Goal: Transaction & Acquisition: Obtain resource

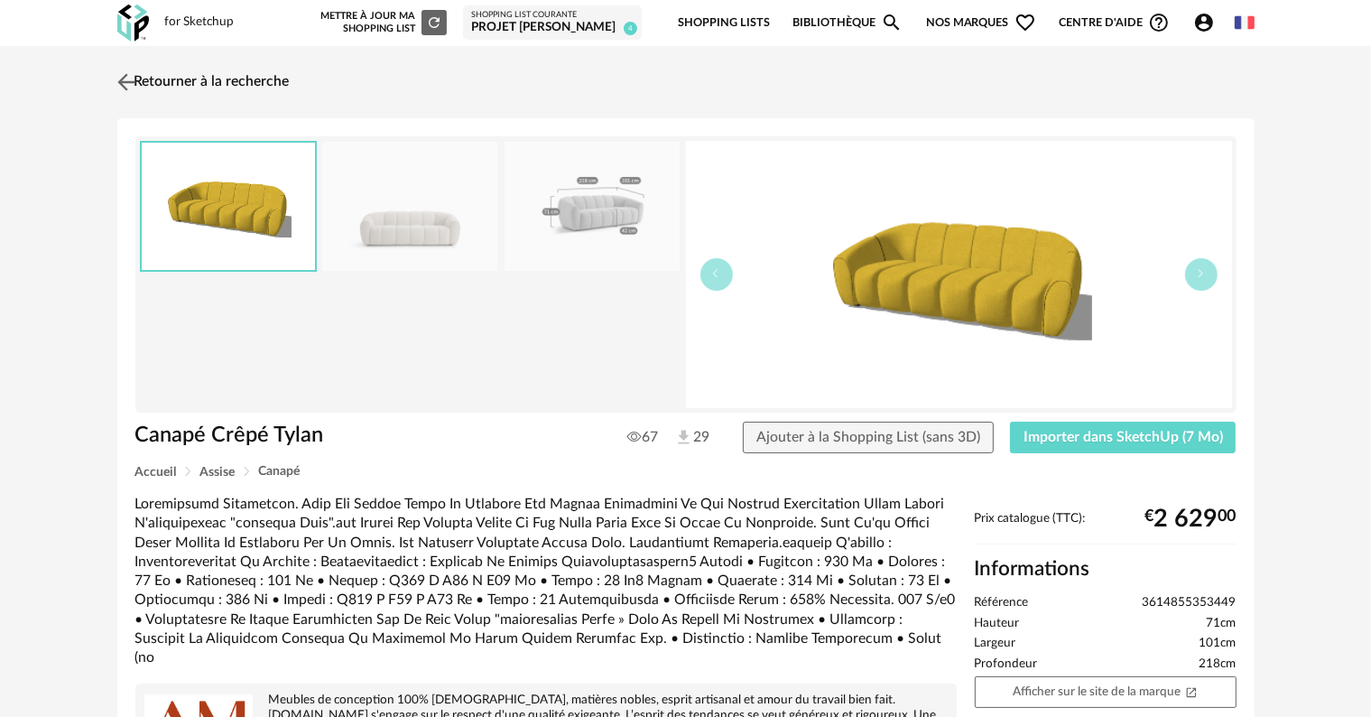
click at [120, 76] on img at bounding box center [126, 82] width 26 height 26
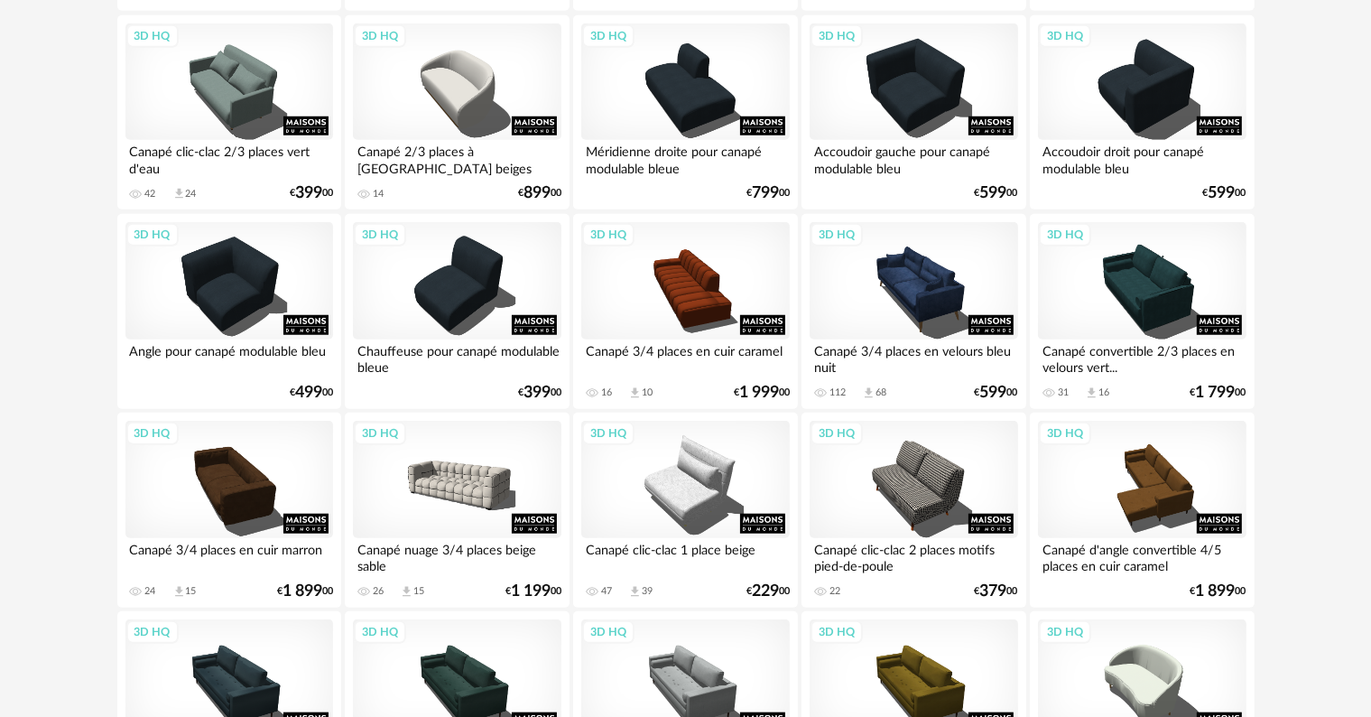
scroll to position [1444, 0]
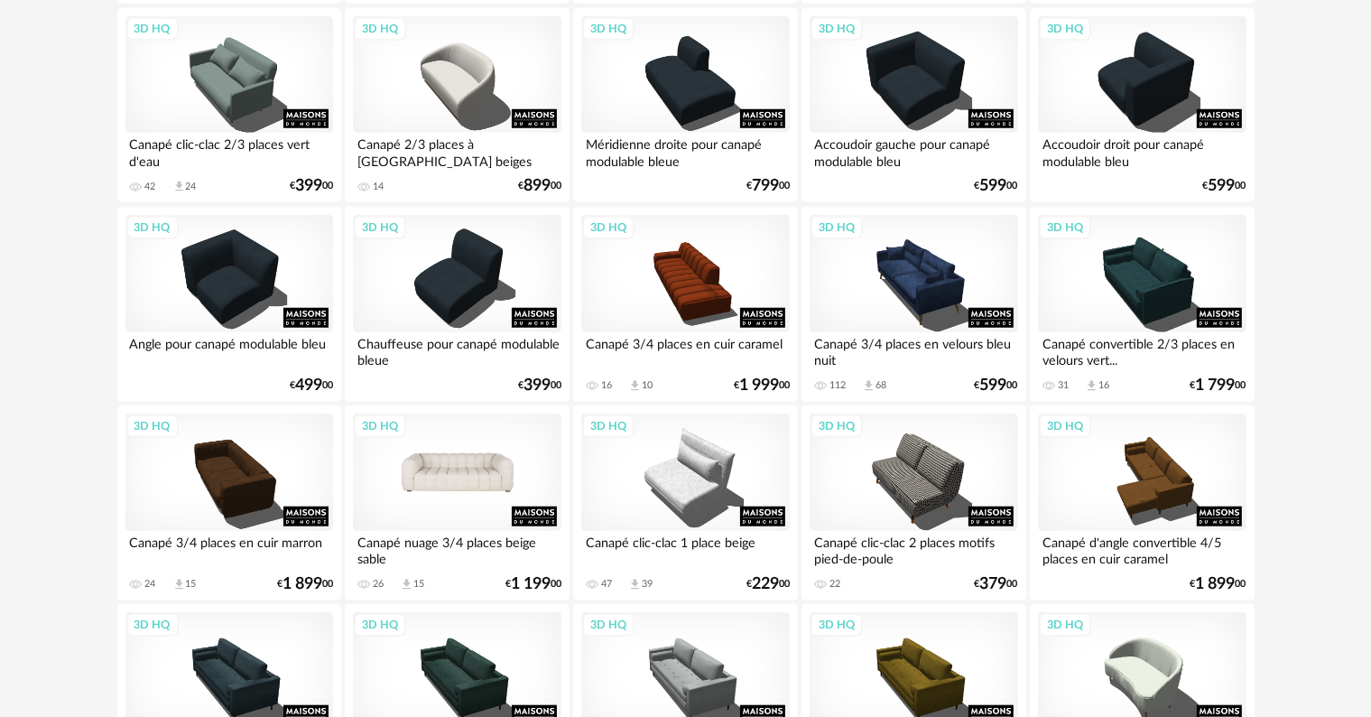
click at [426, 497] on div "3D HQ" at bounding box center [457, 471] width 208 height 117
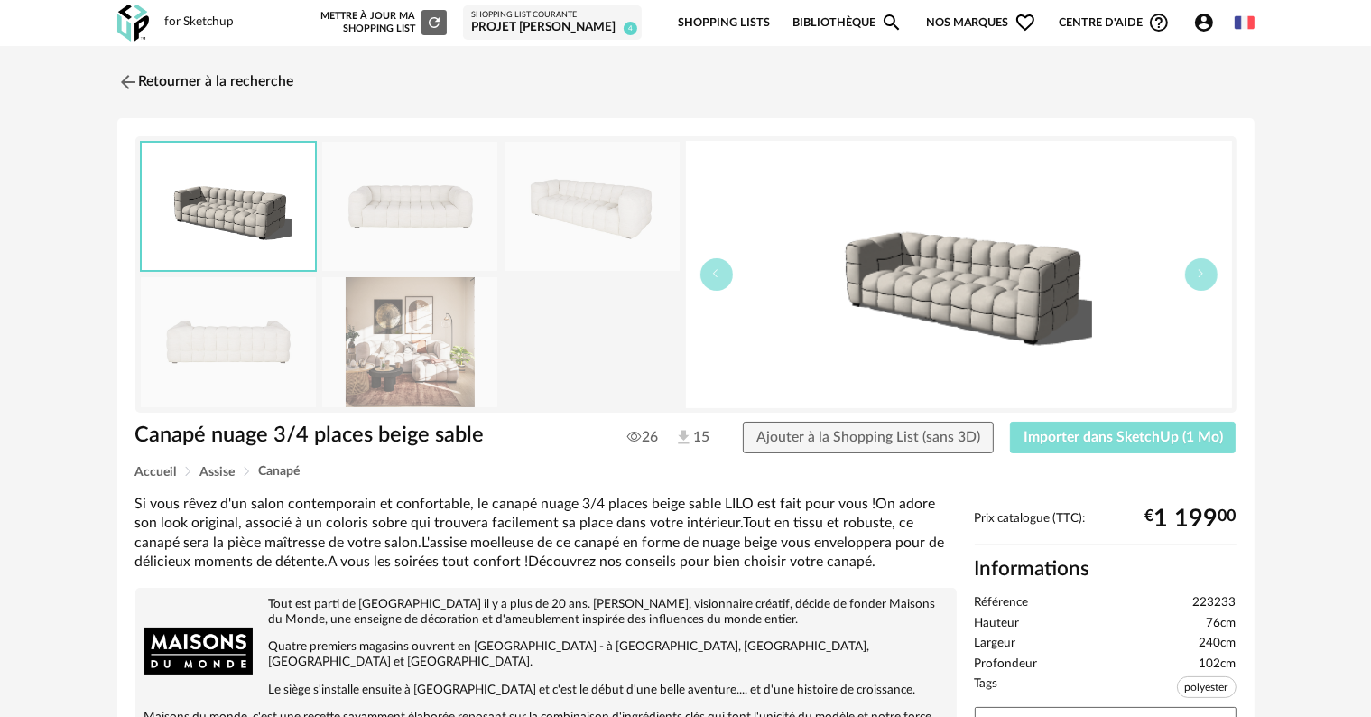
click at [1107, 437] on span "Importer dans SketchUp (1 Mo)" at bounding box center [1123, 437] width 199 height 14
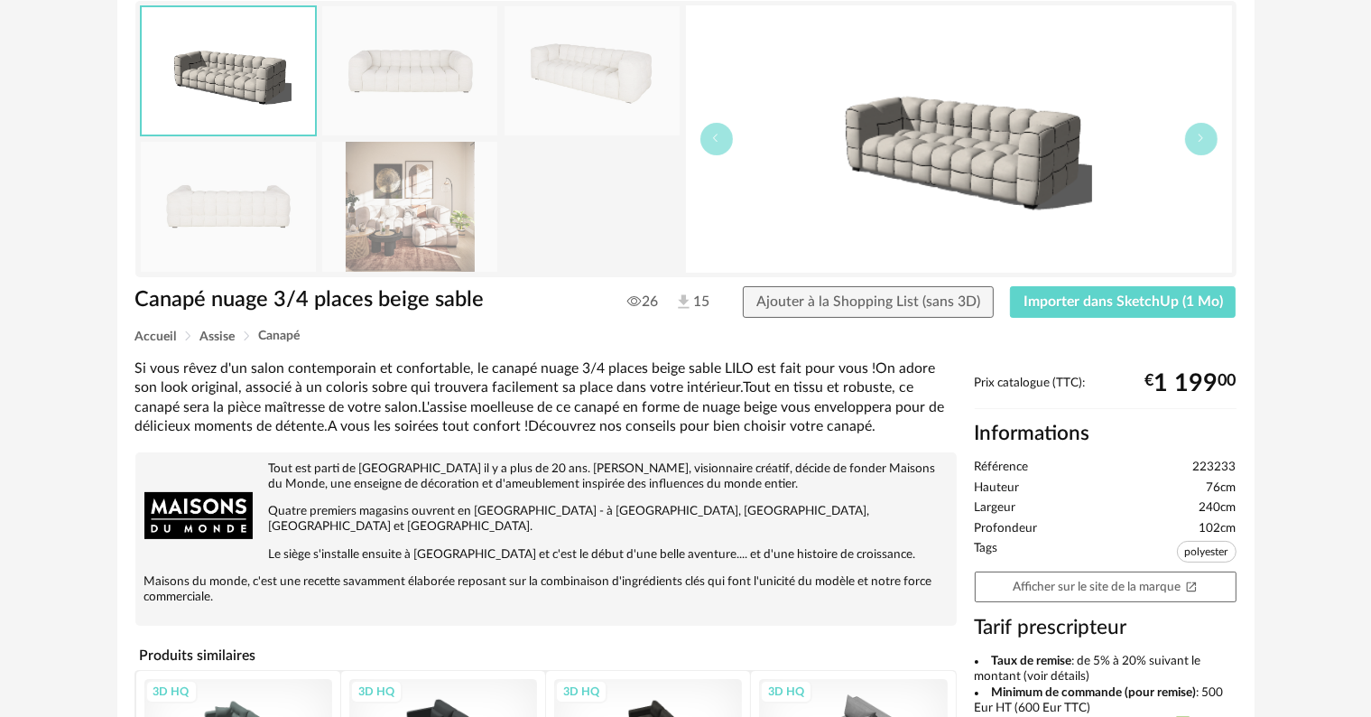
scroll to position [90, 0]
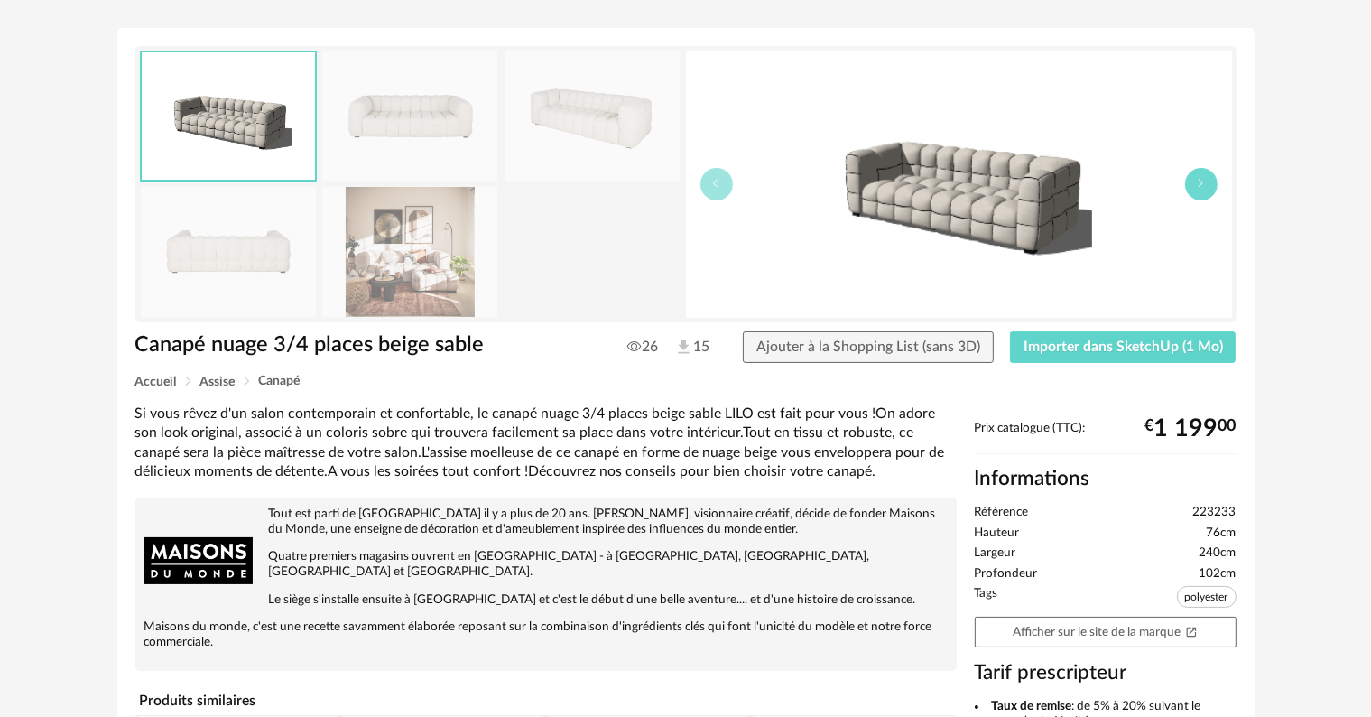
click at [1204, 183] on icon "button" at bounding box center [1201, 183] width 11 height 11
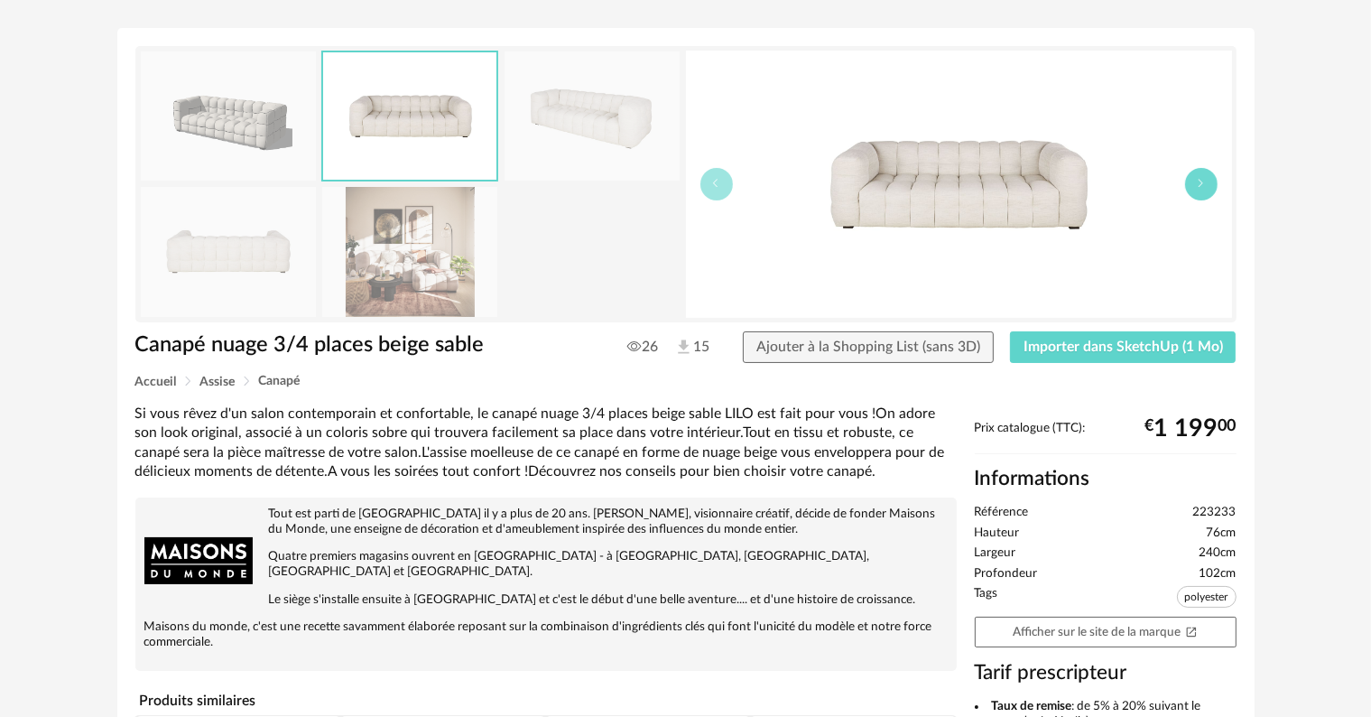
click at [1204, 183] on icon "button" at bounding box center [1201, 183] width 11 height 11
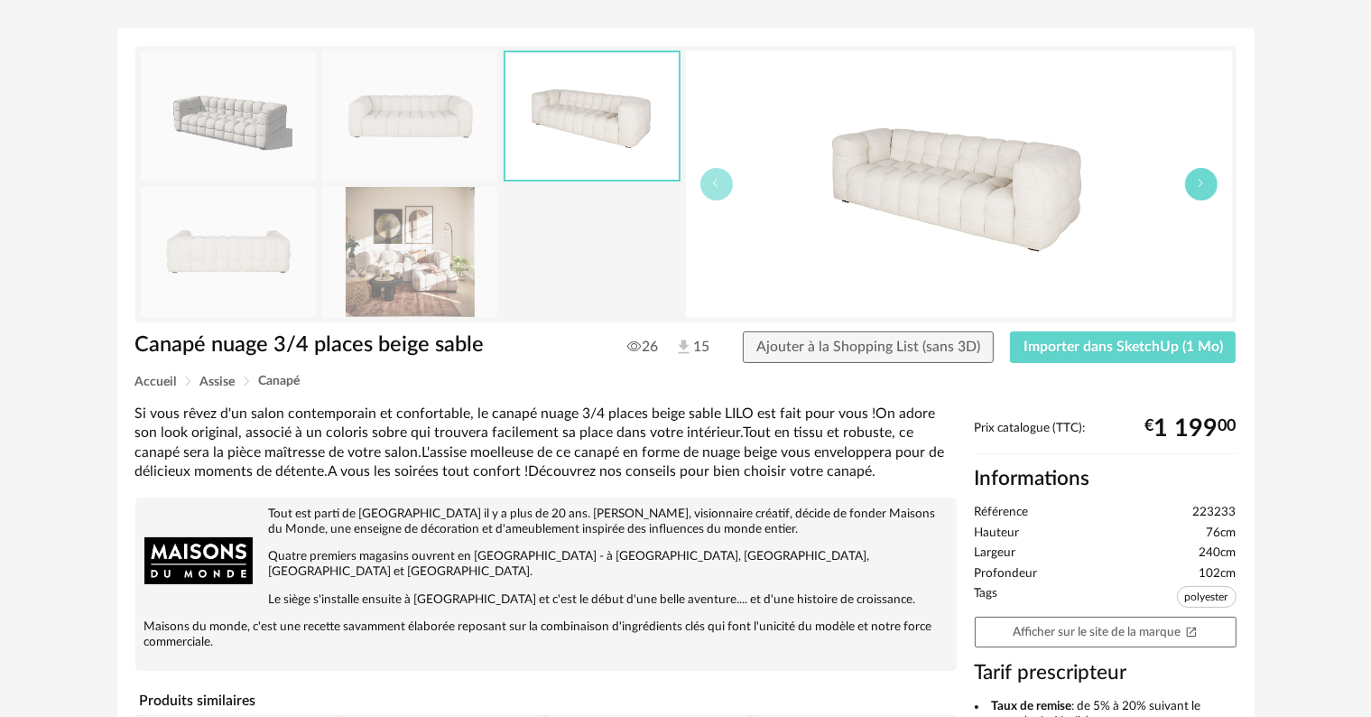
click at [1204, 183] on icon "button" at bounding box center [1201, 183] width 11 height 11
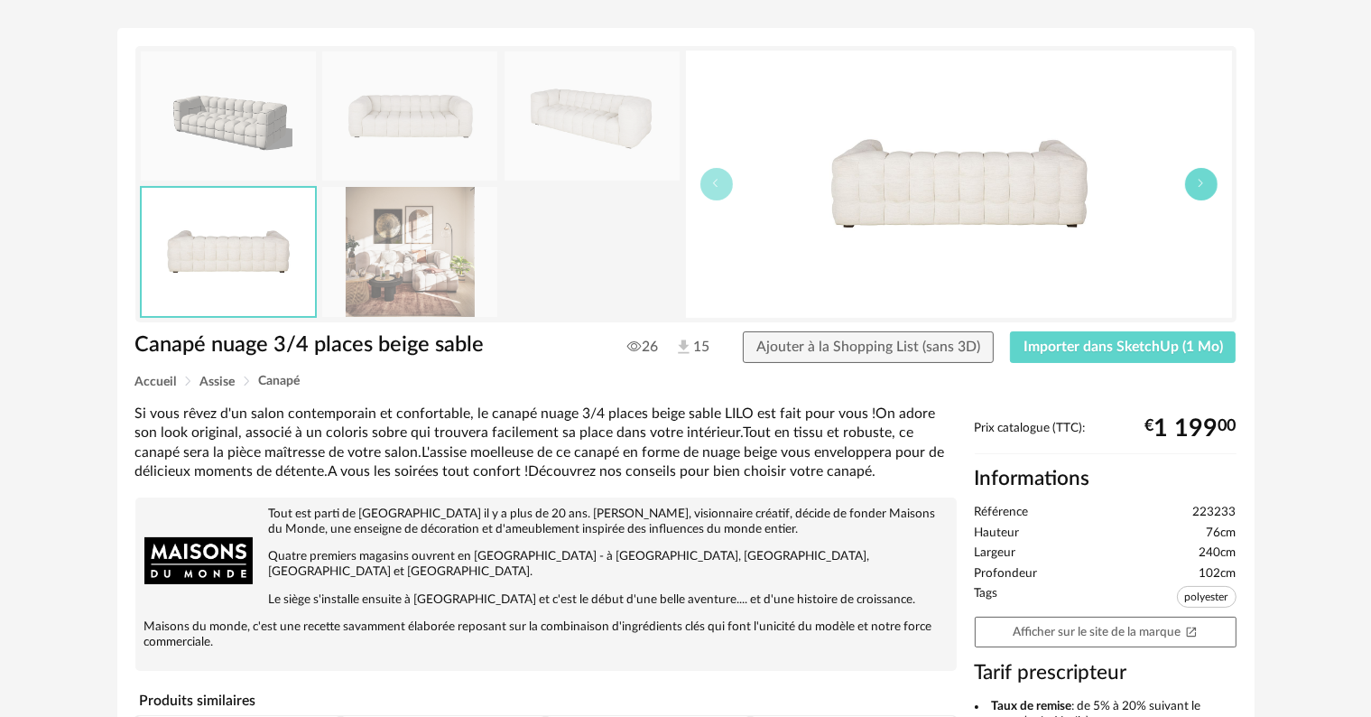
click at [1204, 183] on icon "button" at bounding box center [1201, 183] width 11 height 11
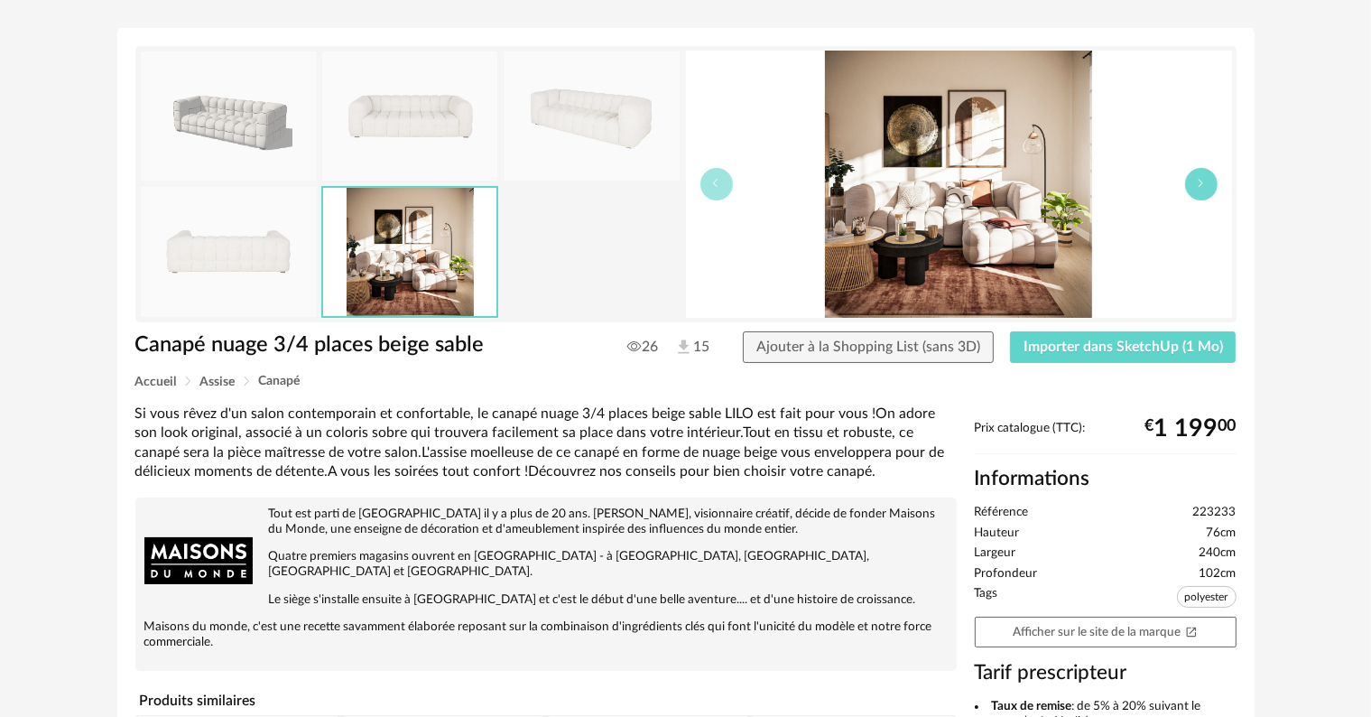
click at [1204, 183] on icon "button" at bounding box center [1201, 183] width 11 height 11
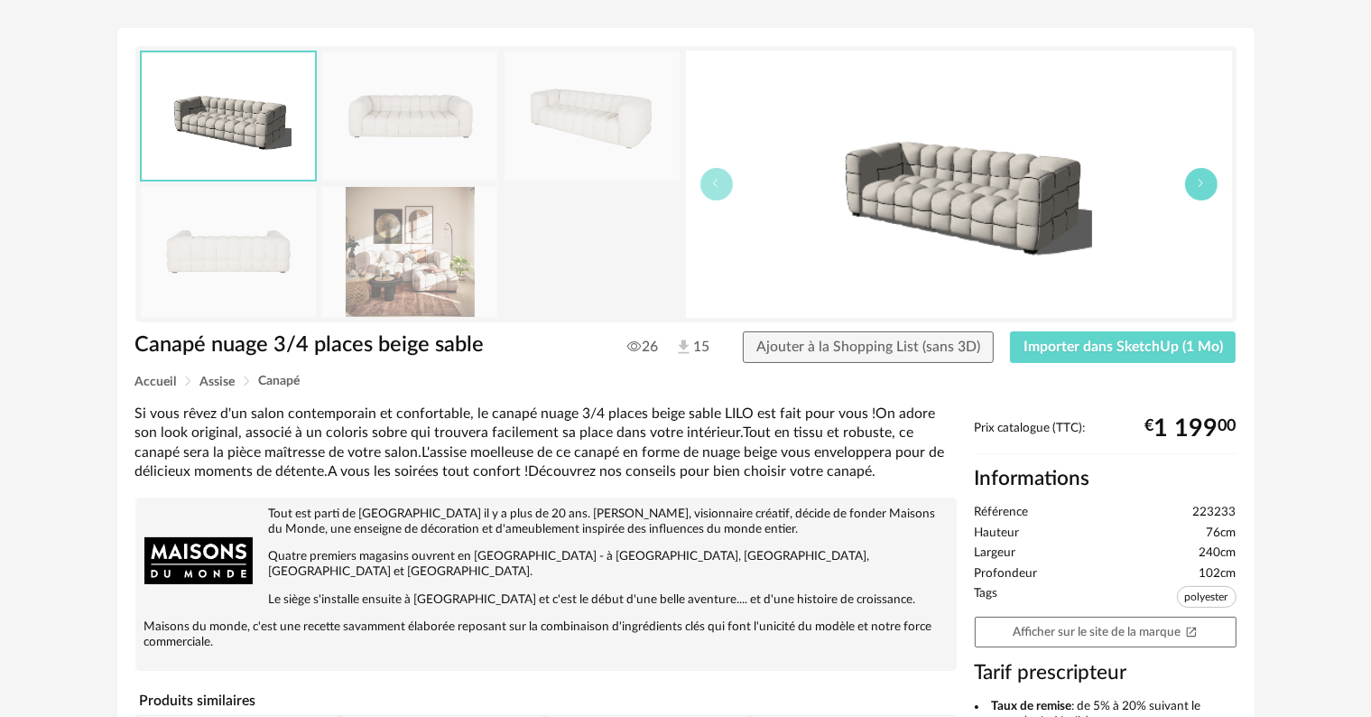
click at [1204, 183] on icon "button" at bounding box center [1201, 183] width 11 height 11
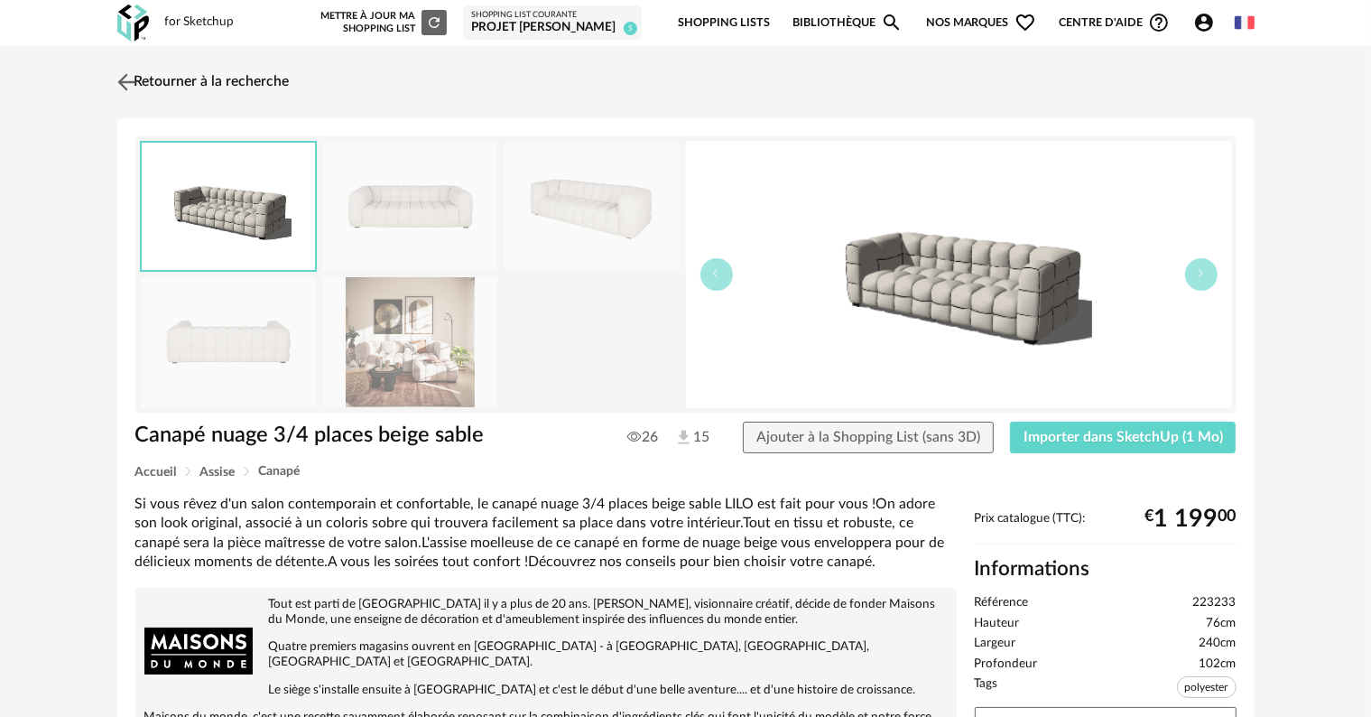
click at [155, 80] on link "Retourner à la recherche" at bounding box center [201, 82] width 177 height 40
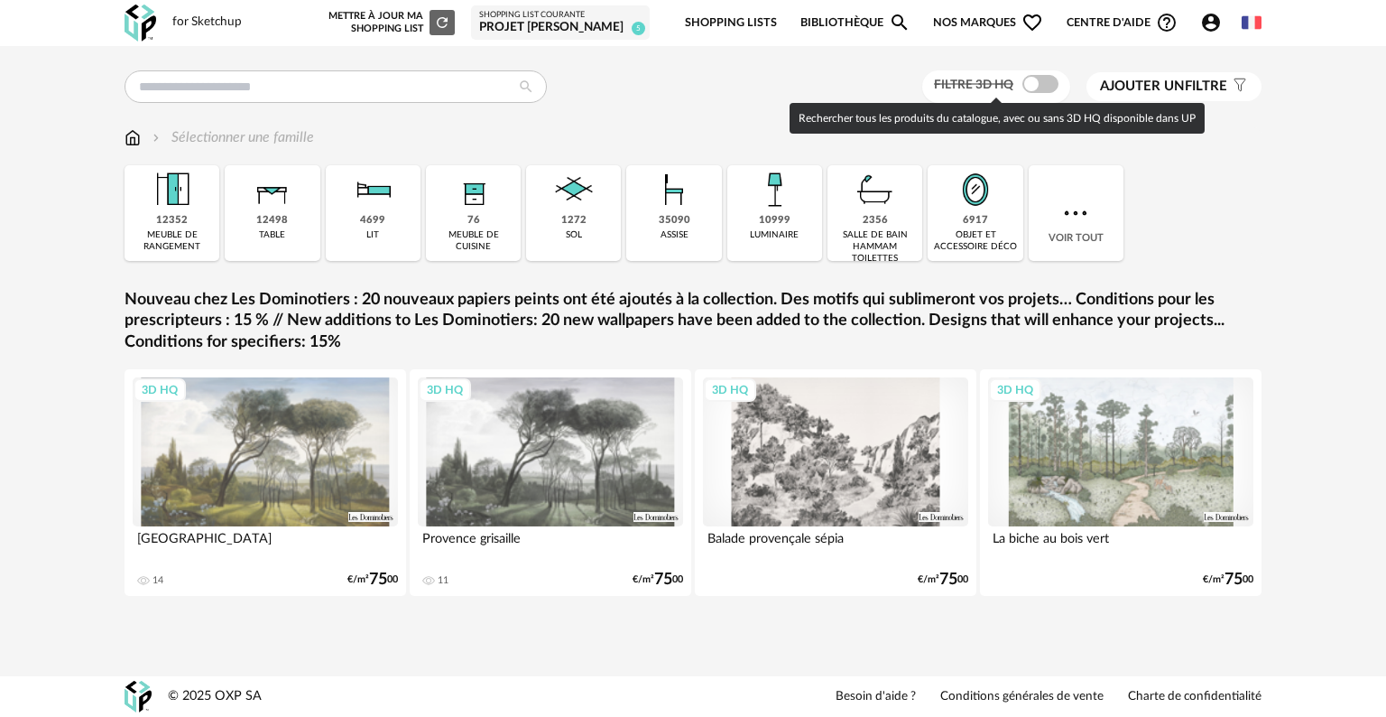
click at [1043, 83] on span at bounding box center [1041, 84] width 36 height 18
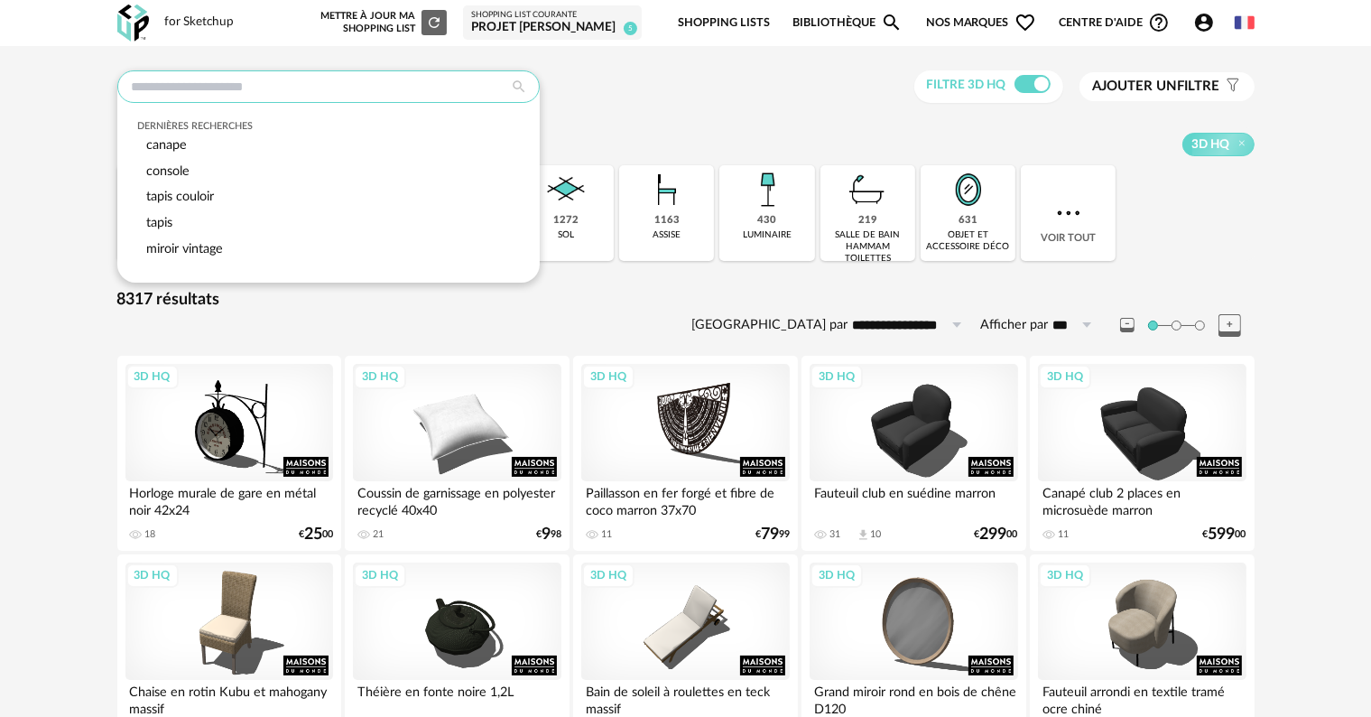
click at [338, 88] on input "text" at bounding box center [328, 86] width 422 height 32
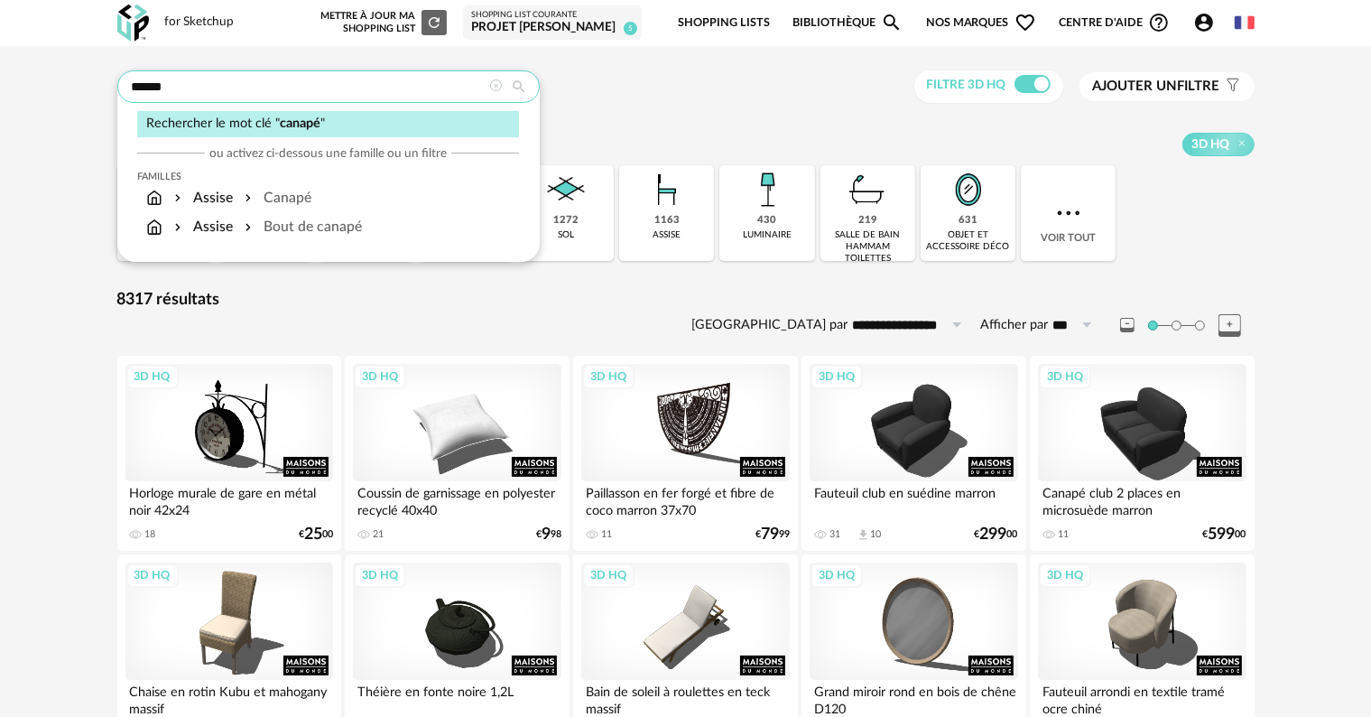
type input "******"
type input "**********"
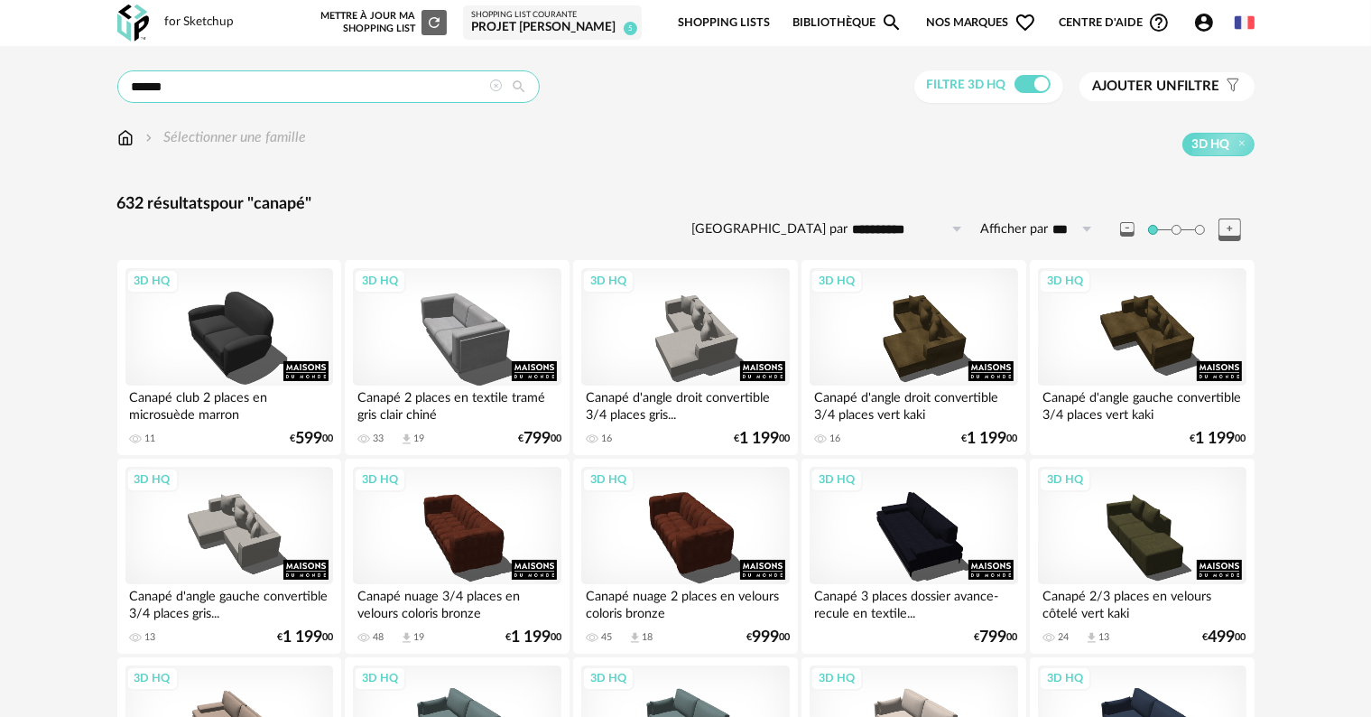
click at [422, 86] on input "******" at bounding box center [328, 86] width 422 height 32
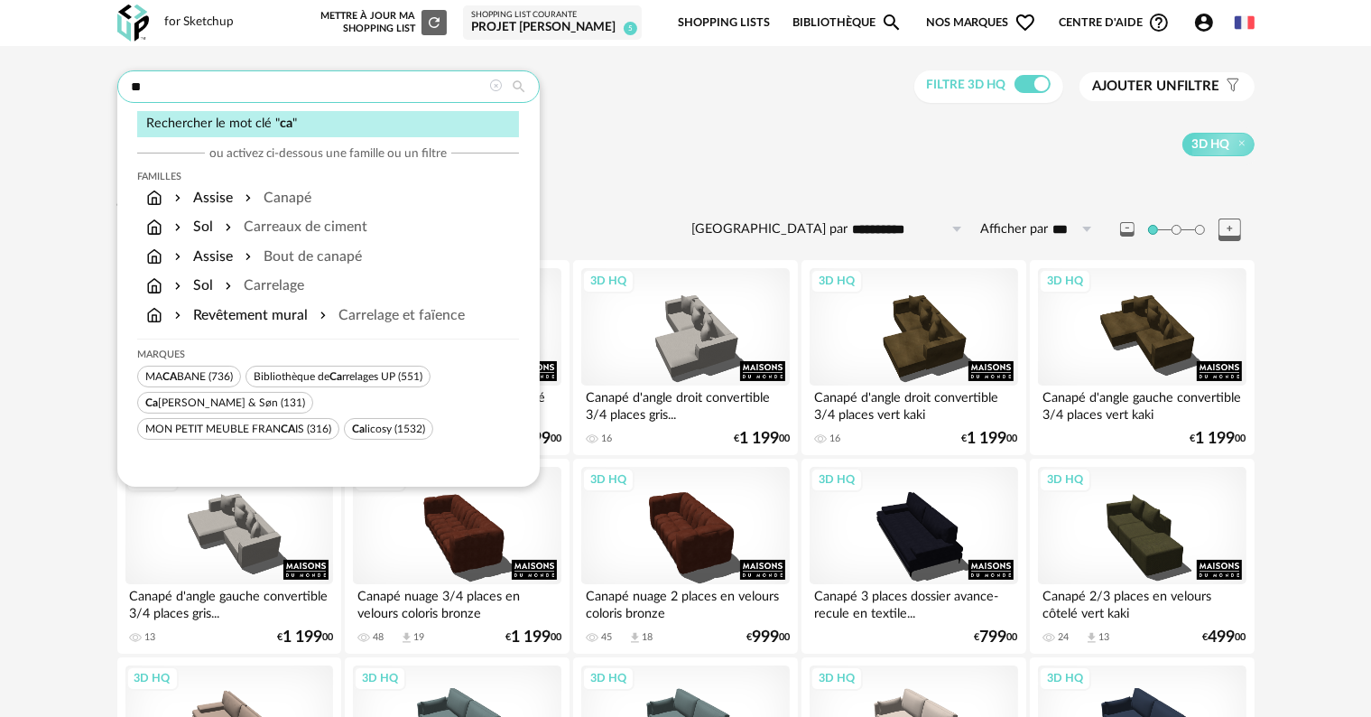
type input "*"
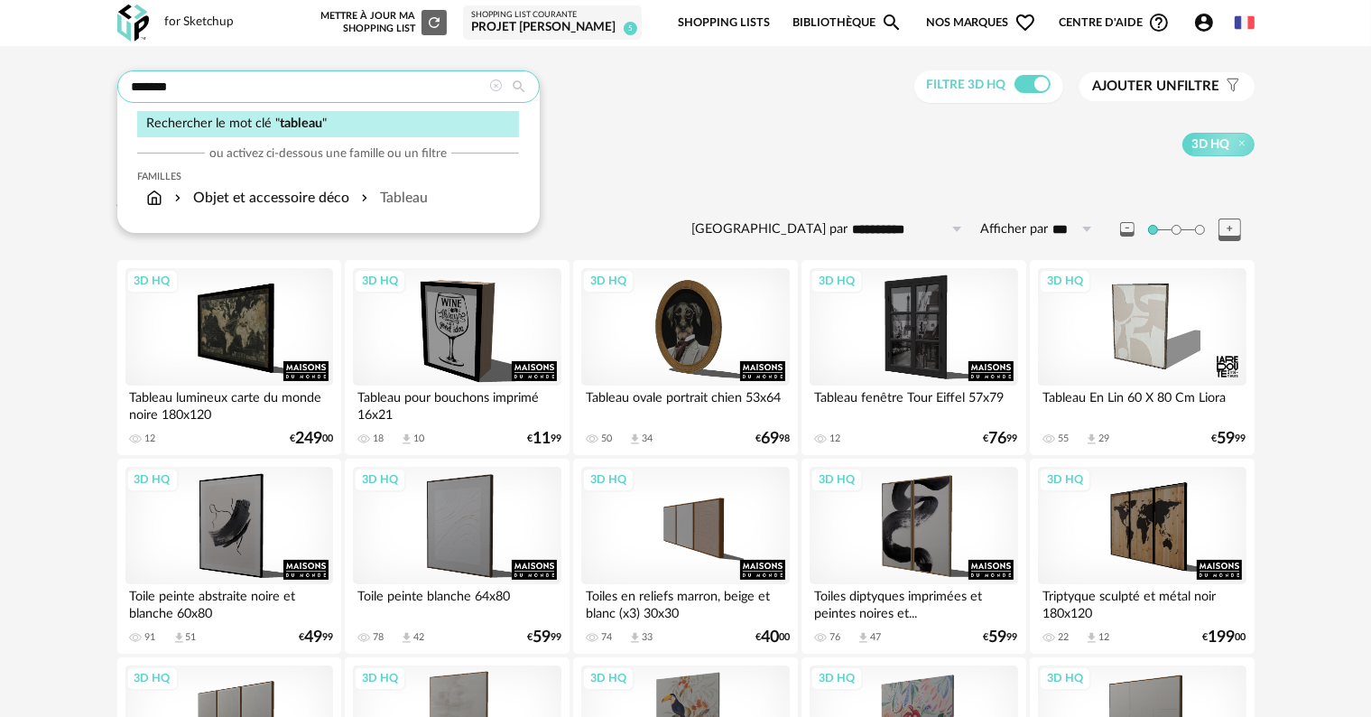
click at [267, 99] on input "*******" at bounding box center [328, 86] width 422 height 32
click at [264, 88] on input "*******" at bounding box center [328, 86] width 422 height 32
type input "*"
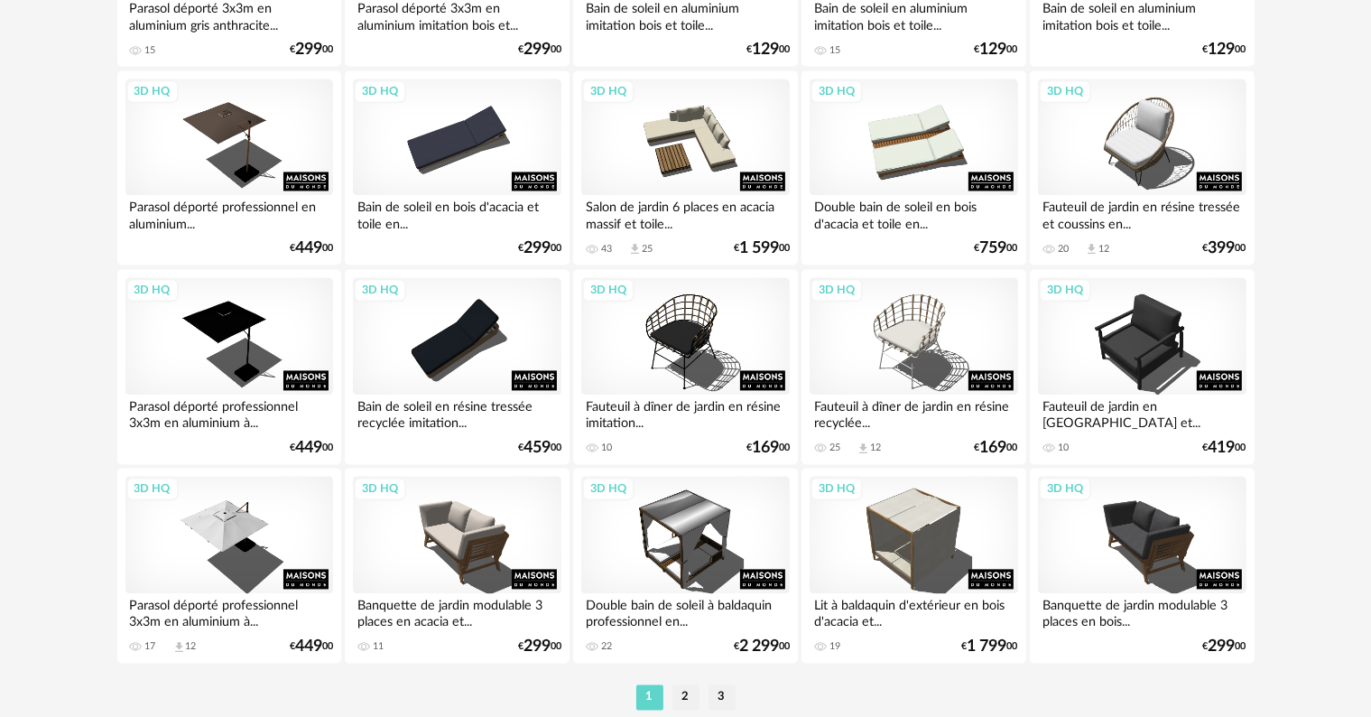
scroll to position [3634, 0]
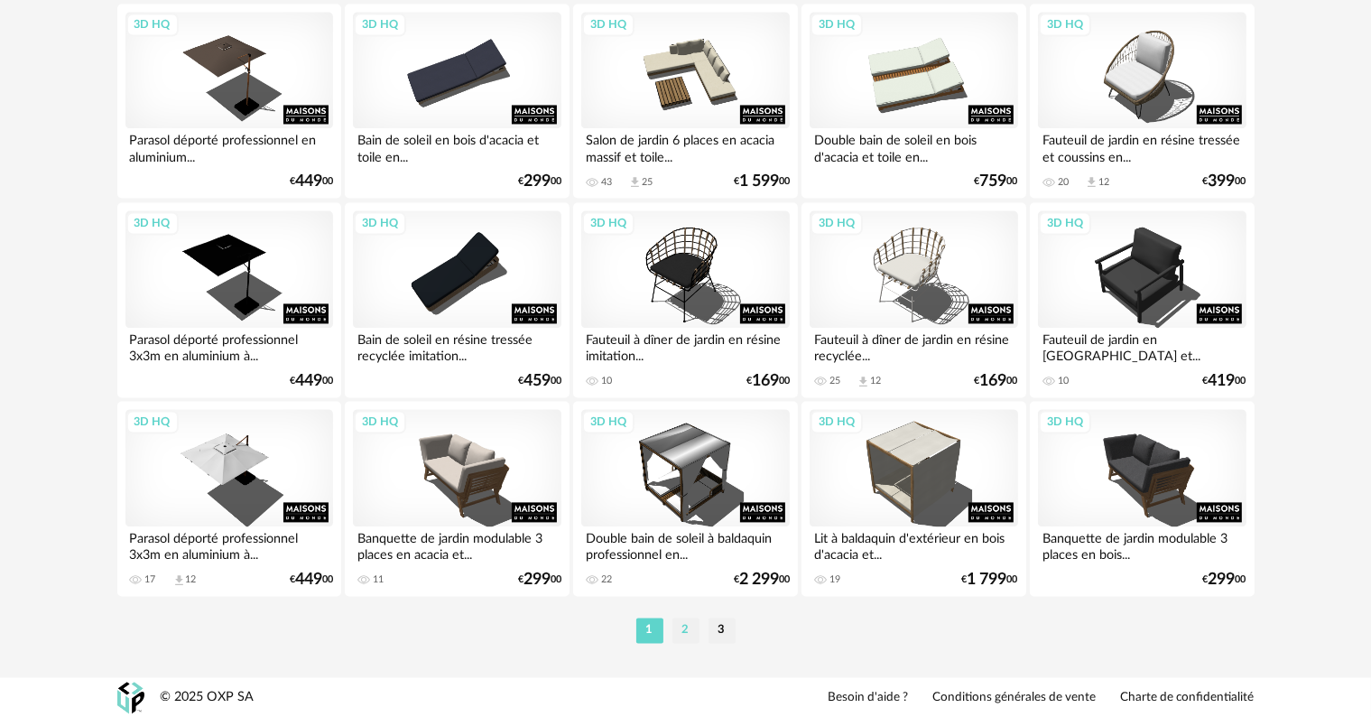
click at [677, 628] on li "2" at bounding box center [685, 629] width 27 height 25
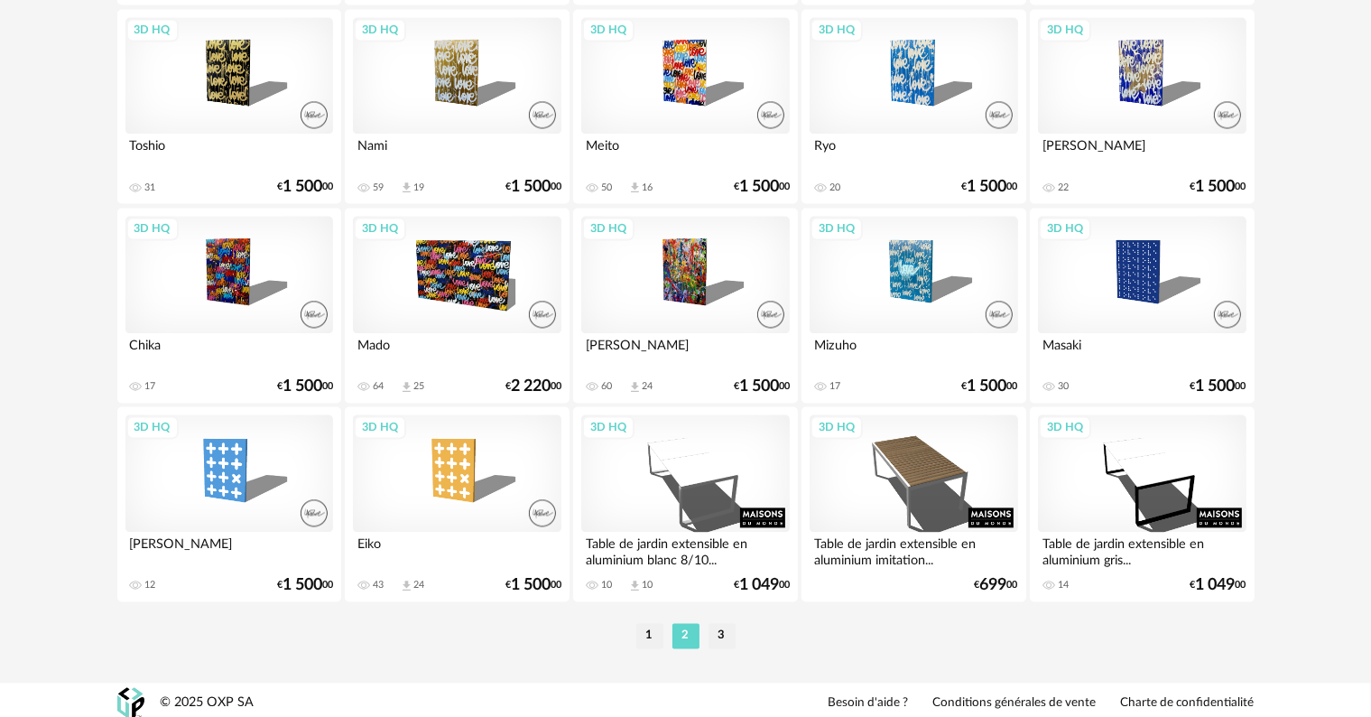
scroll to position [3634, 0]
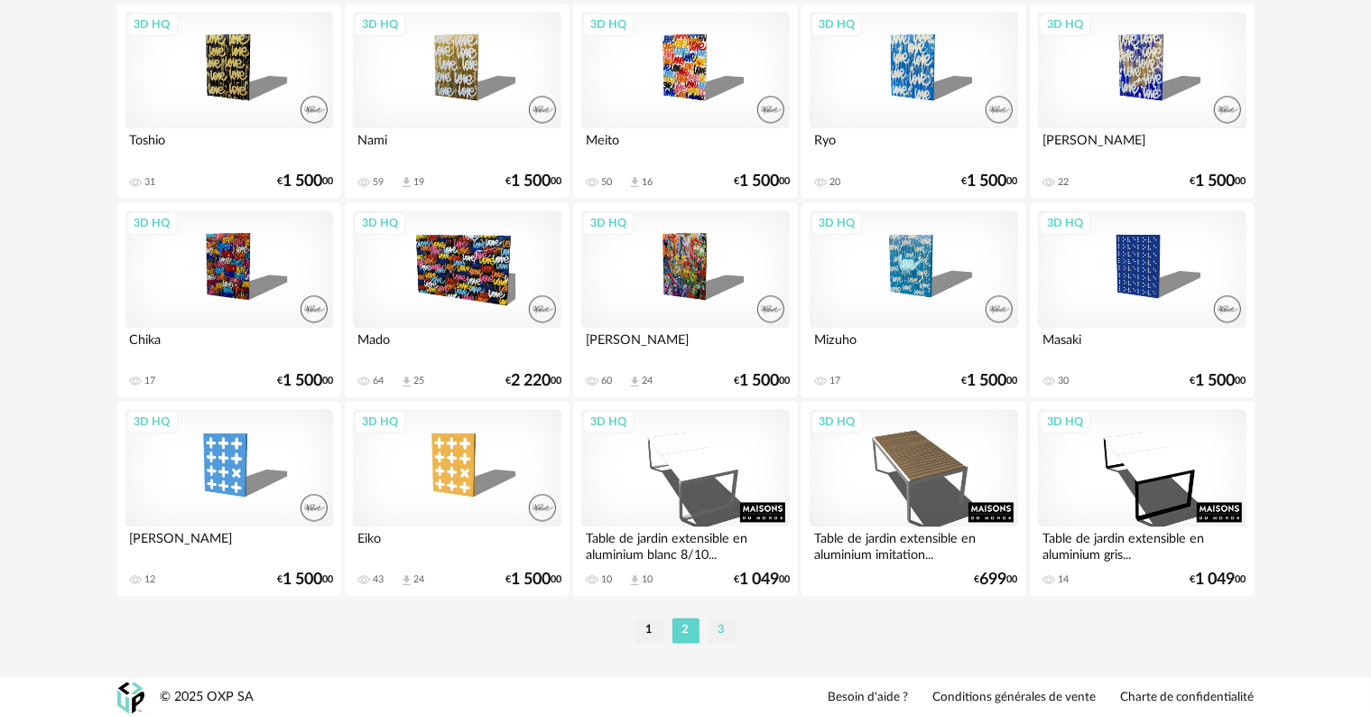
click at [722, 630] on li "3" at bounding box center [722, 629] width 27 height 25
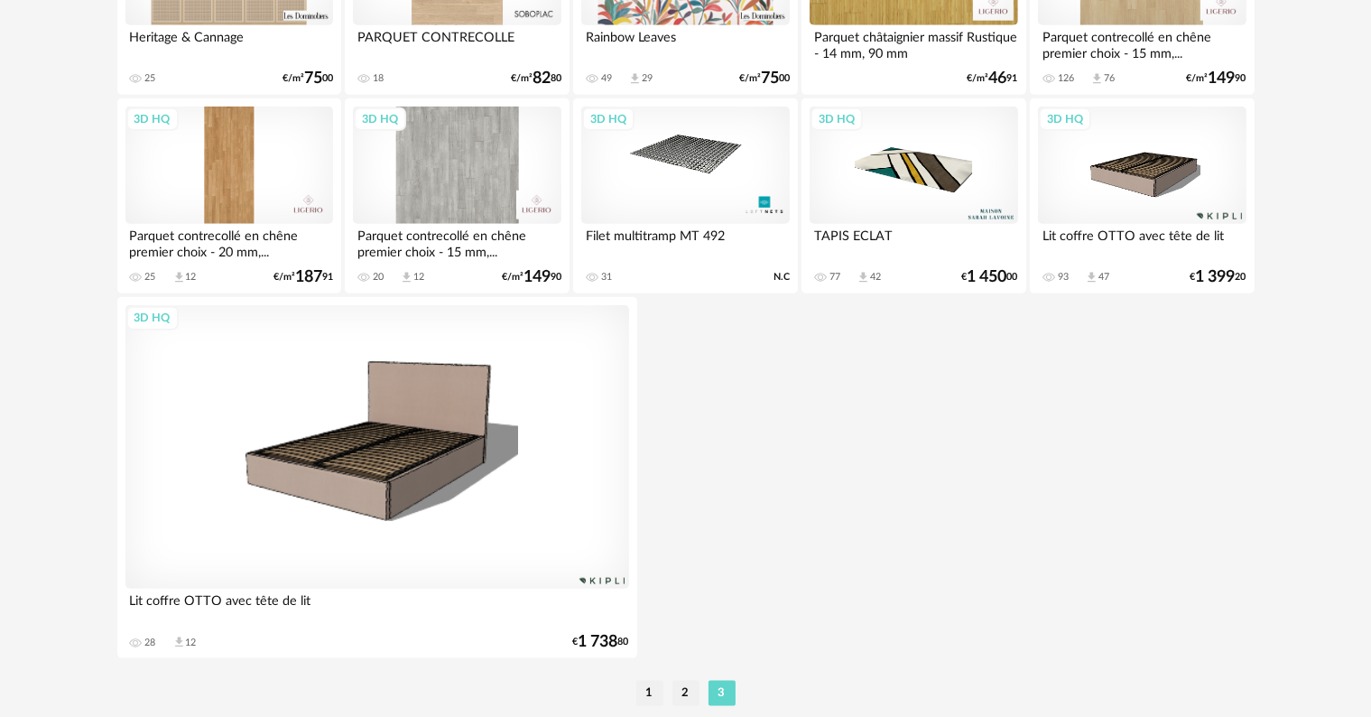
scroll to position [2012, 0]
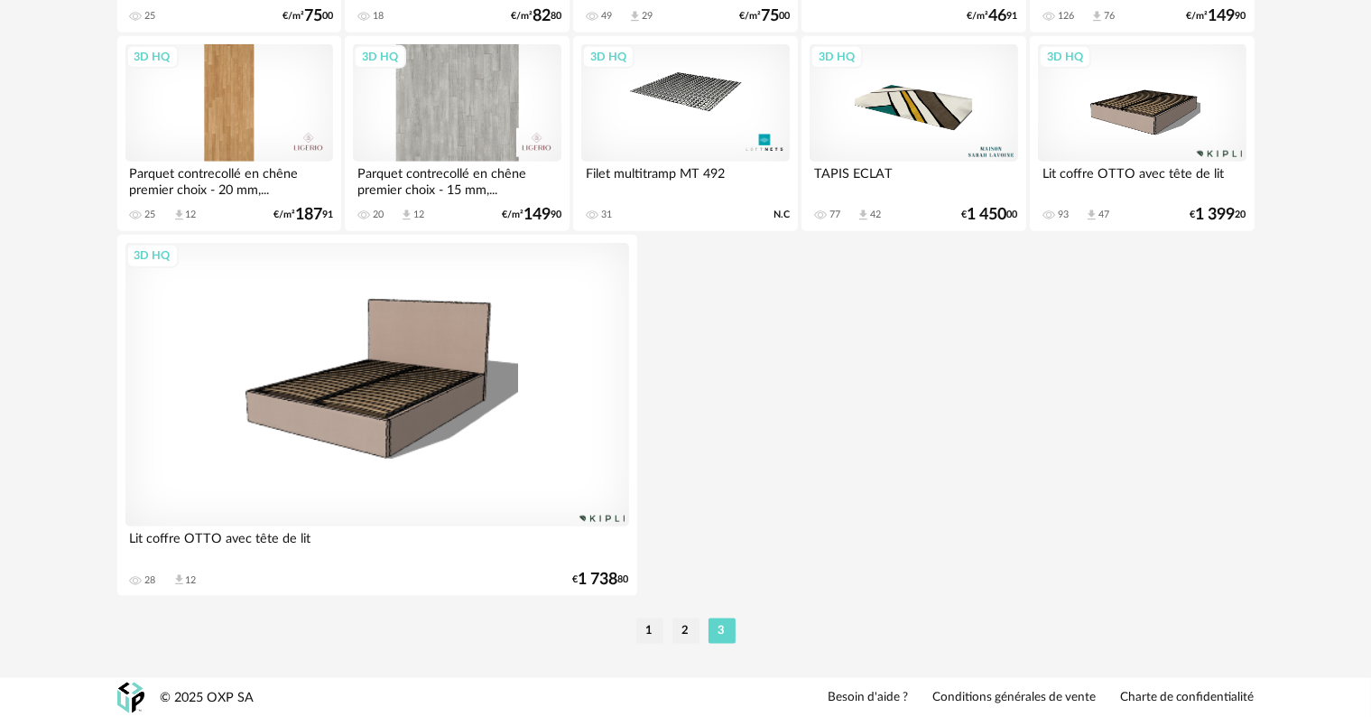
click at [652, 625] on li "1" at bounding box center [649, 630] width 27 height 25
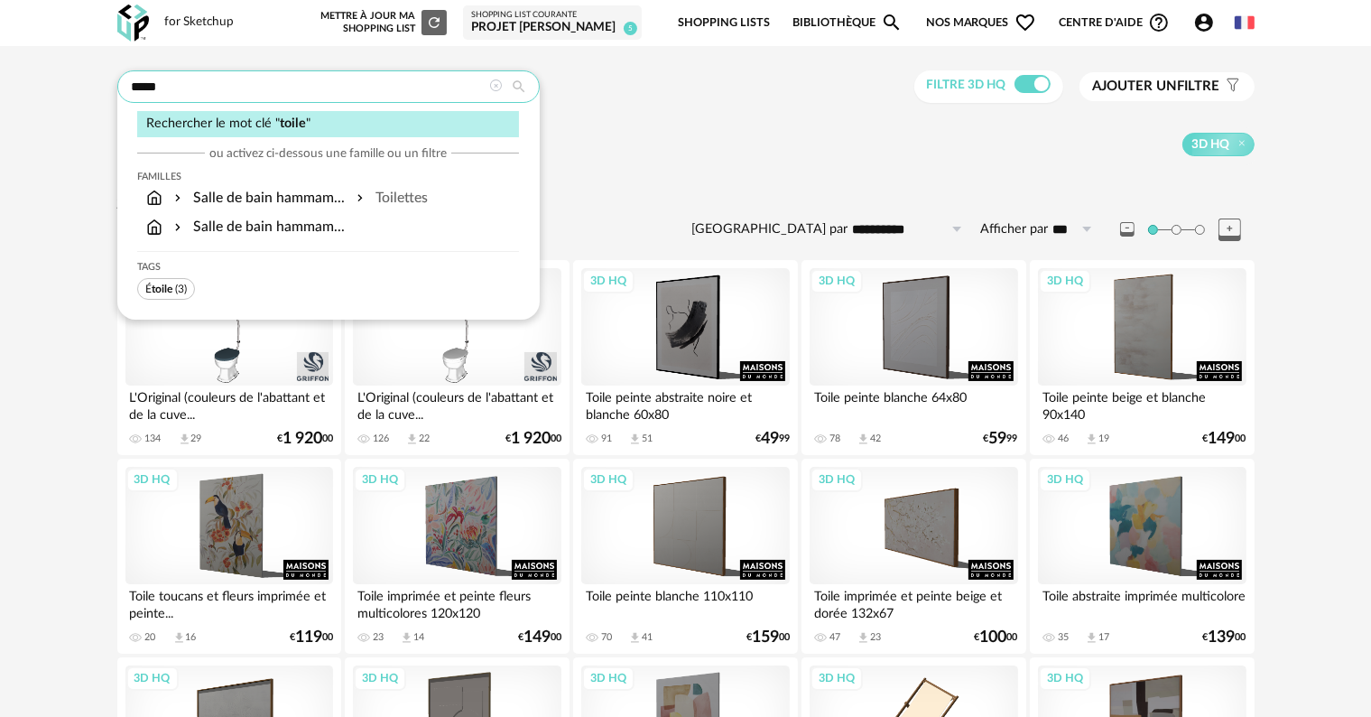
click at [267, 81] on input "*****" at bounding box center [328, 86] width 422 height 32
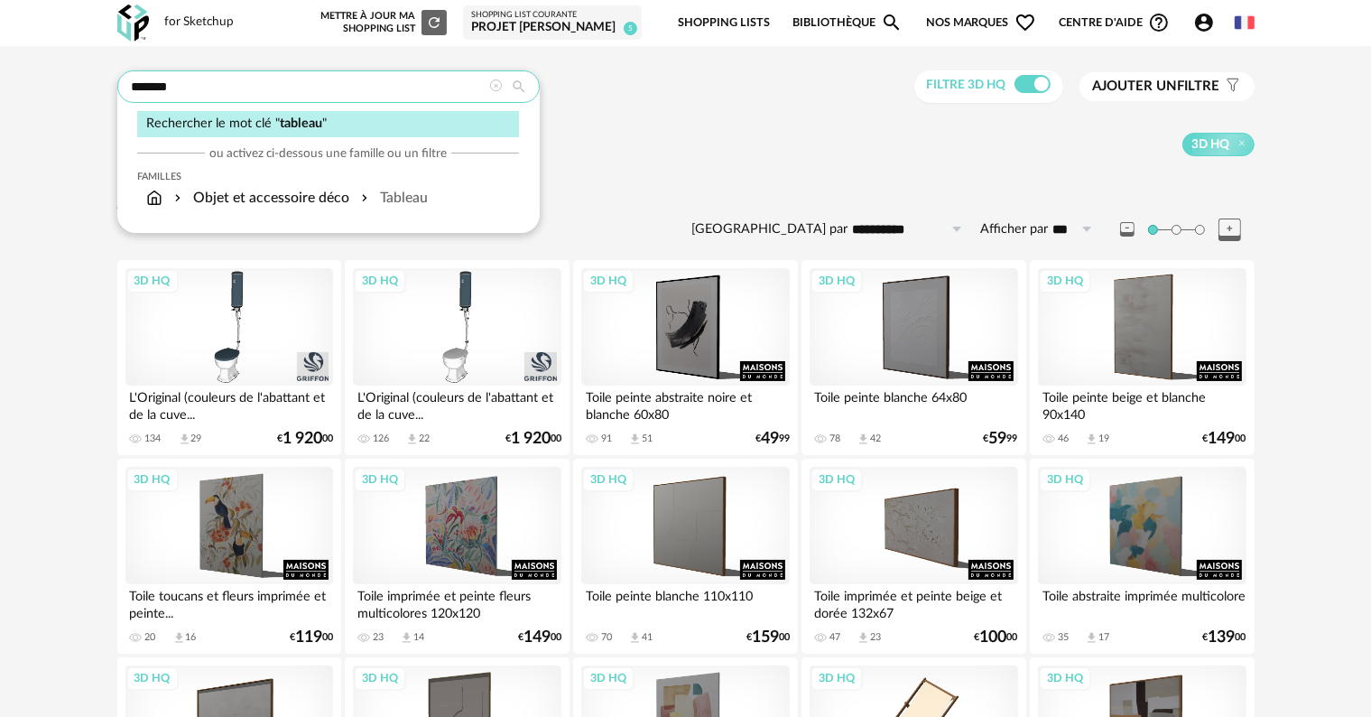
type input "*******"
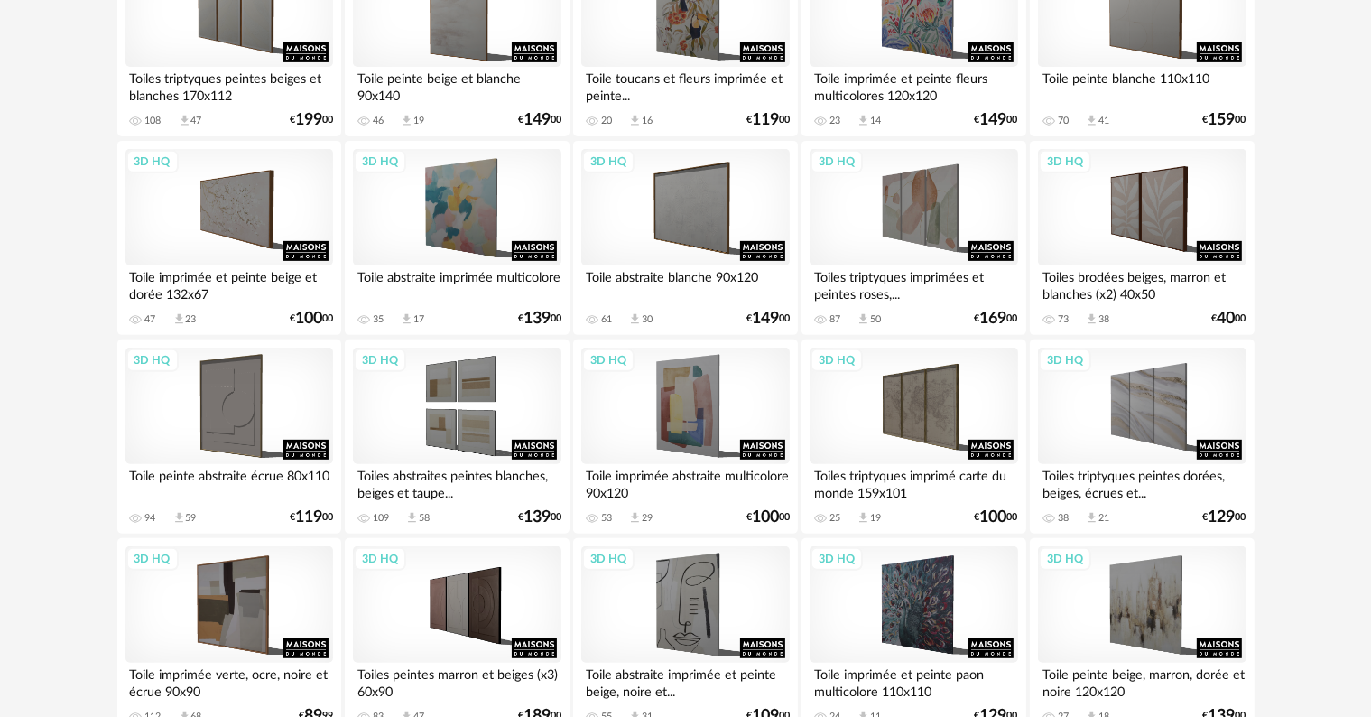
scroll to position [722, 0]
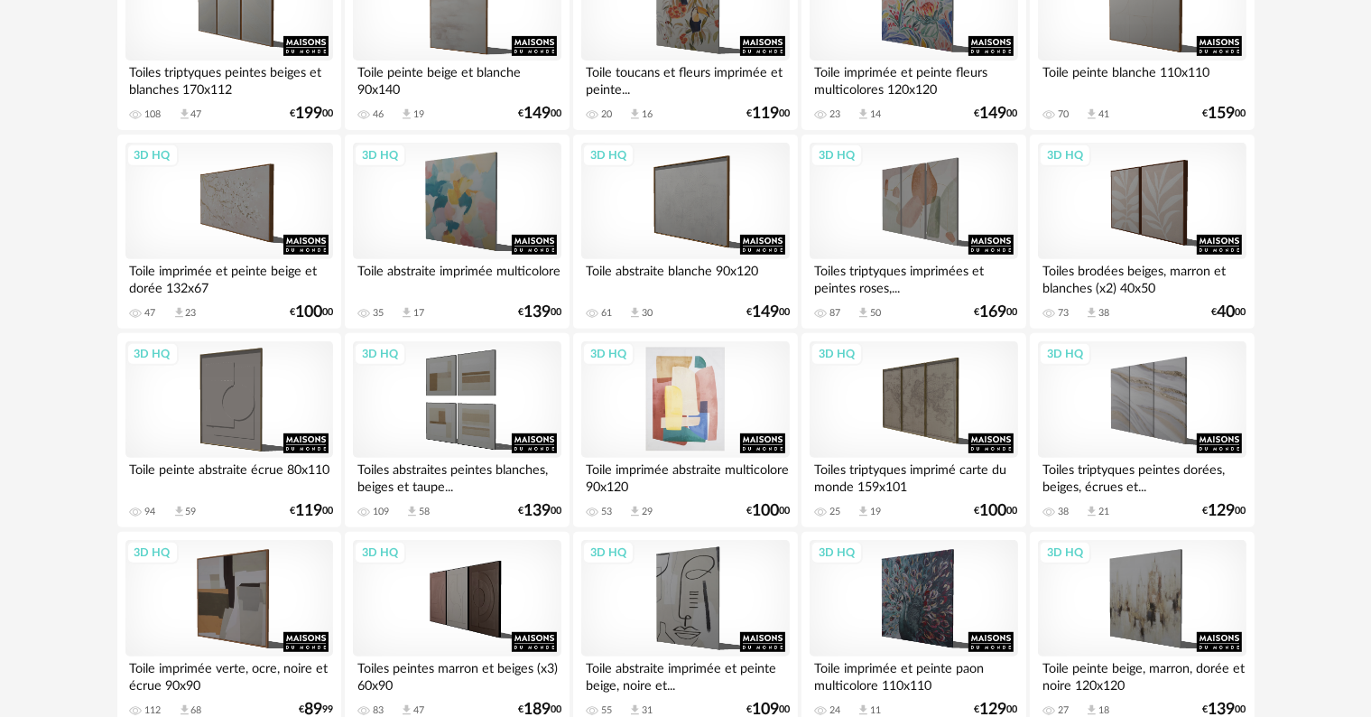
click at [686, 433] on div "3D HQ" at bounding box center [685, 399] width 208 height 117
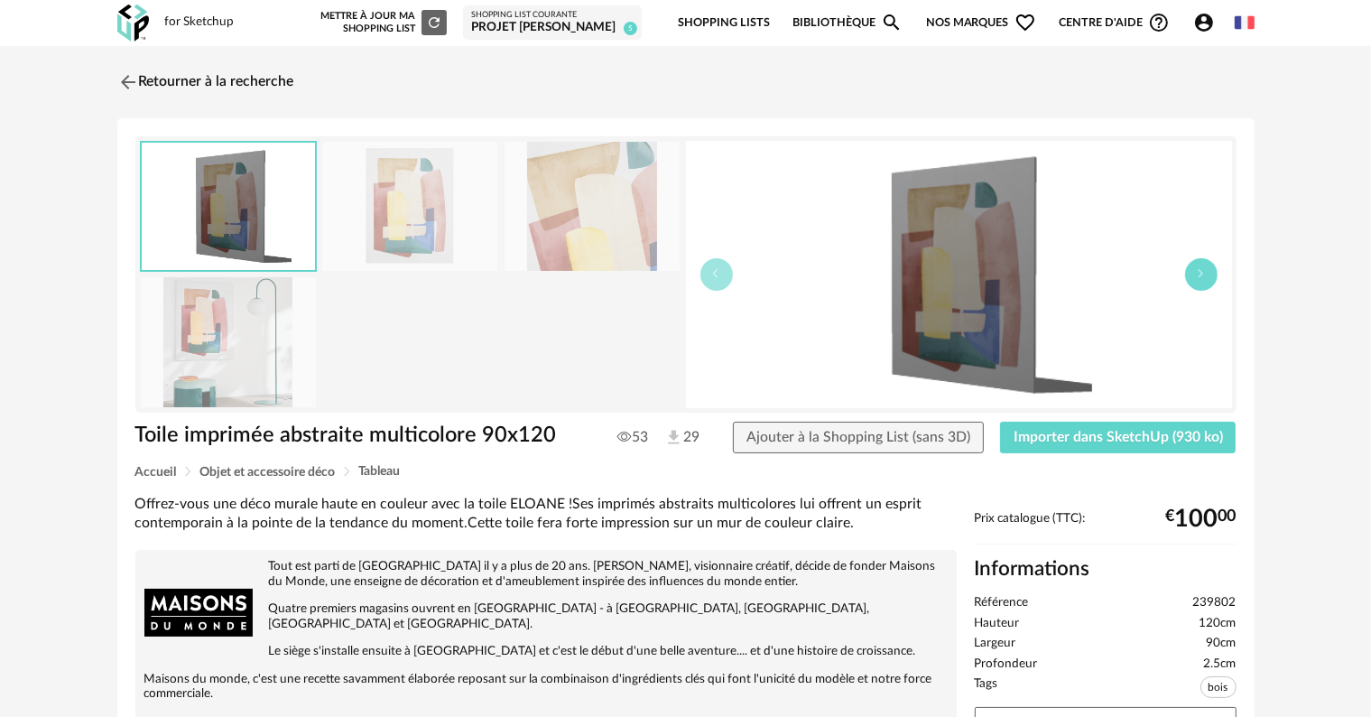
click at [1208, 281] on button "button" at bounding box center [1201, 274] width 32 height 32
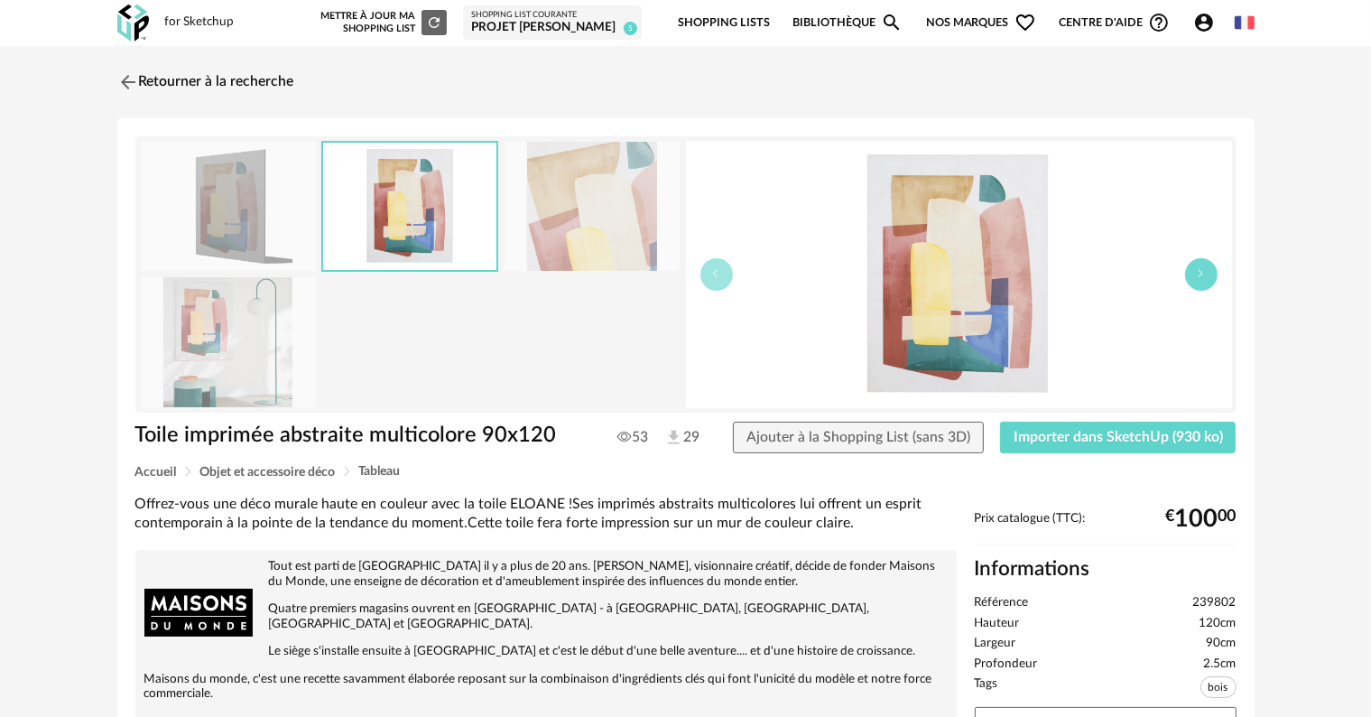
click at [1208, 281] on button "button" at bounding box center [1201, 274] width 32 height 32
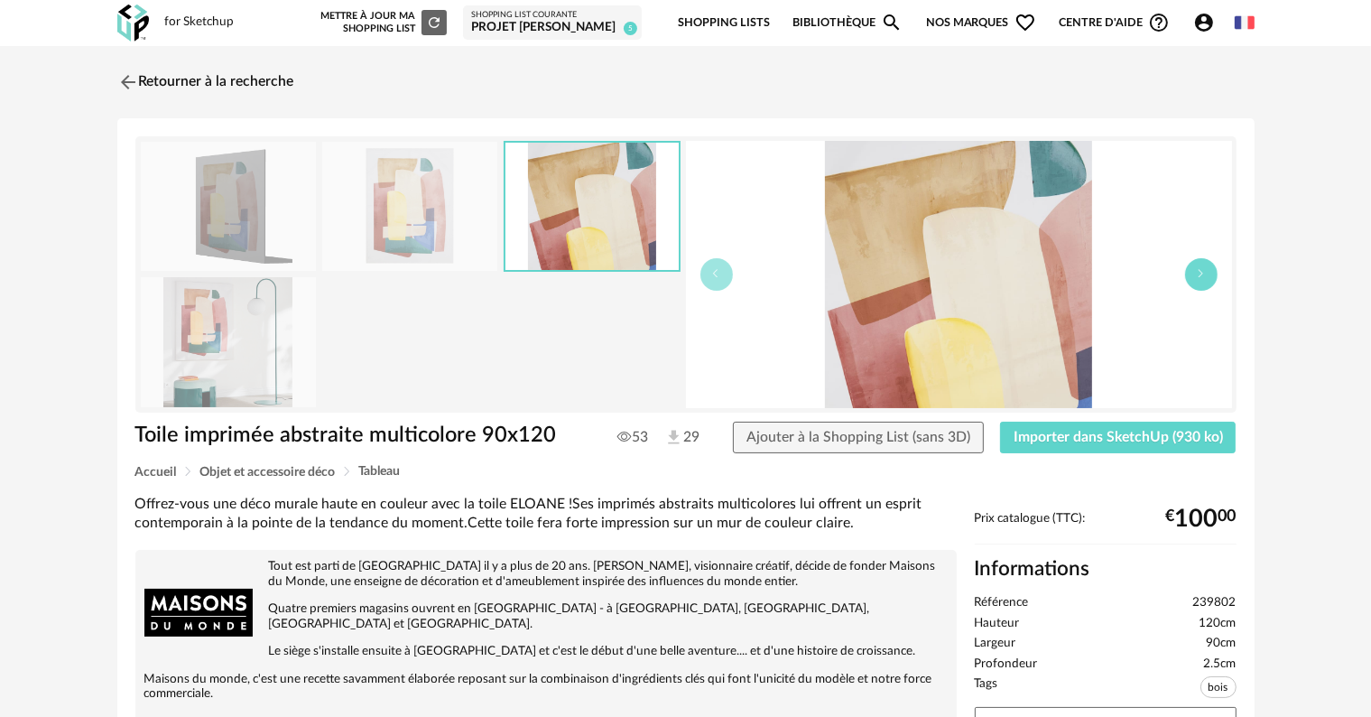
click at [1207, 281] on button "button" at bounding box center [1201, 274] width 32 height 32
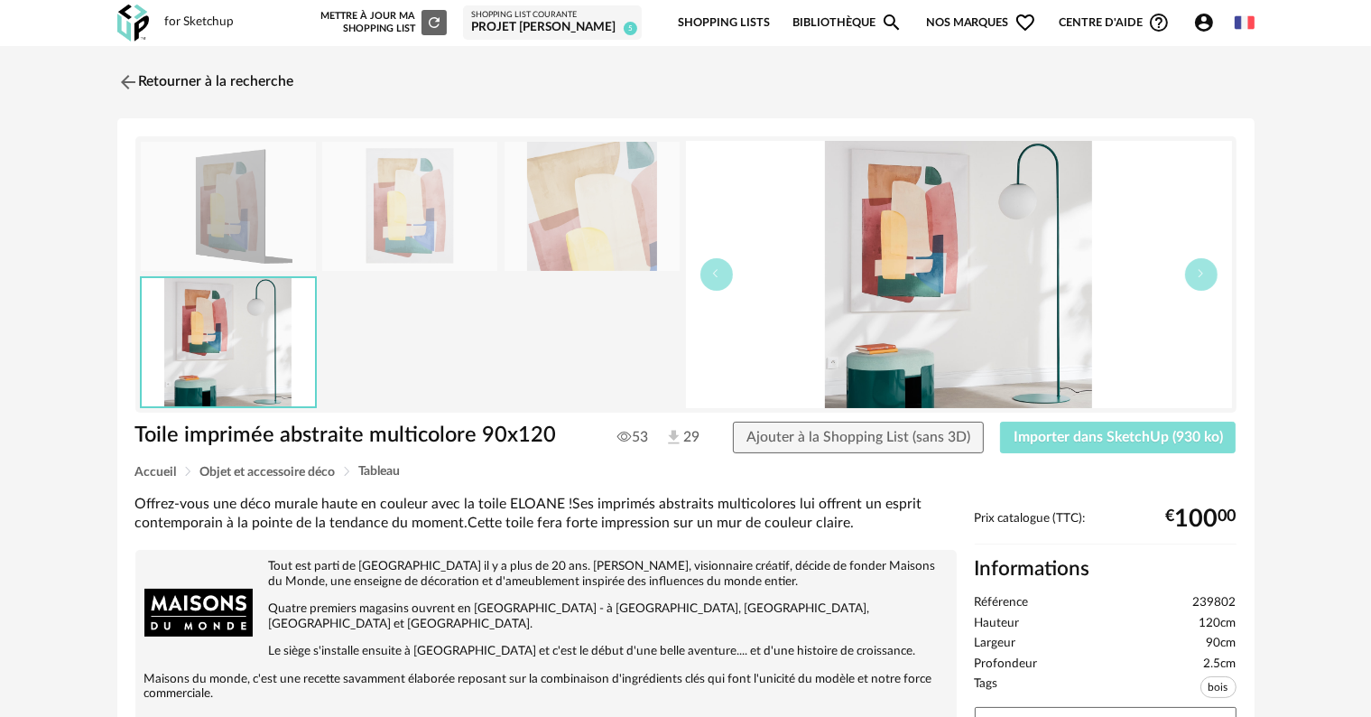
click at [1047, 439] on span "Importer dans SketchUp (930 ko)" at bounding box center [1118, 437] width 209 height 14
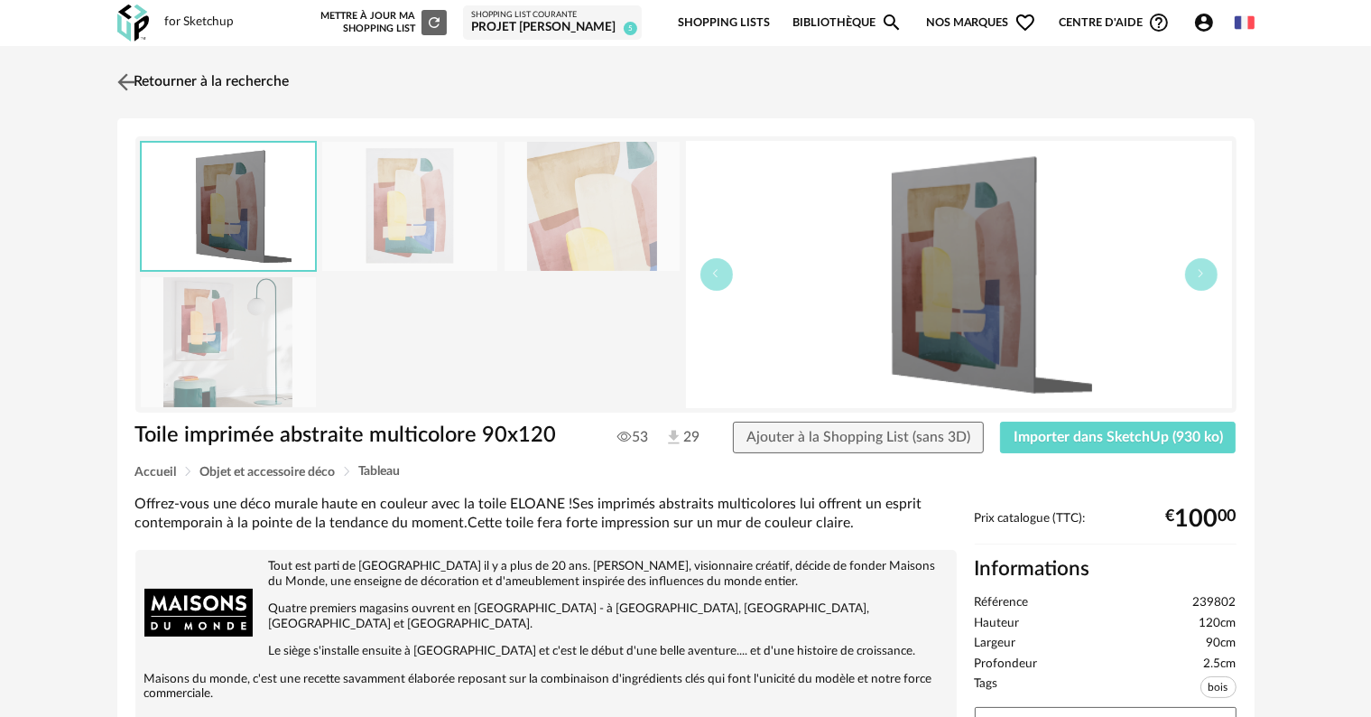
click at [253, 86] on link "Retourner à la recherche" at bounding box center [201, 82] width 177 height 40
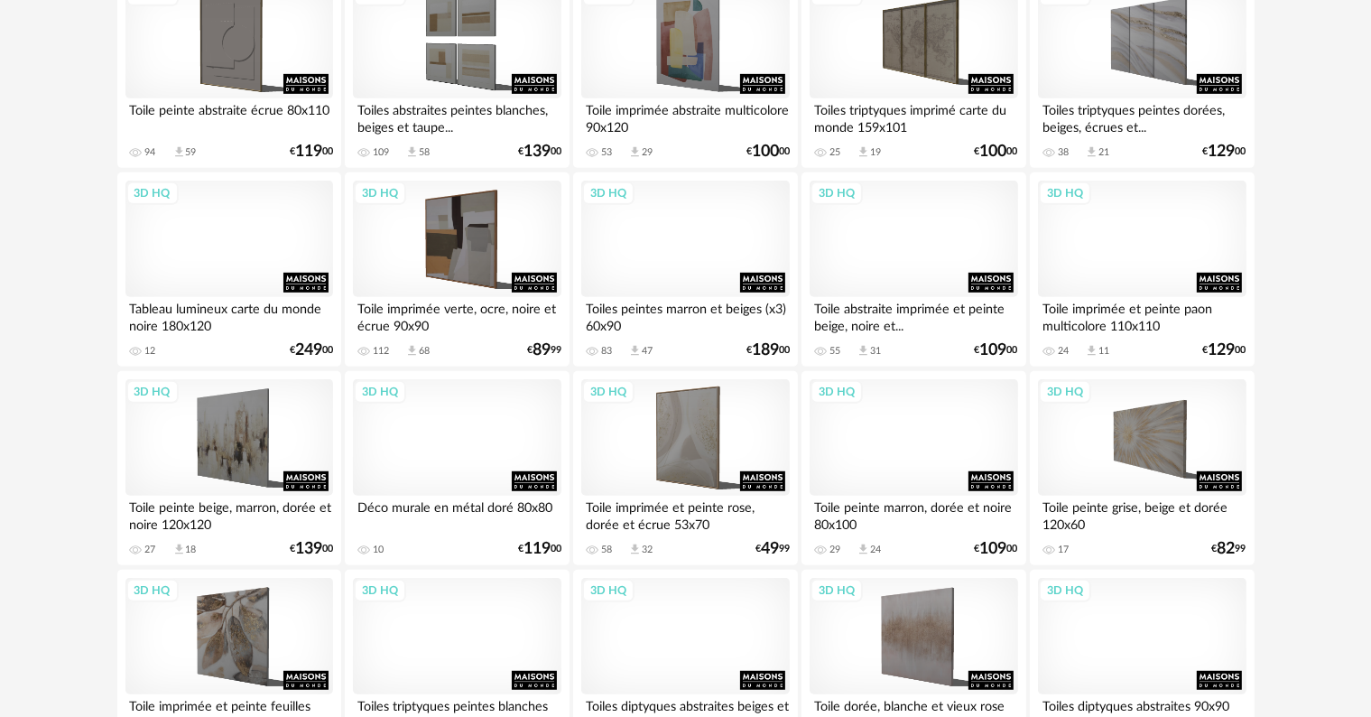
scroll to position [940, 0]
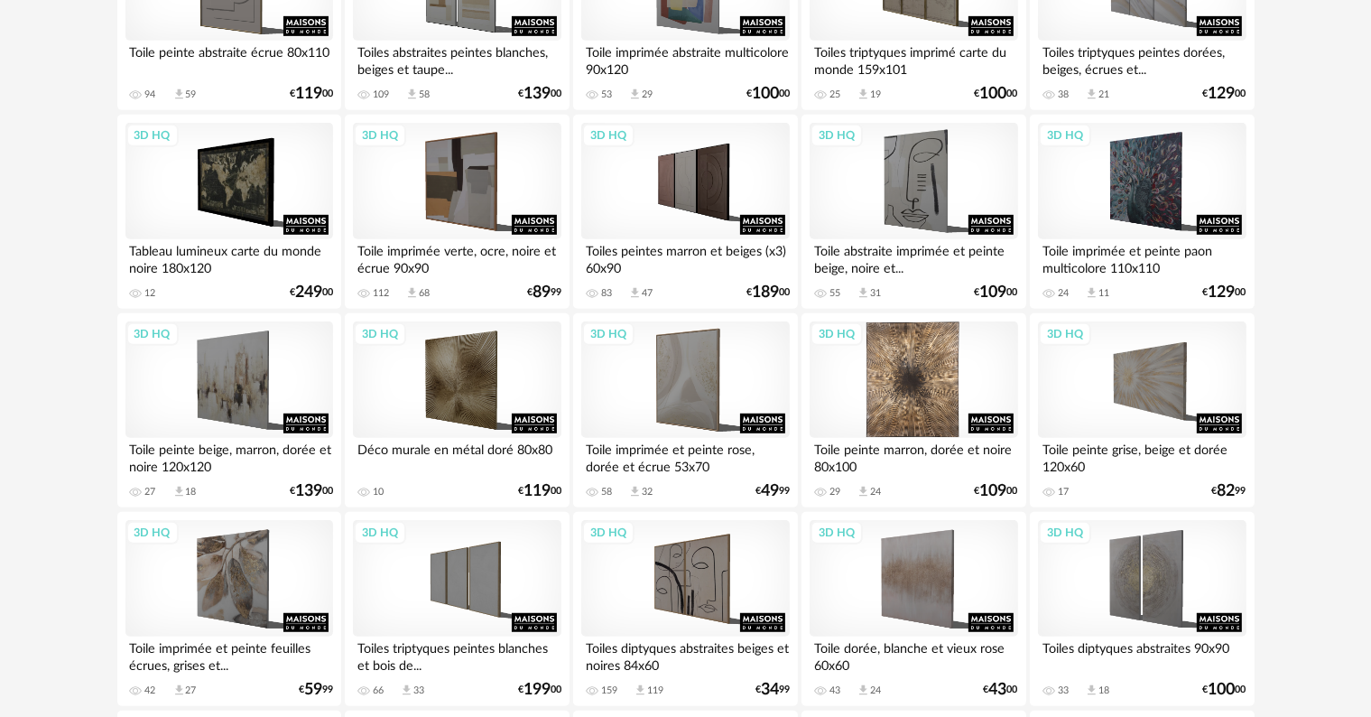
click at [917, 387] on div "3D HQ" at bounding box center [914, 379] width 208 height 117
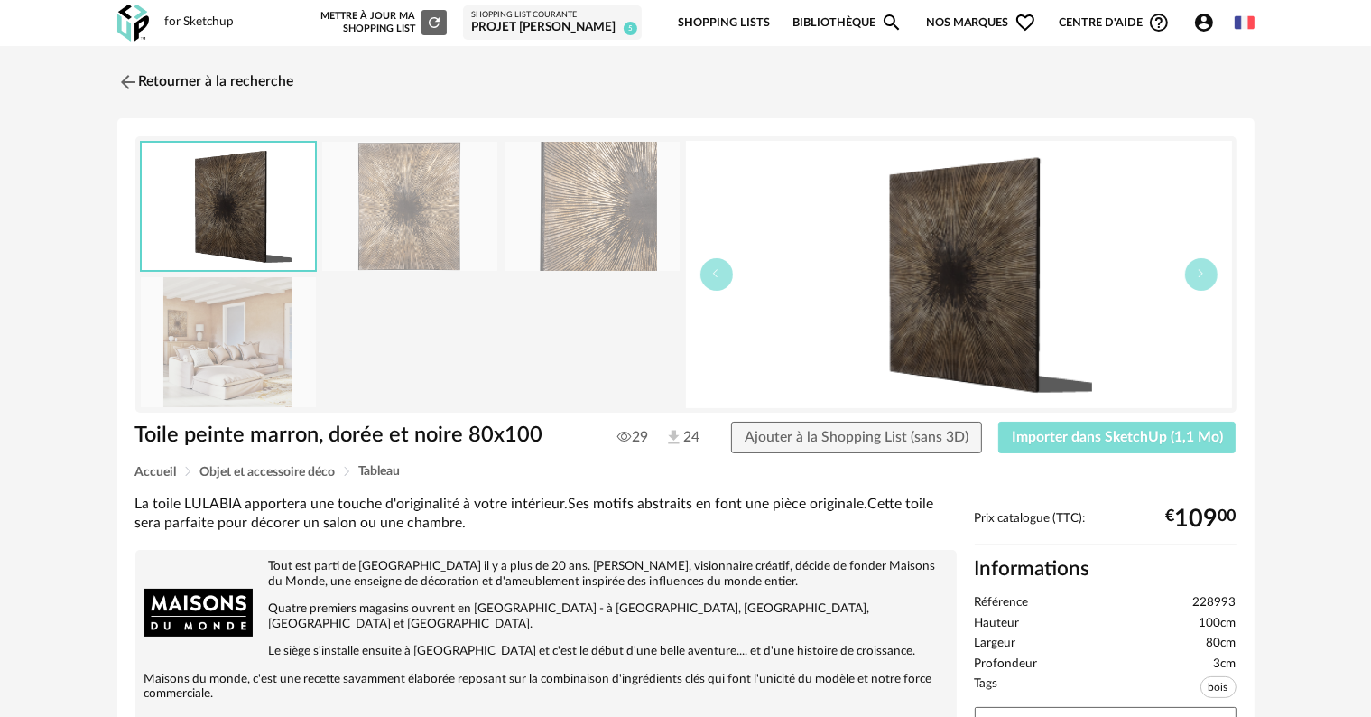
click at [1033, 437] on span "Importer dans SketchUp (1,1 Mo)" at bounding box center [1117, 437] width 211 height 14
click at [228, 79] on link "Retourner à la recherche" at bounding box center [201, 82] width 177 height 40
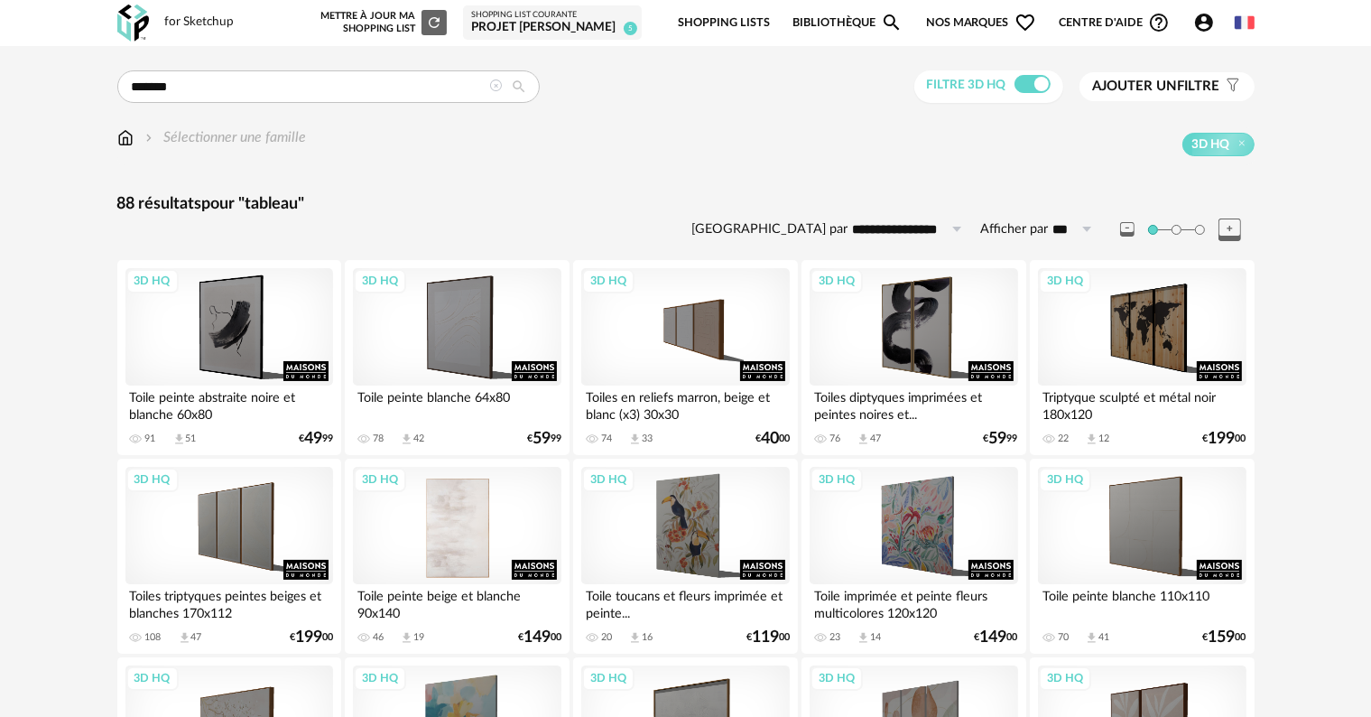
click at [477, 491] on div "3D HQ" at bounding box center [457, 525] width 208 height 117
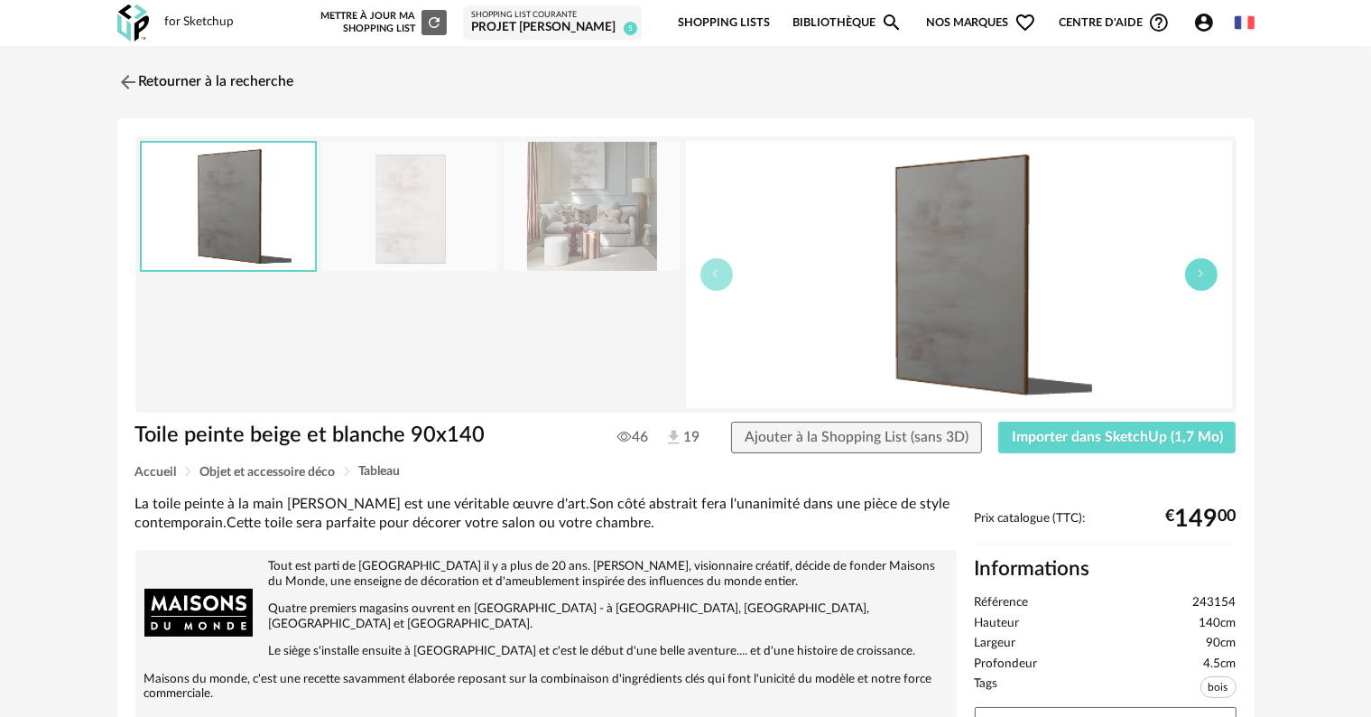
click at [1206, 274] on button "button" at bounding box center [1201, 274] width 32 height 32
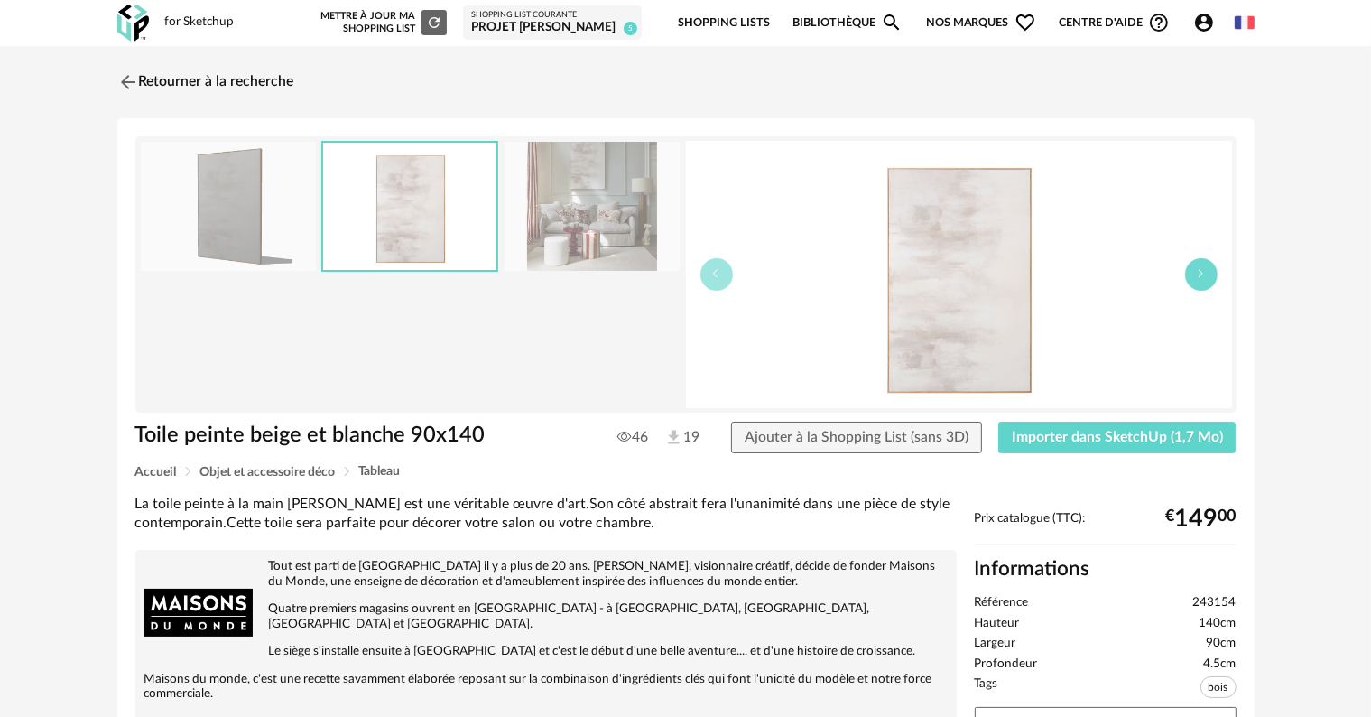
click at [1206, 274] on button "button" at bounding box center [1201, 274] width 32 height 32
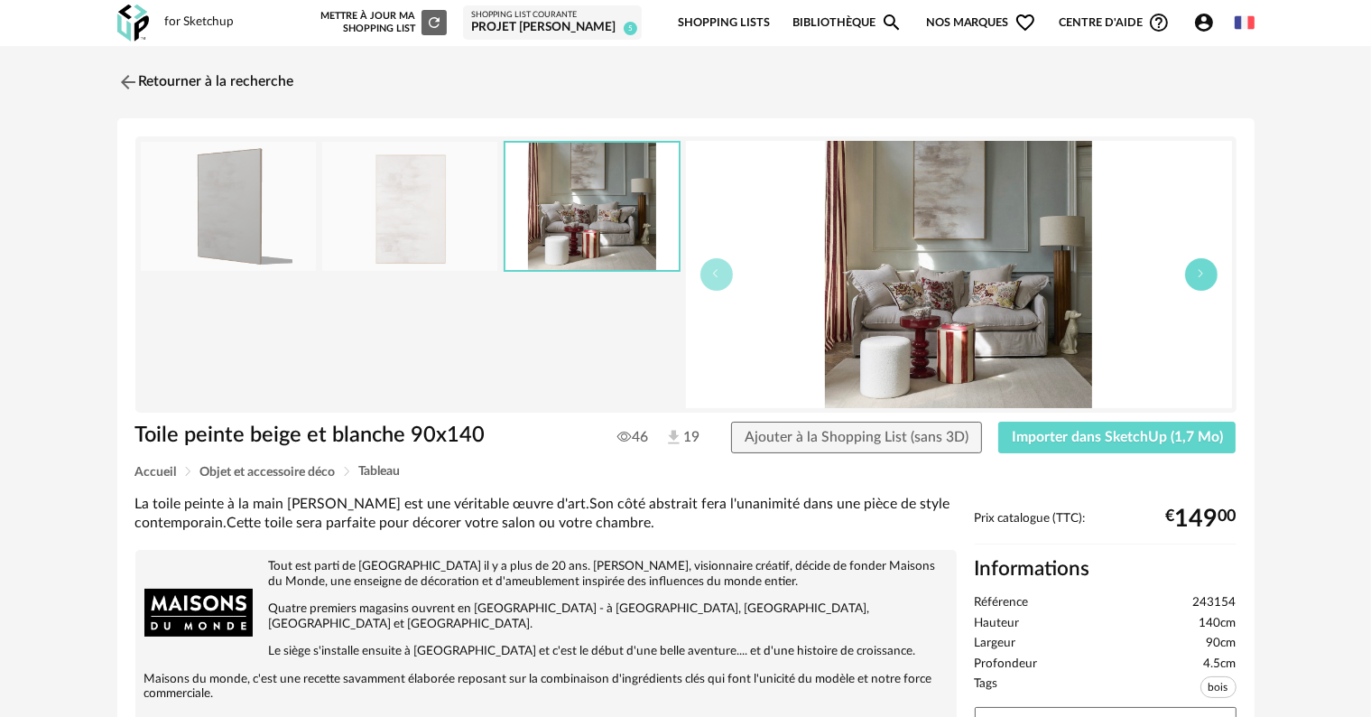
click at [1206, 274] on button "button" at bounding box center [1201, 274] width 32 height 32
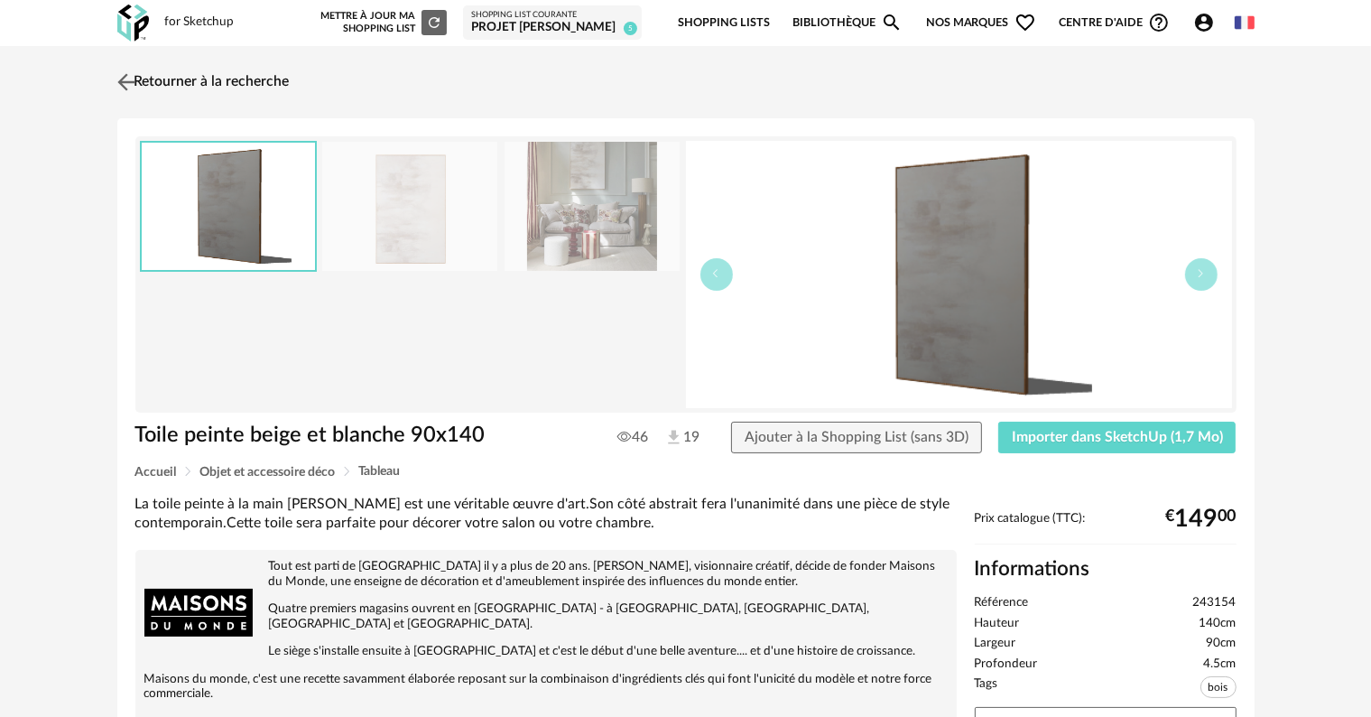
click at [173, 79] on link "Retourner à la recherche" at bounding box center [201, 82] width 177 height 40
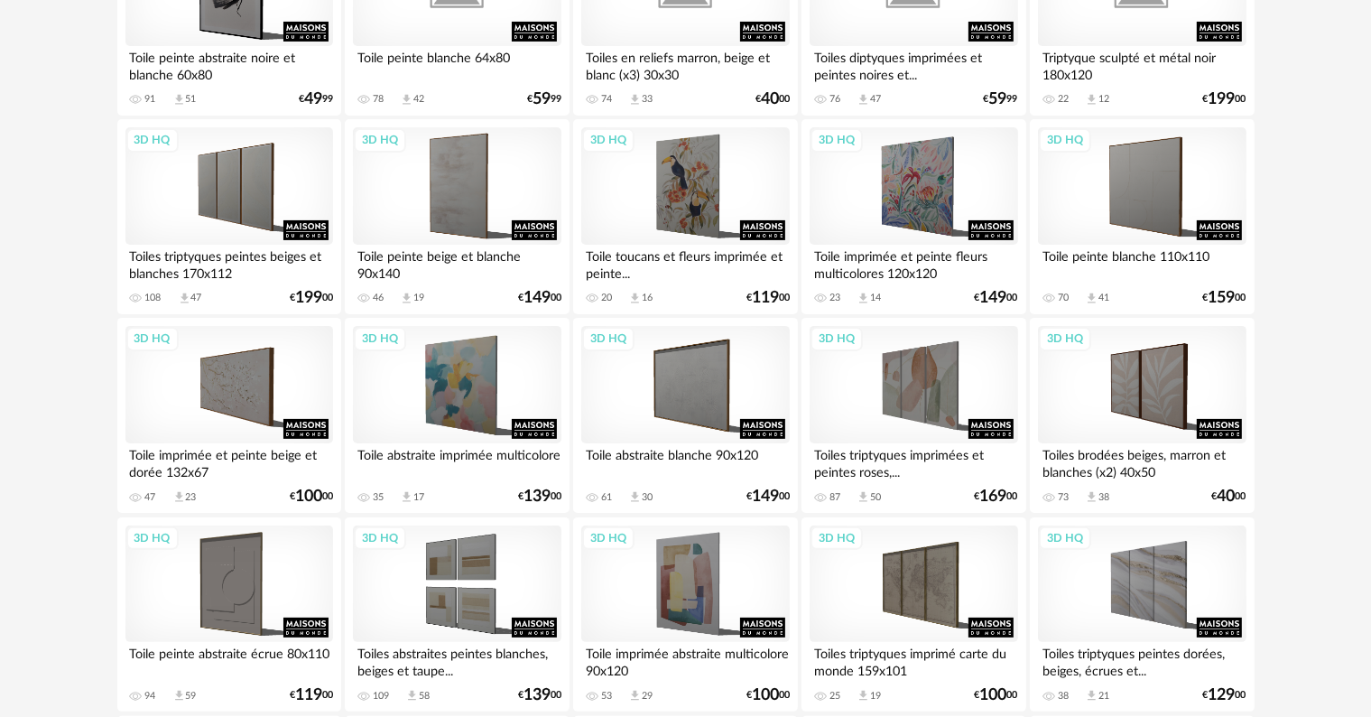
scroll to position [338, 0]
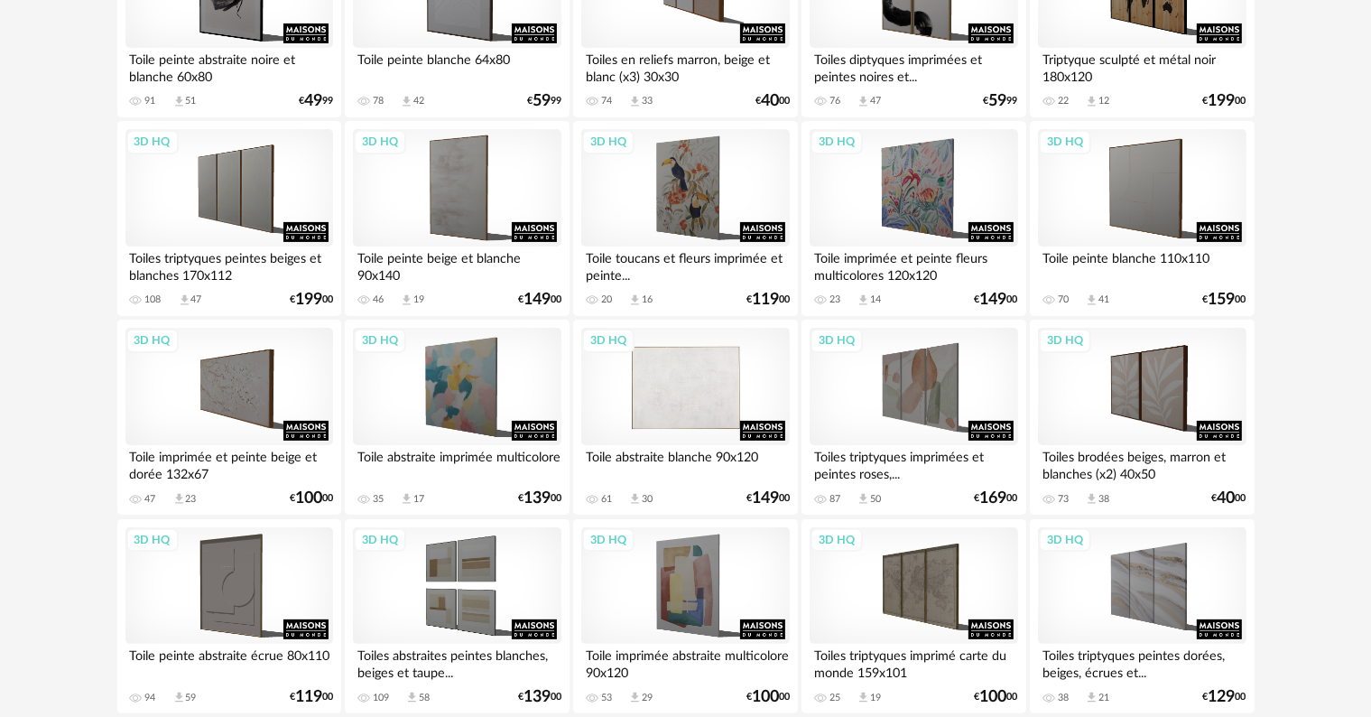
click at [693, 373] on div "3D HQ" at bounding box center [685, 386] width 208 height 117
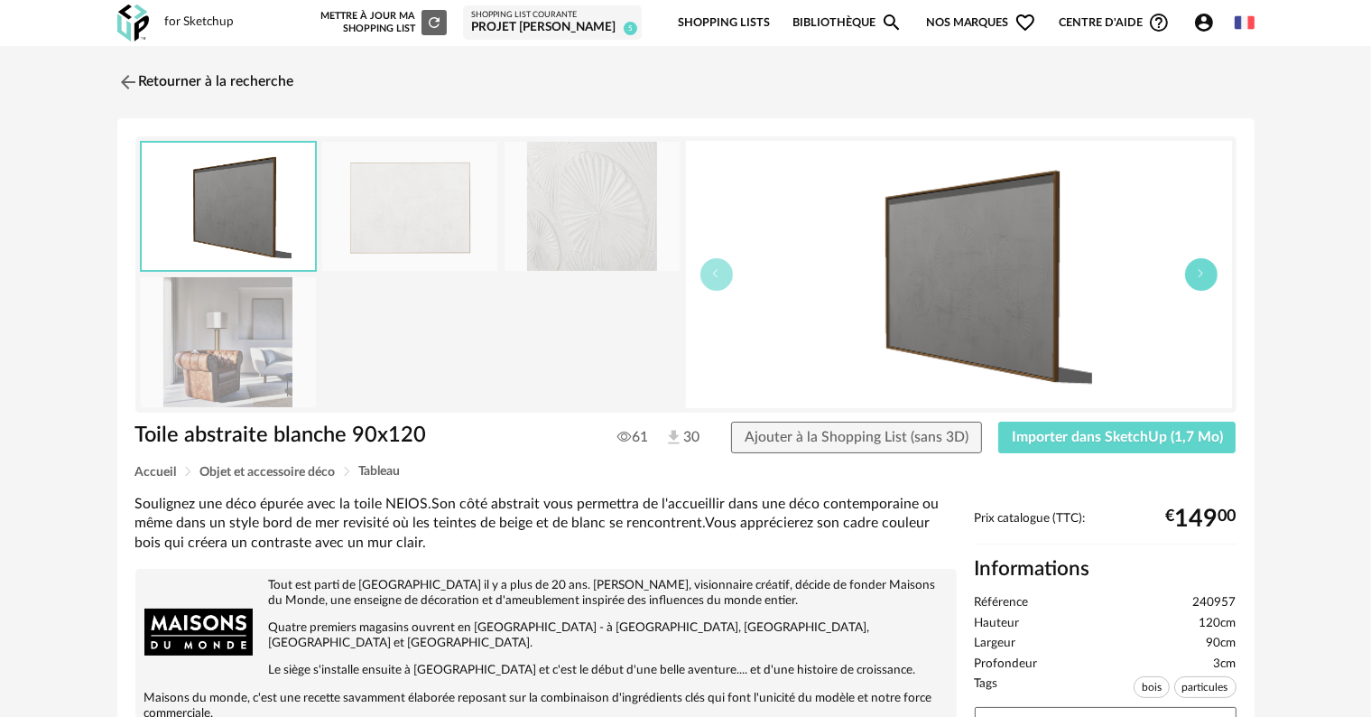
click at [1198, 279] on button "button" at bounding box center [1201, 274] width 32 height 32
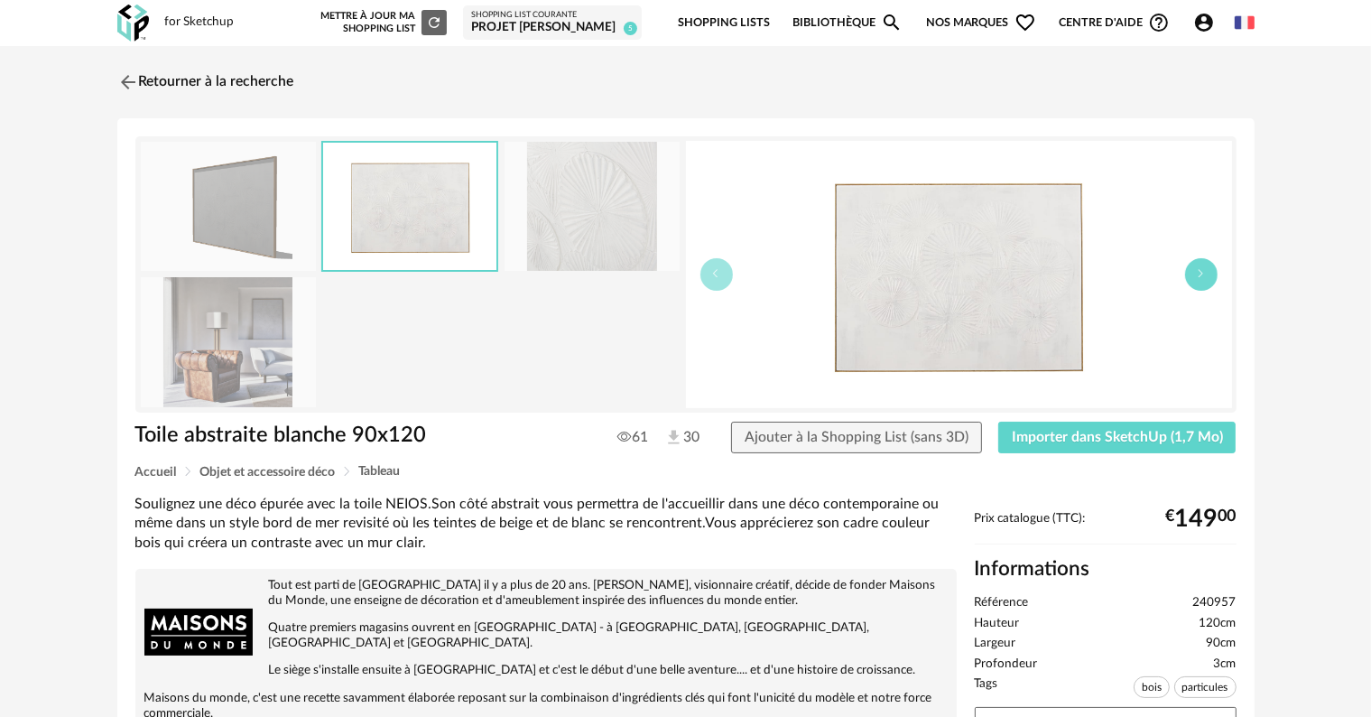
click at [1198, 279] on button "button" at bounding box center [1201, 274] width 32 height 32
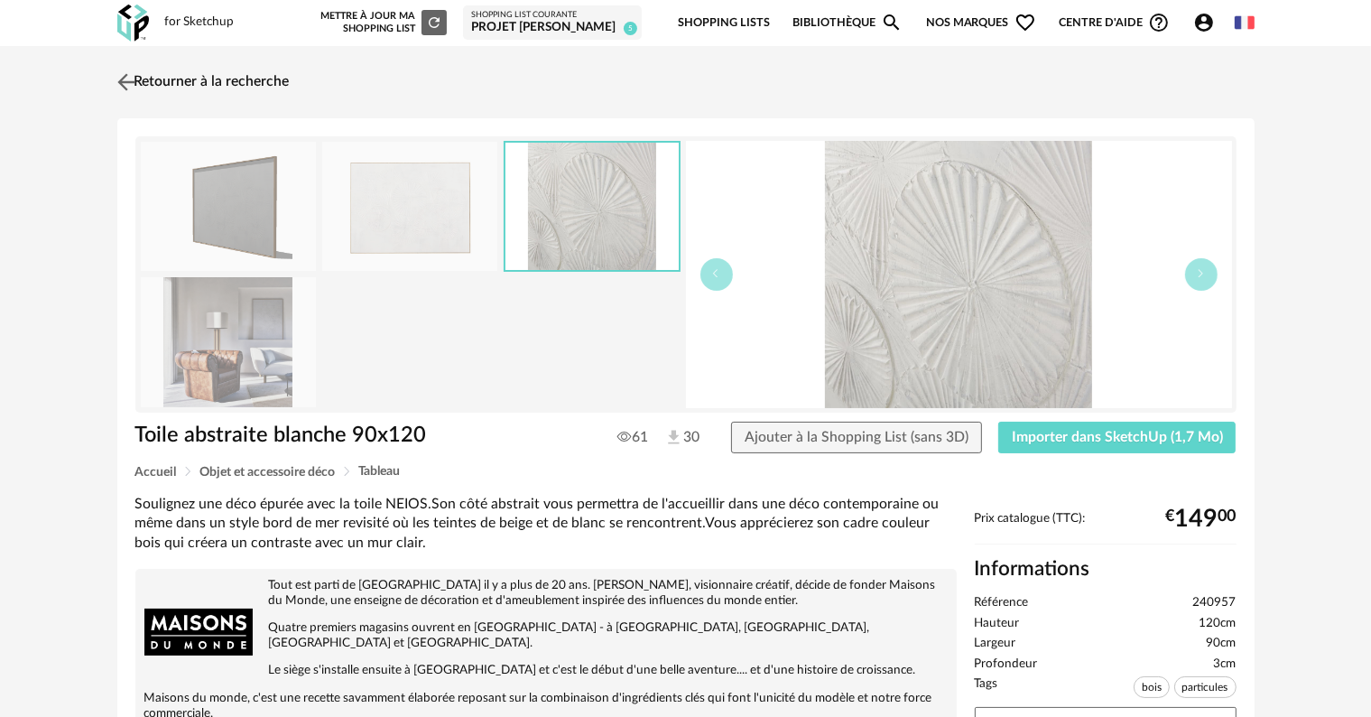
click at [193, 76] on link "Retourner à la recherche" at bounding box center [201, 82] width 177 height 40
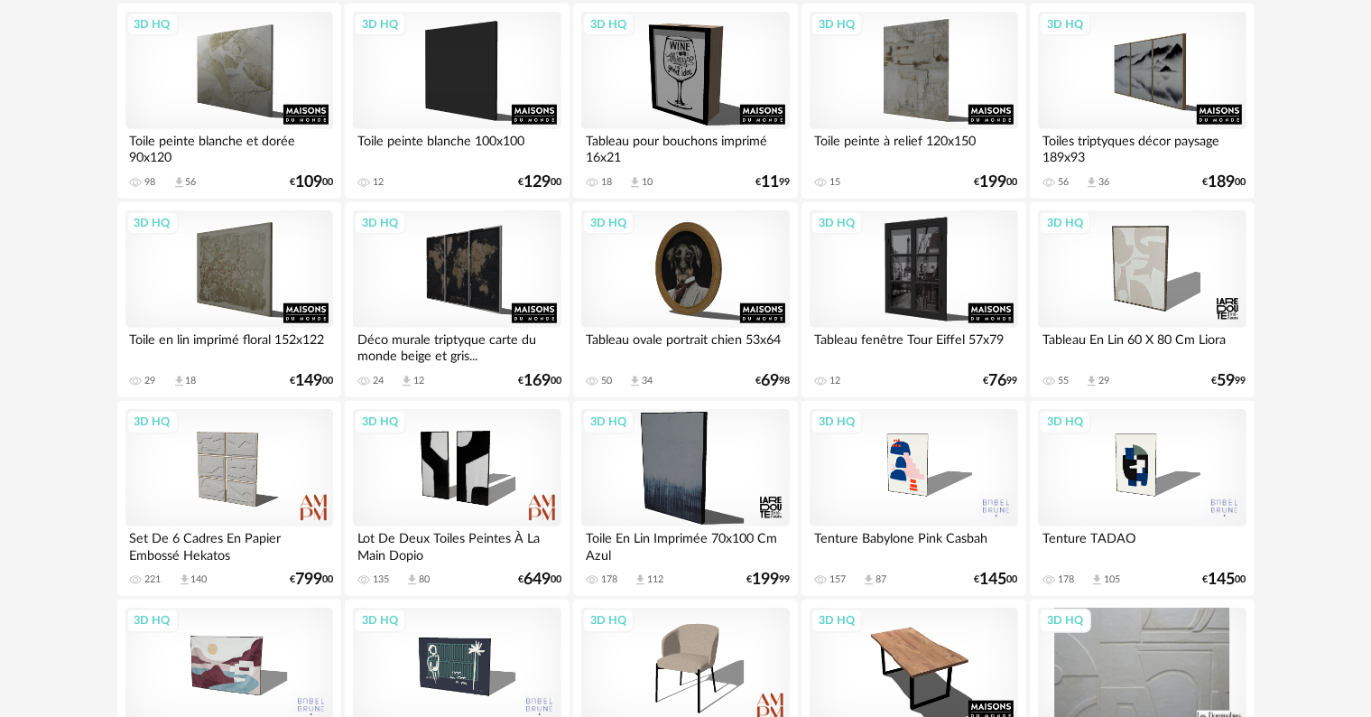
scroll to position [1923, 0]
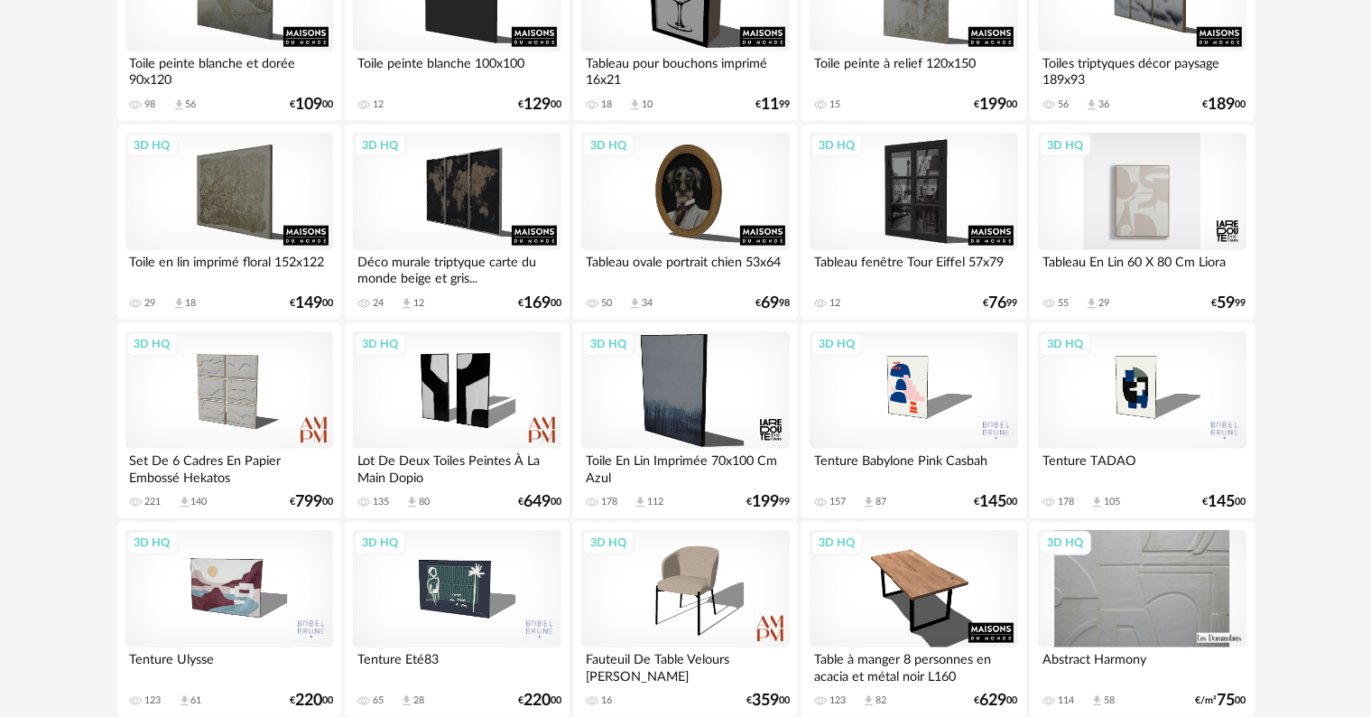
click at [1150, 206] on div "3D HQ" at bounding box center [1142, 191] width 208 height 117
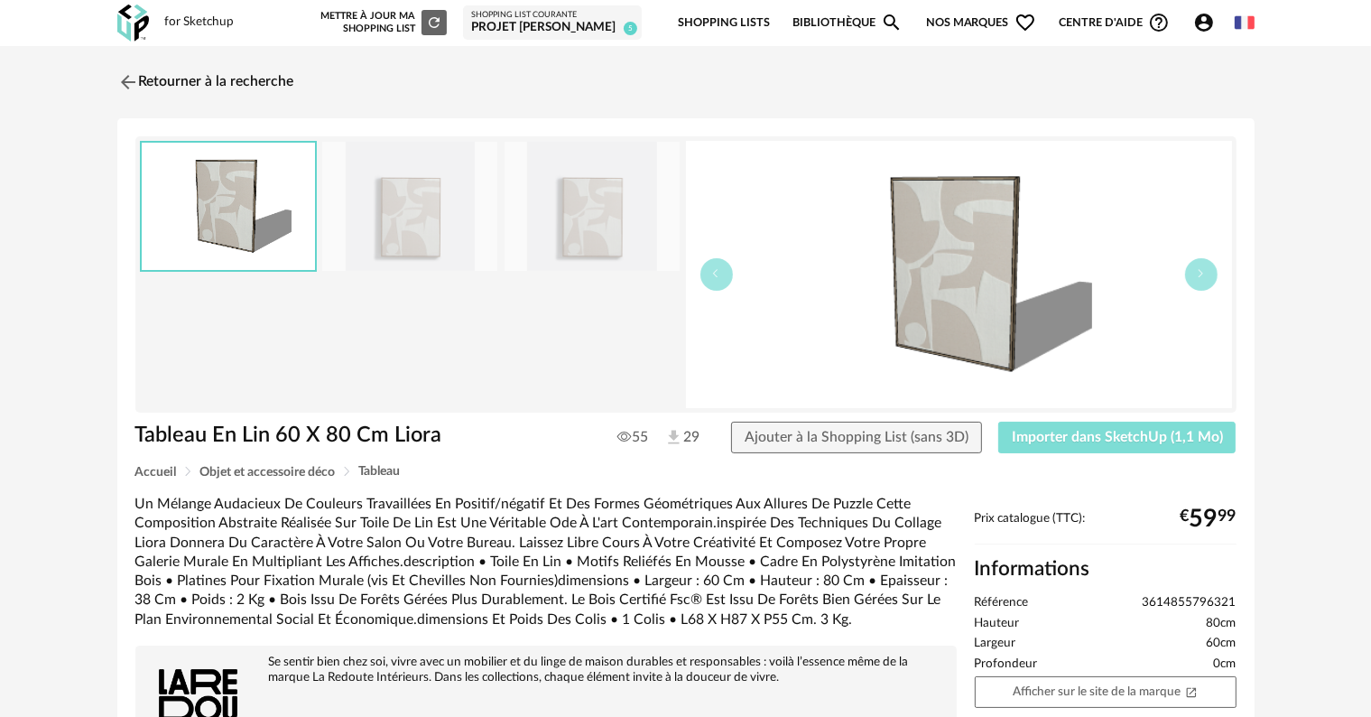
click at [1162, 433] on span "Importer dans SketchUp (1,1 Mo)" at bounding box center [1117, 437] width 211 height 14
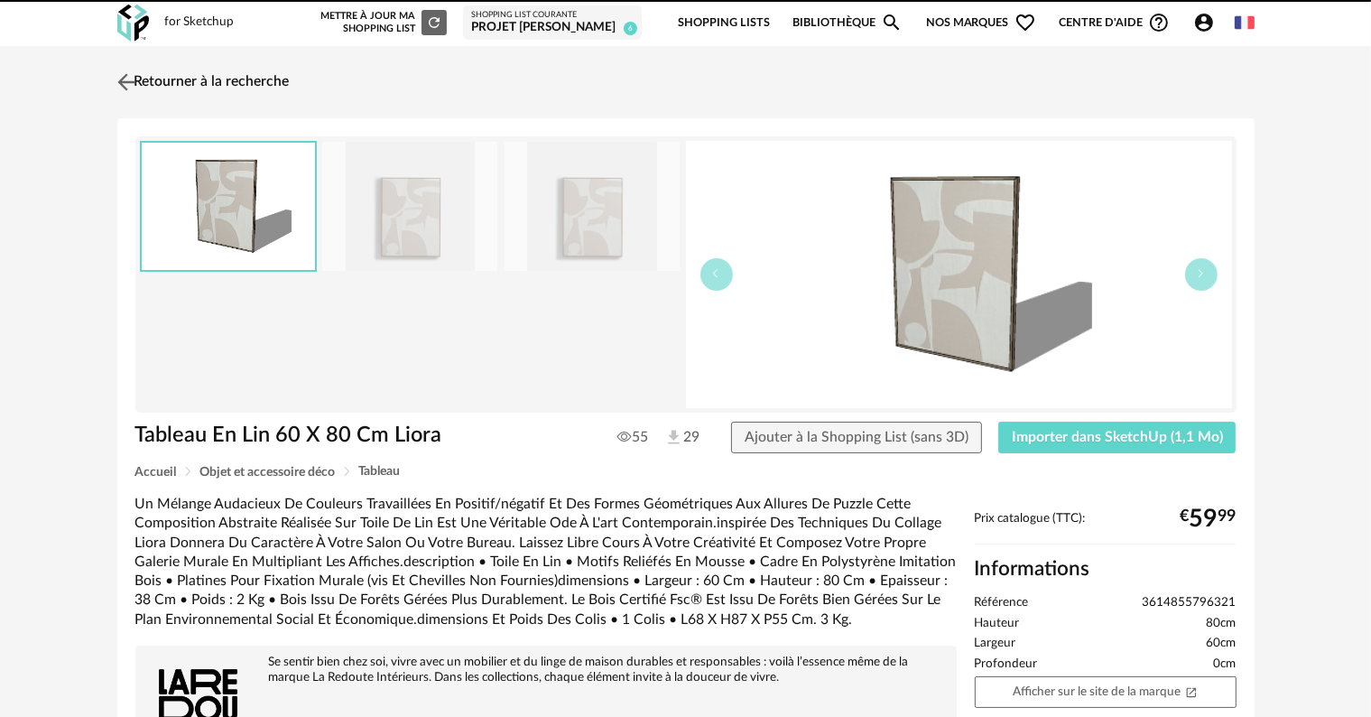
click at [189, 79] on link "Retourner à la recherche" at bounding box center [201, 82] width 177 height 40
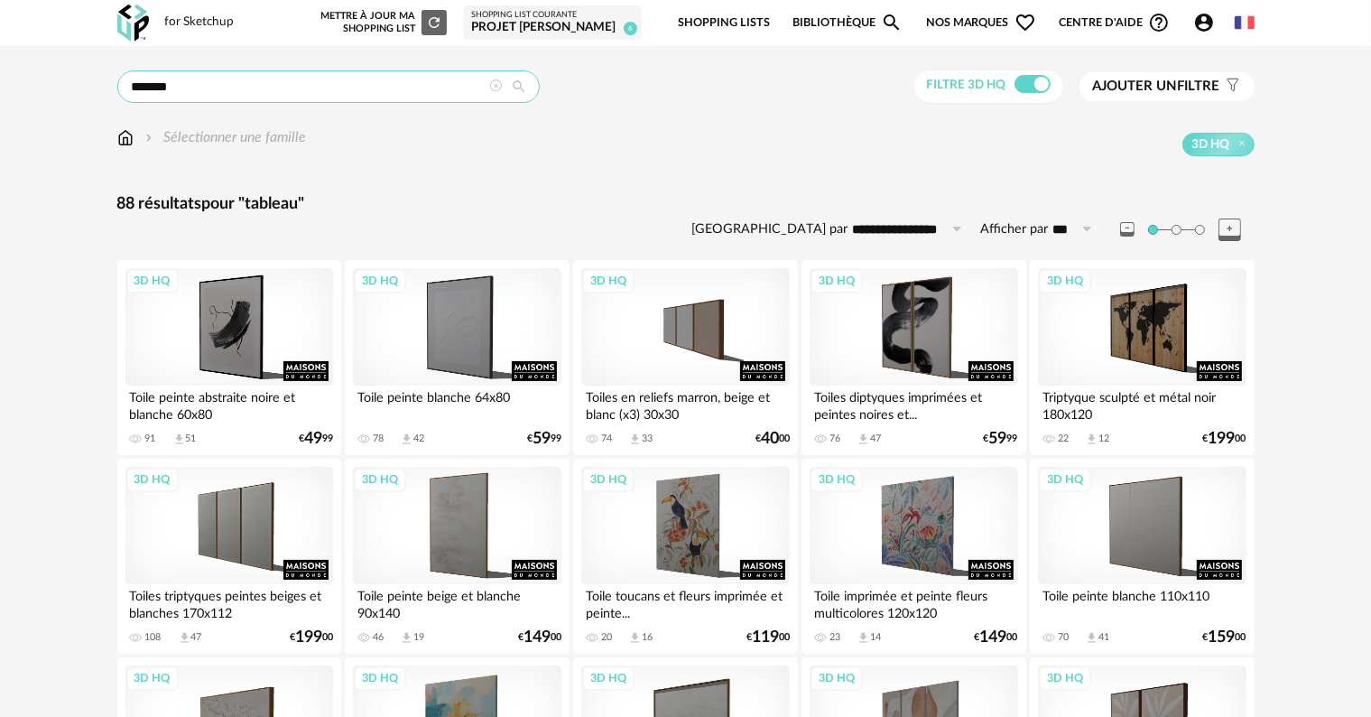
click at [385, 72] on input "*******" at bounding box center [328, 86] width 422 height 32
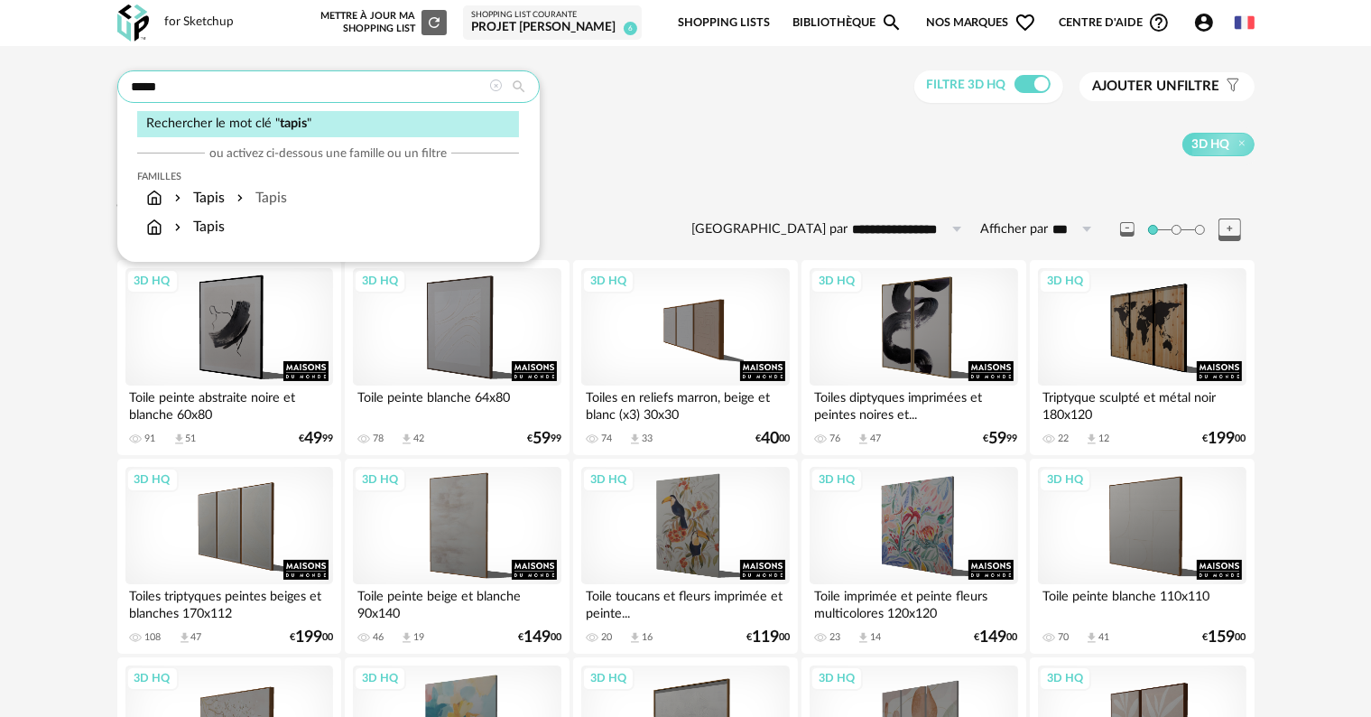
type input "*****"
type input "**********"
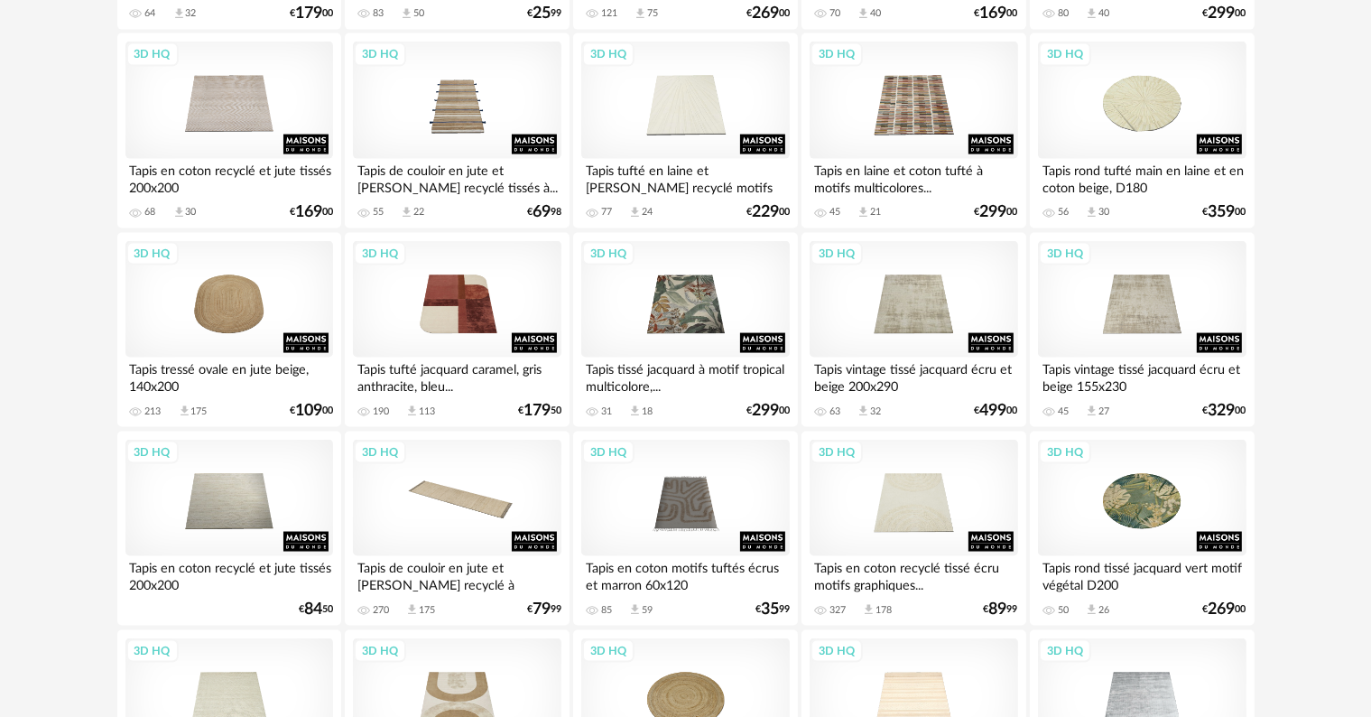
scroll to position [2617, 0]
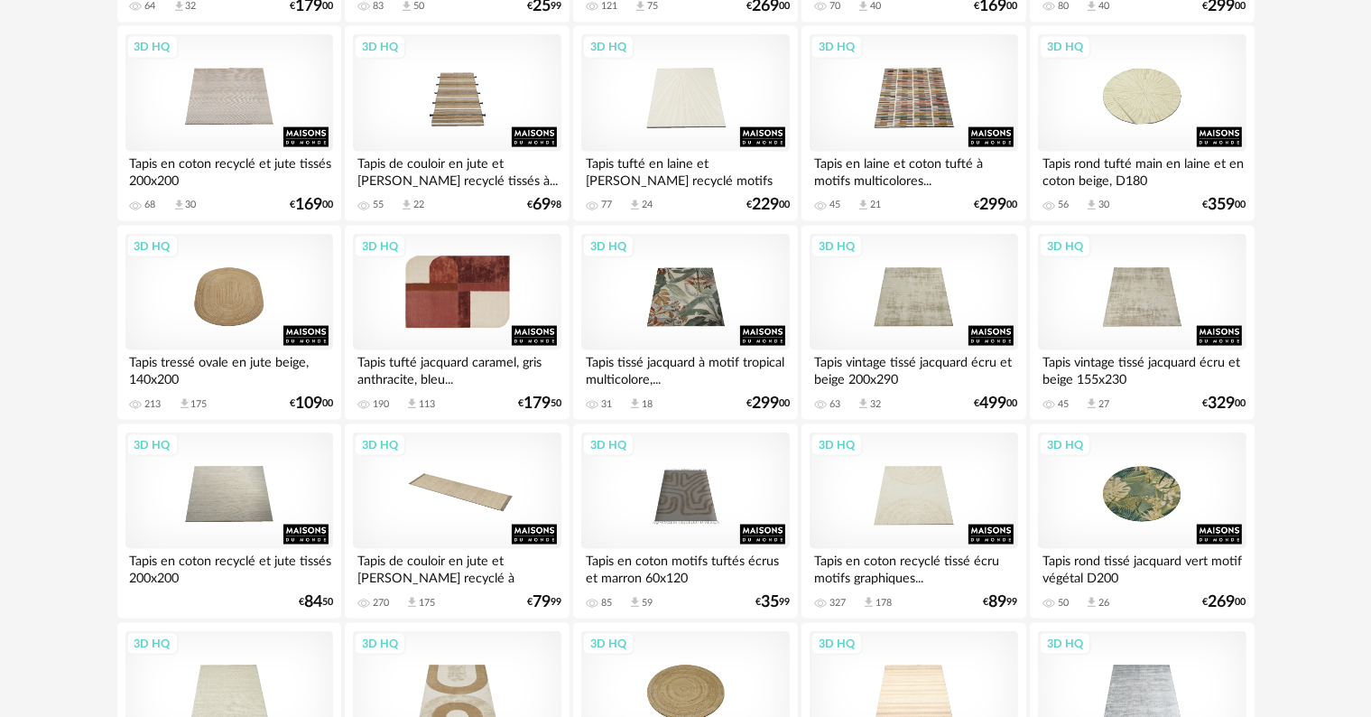
click at [487, 286] on div "3D HQ" at bounding box center [457, 292] width 208 height 117
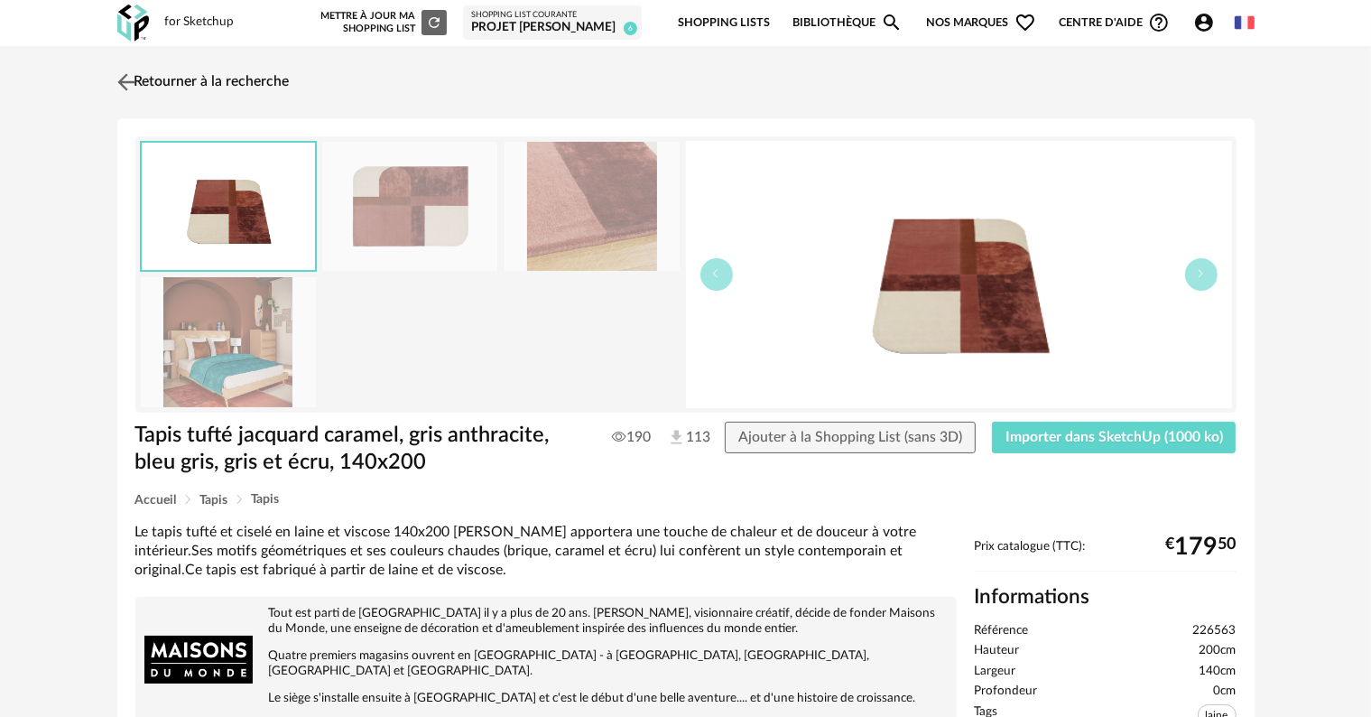
click at [243, 83] on link "Retourner à la recherche" at bounding box center [201, 82] width 177 height 40
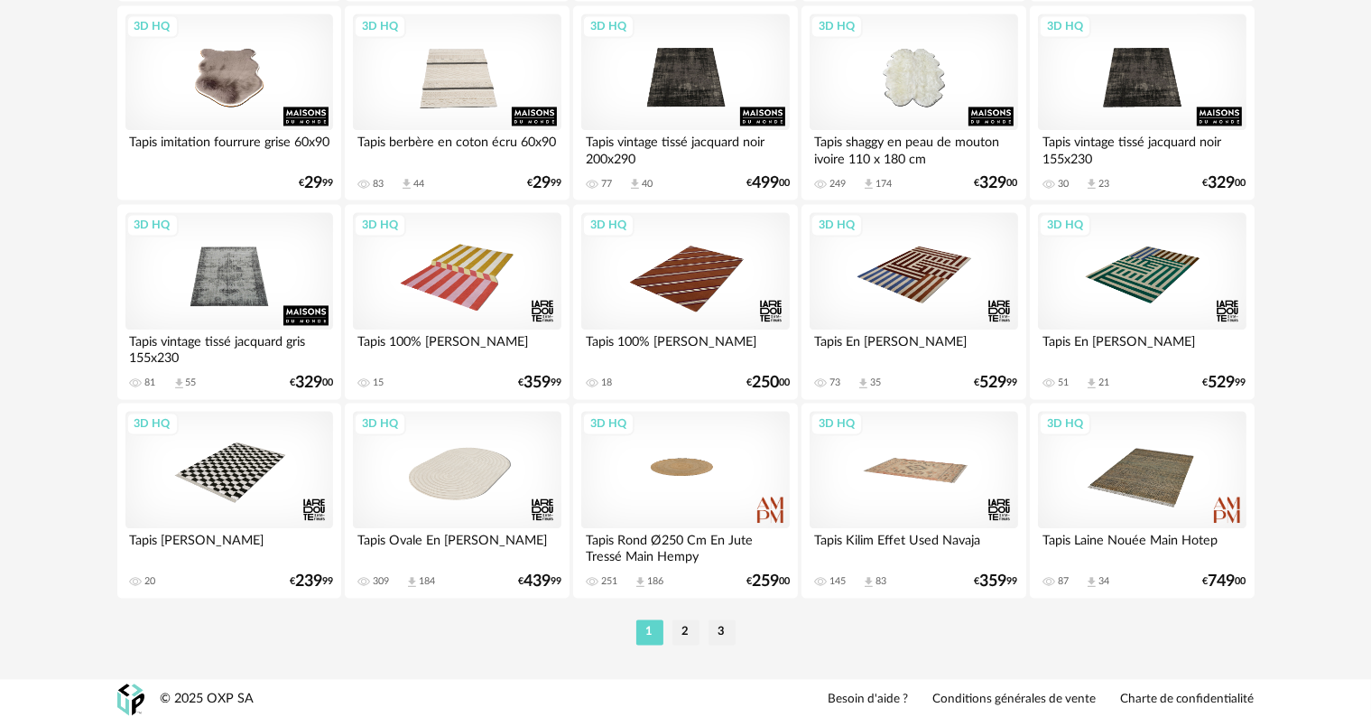
scroll to position [3634, 0]
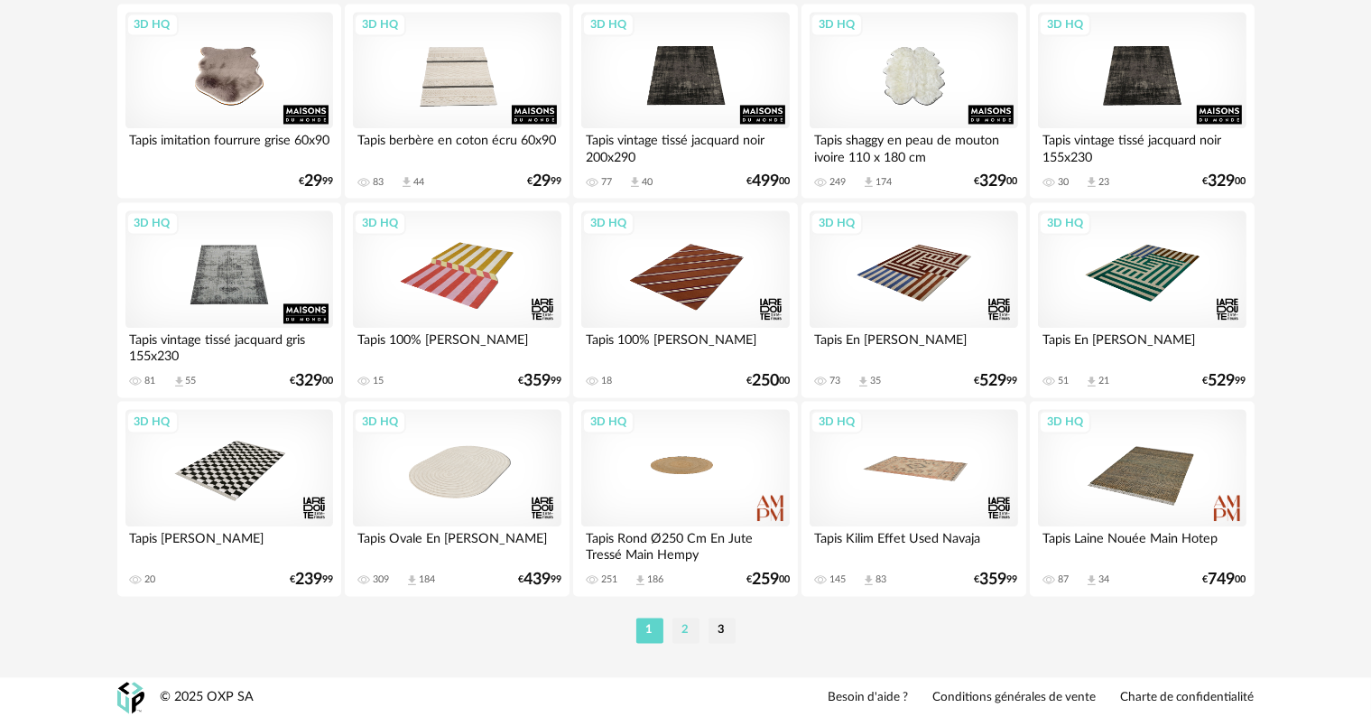
click at [683, 633] on li "2" at bounding box center [685, 629] width 27 height 25
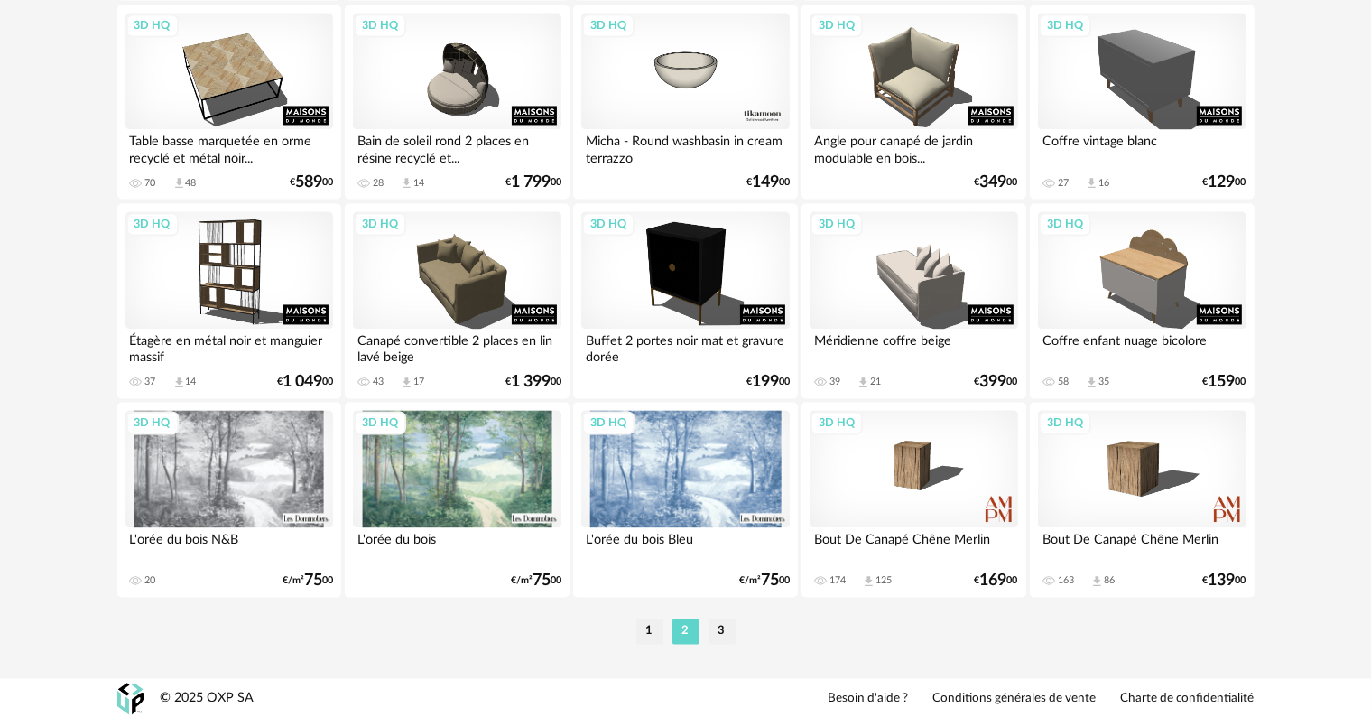
scroll to position [3634, 0]
click at [722, 631] on li "3" at bounding box center [722, 629] width 27 height 25
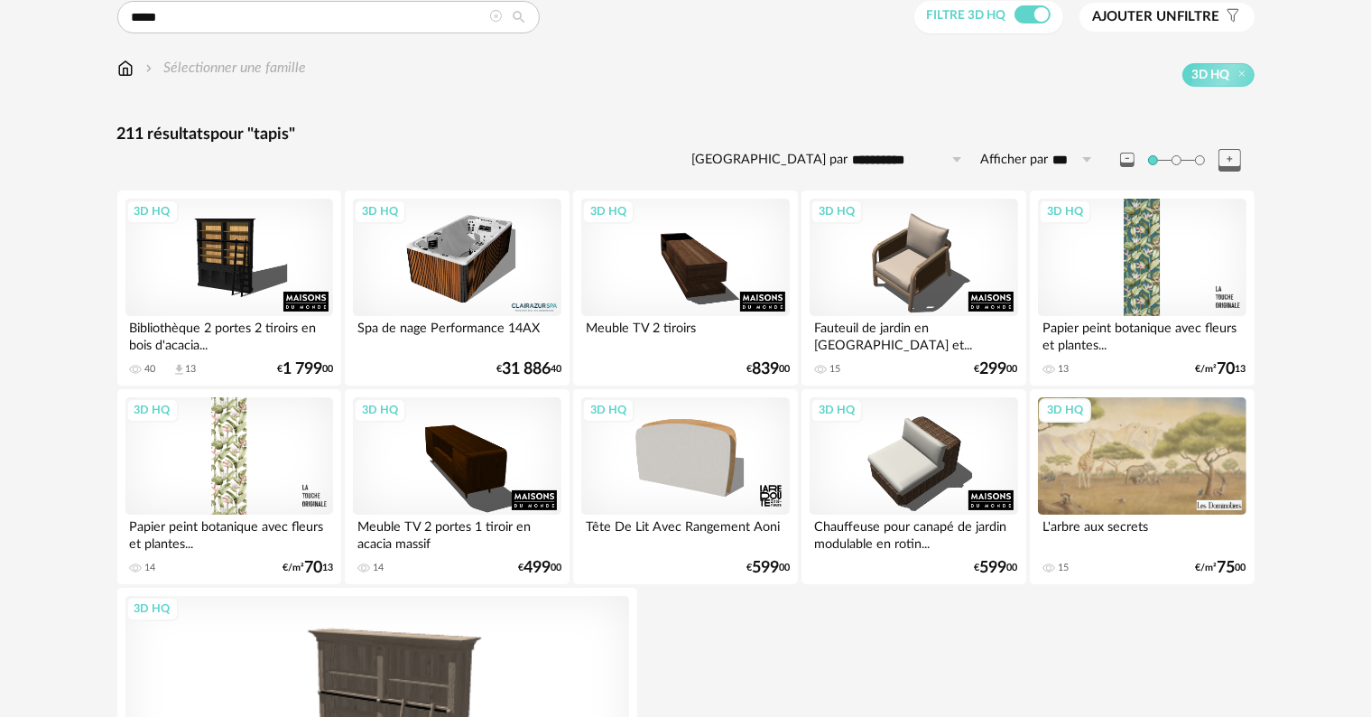
scroll to position [422, 0]
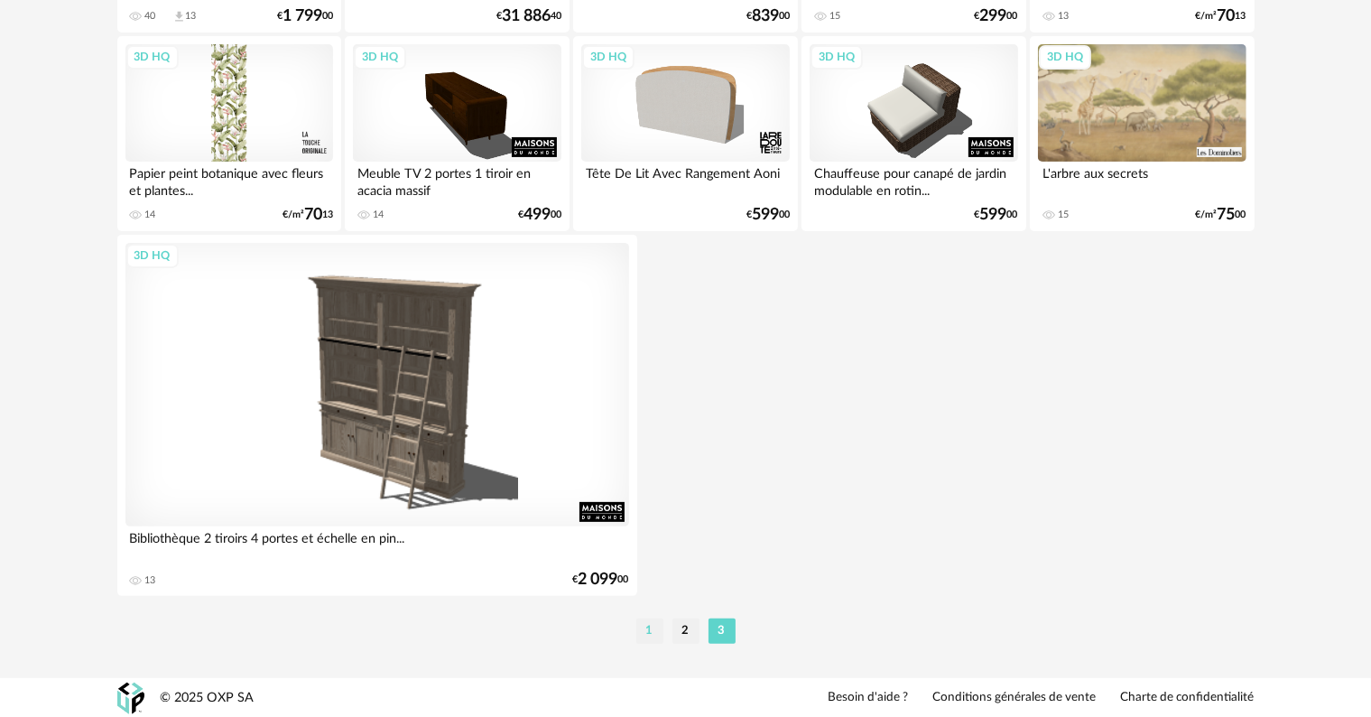
click at [653, 625] on li "1" at bounding box center [649, 630] width 27 height 25
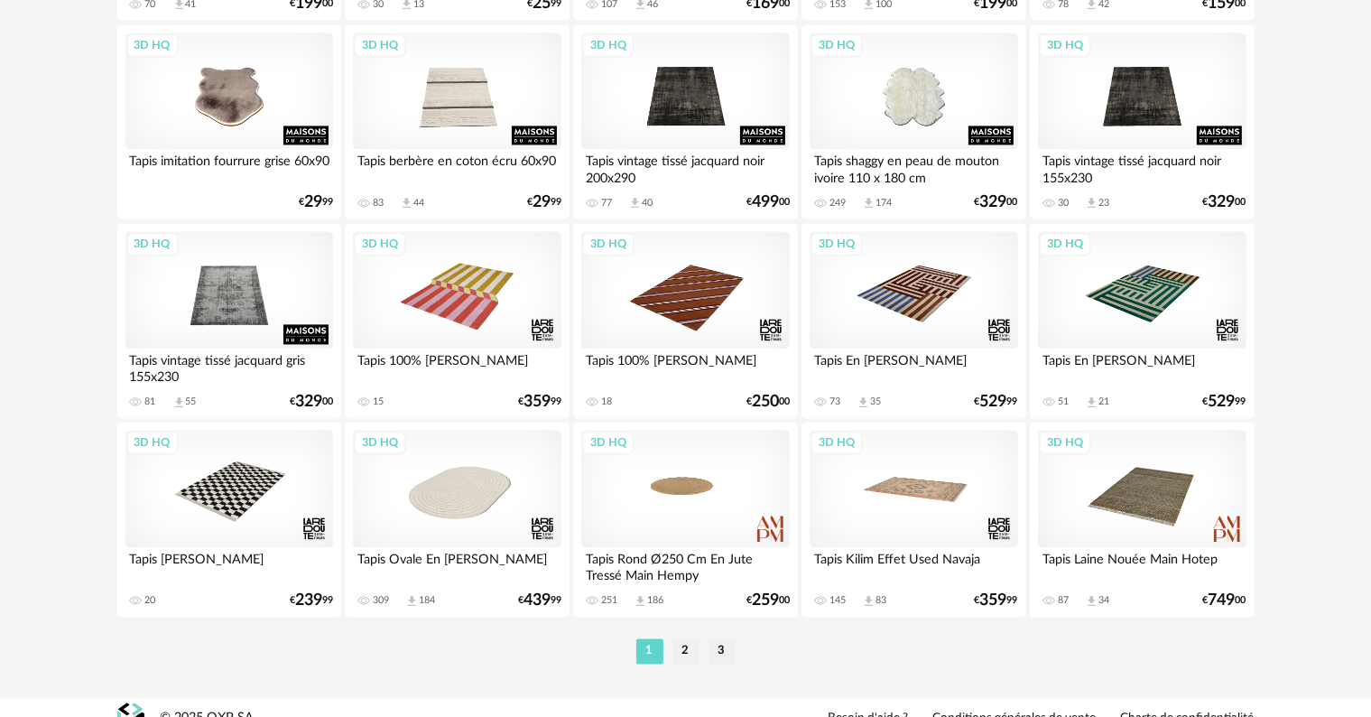
scroll to position [3634, 0]
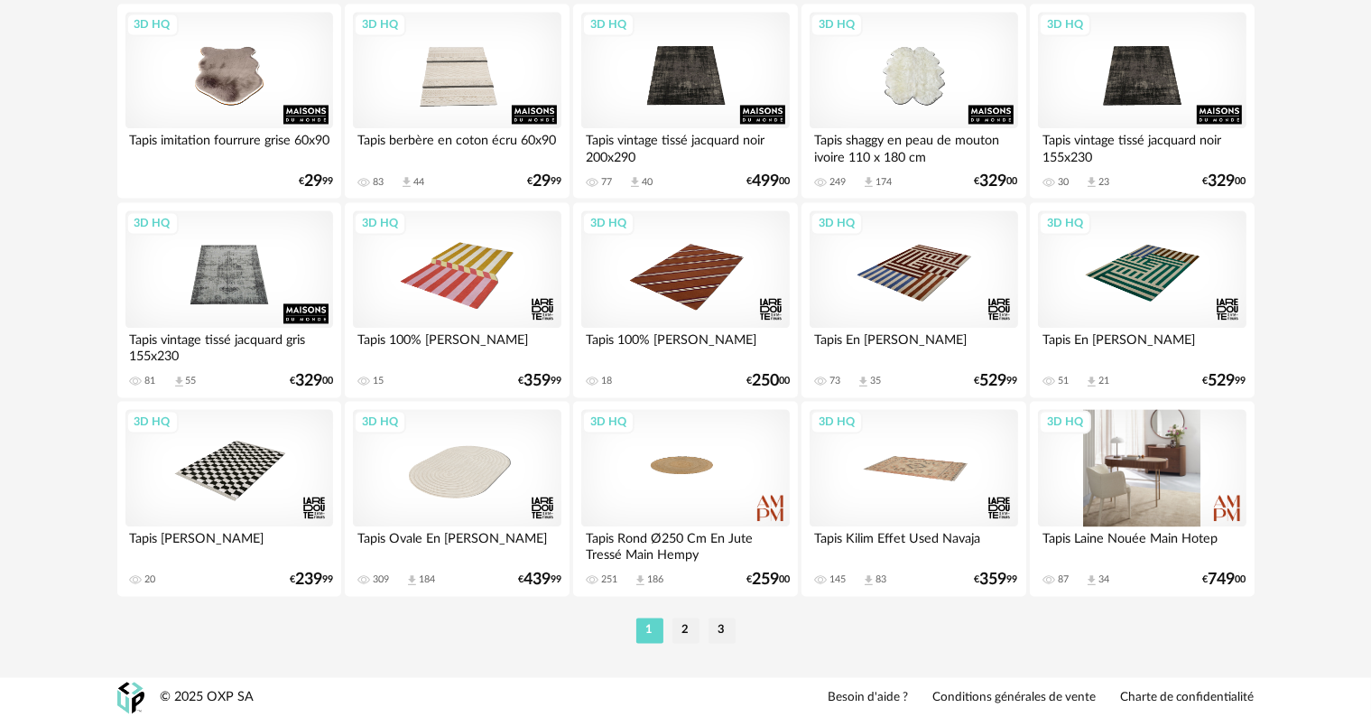
click at [1129, 505] on div "3D HQ" at bounding box center [1142, 467] width 208 height 117
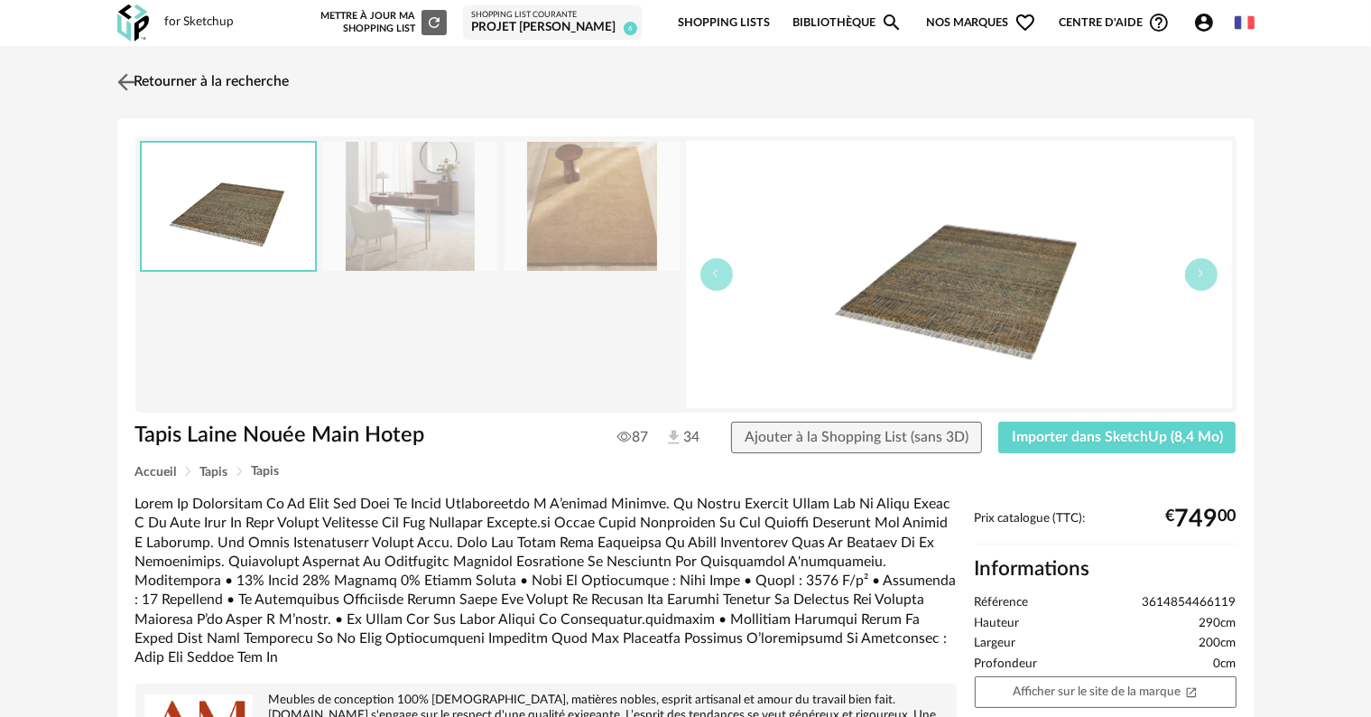
click at [171, 75] on link "Retourner à la recherche" at bounding box center [201, 82] width 177 height 40
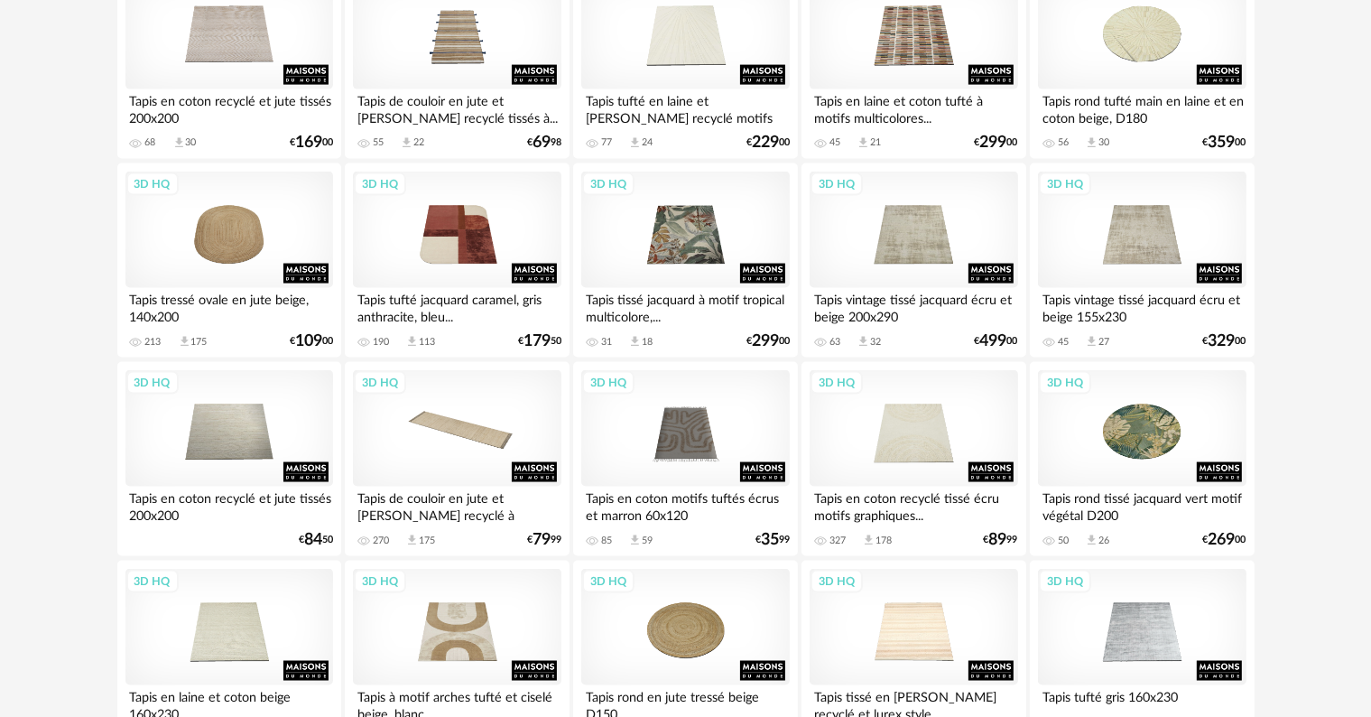
scroll to position [2641, 0]
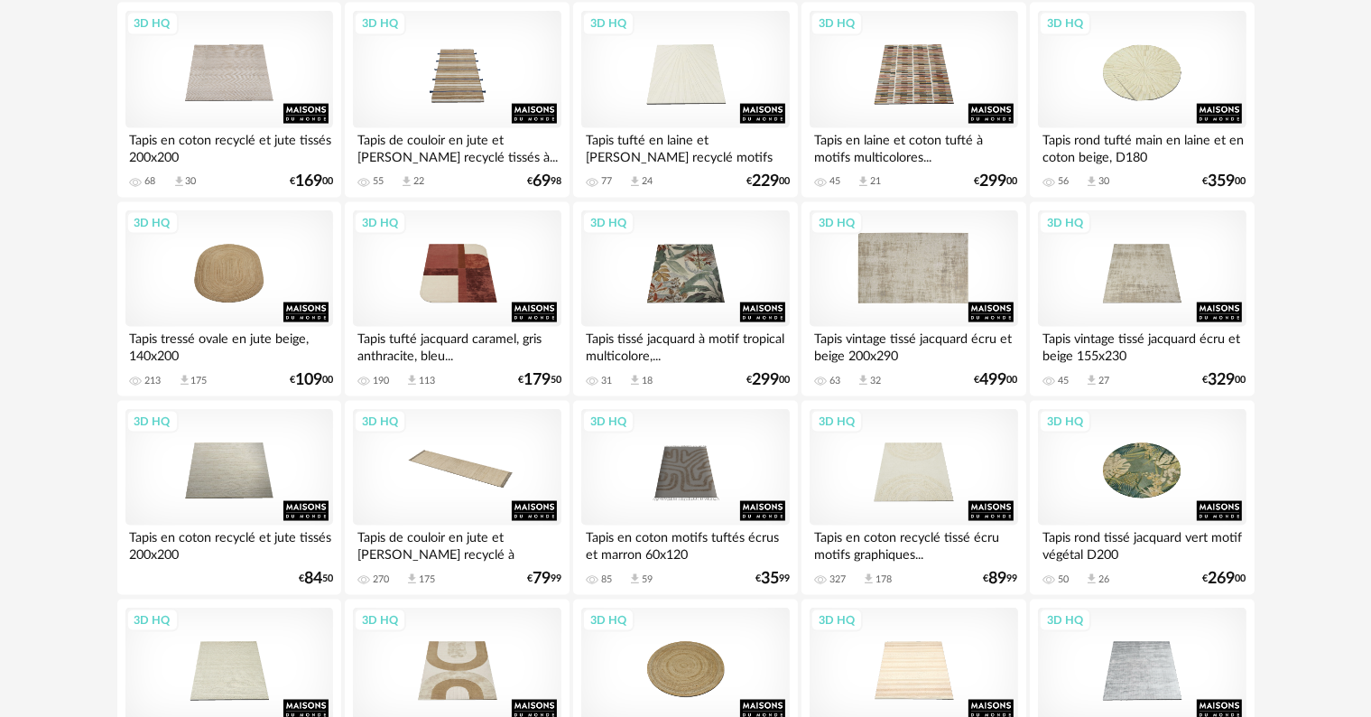
click at [892, 301] on div "3D HQ" at bounding box center [914, 268] width 208 height 117
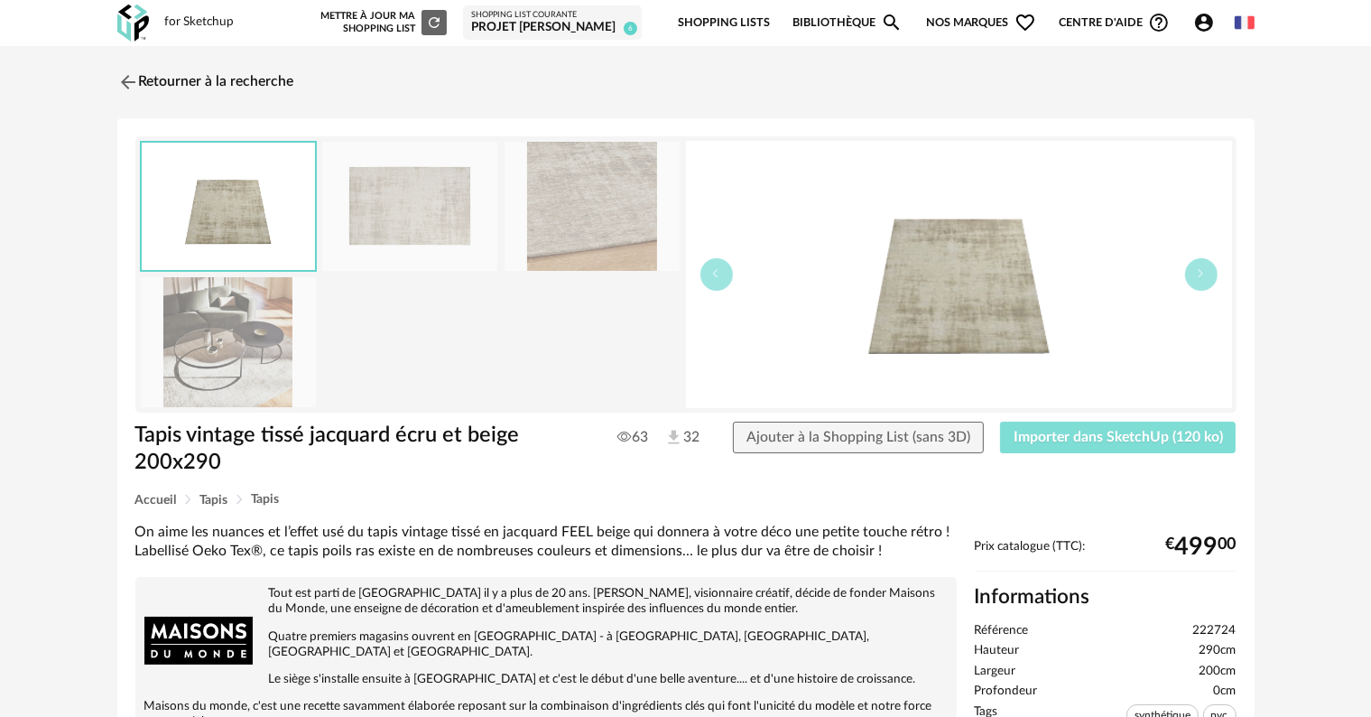
click at [1075, 440] on span "Importer dans SketchUp (120 ko)" at bounding box center [1118, 437] width 209 height 14
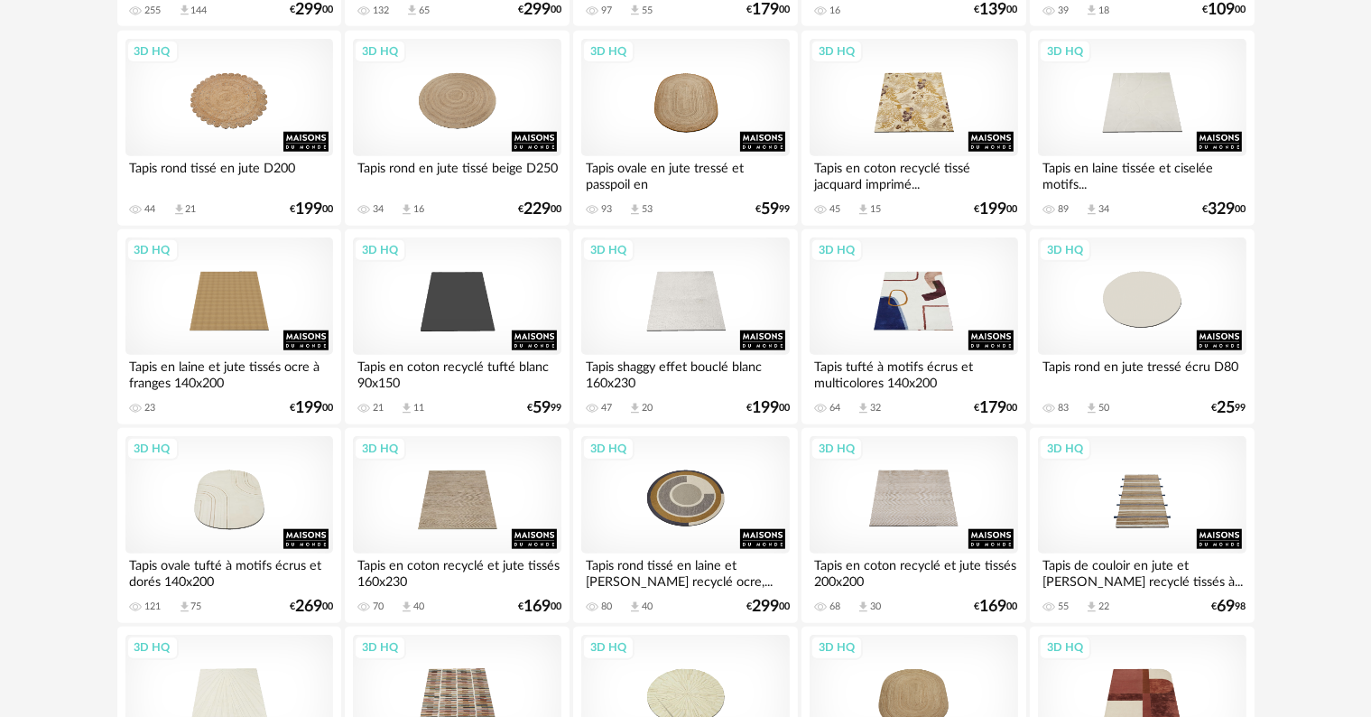
scroll to position [1626, 0]
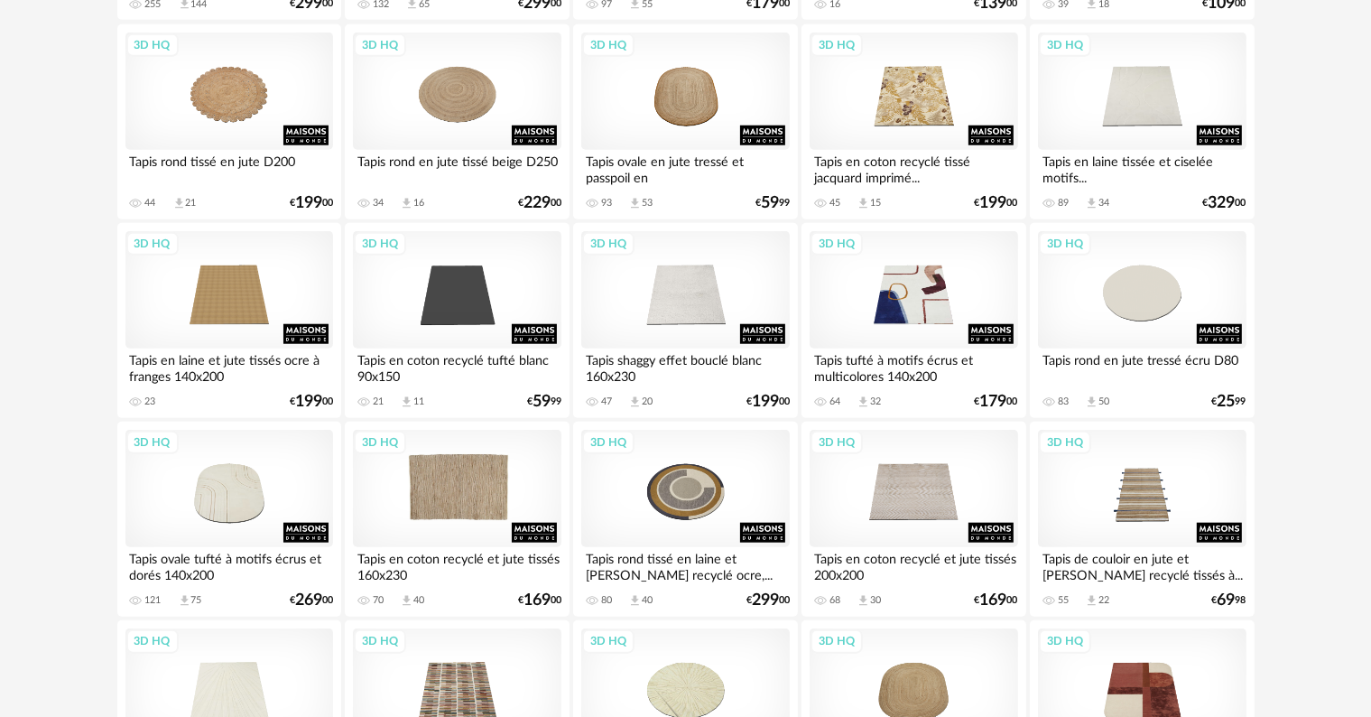
click at [468, 492] on div "3D HQ" at bounding box center [457, 488] width 208 height 117
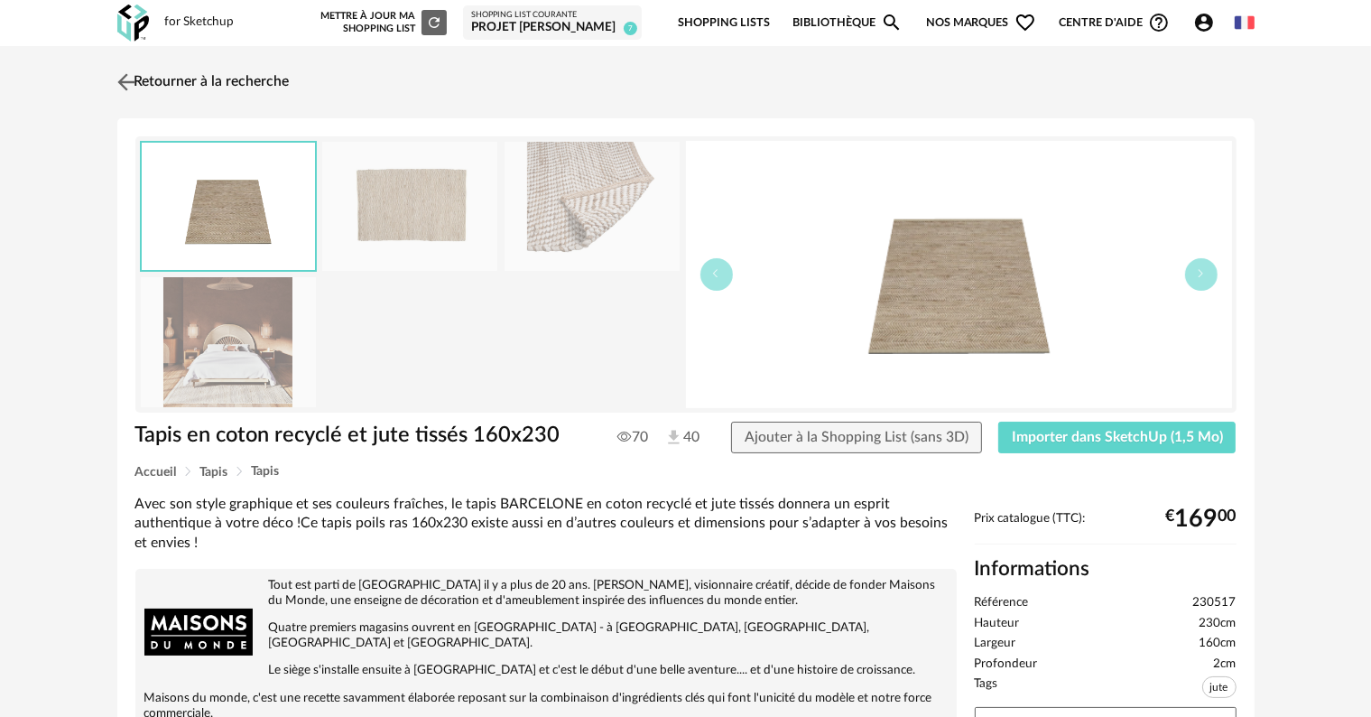
click at [151, 83] on link "Retourner à la recherche" at bounding box center [201, 82] width 177 height 40
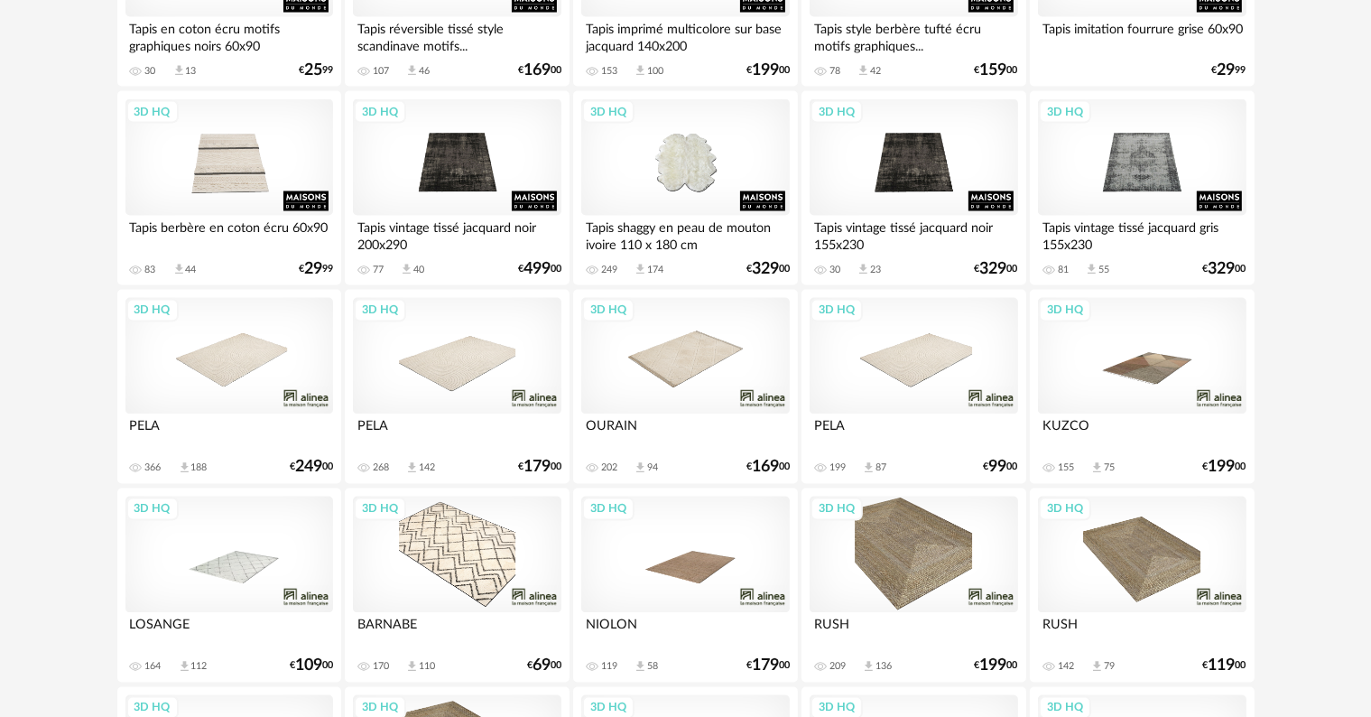
scroll to position [3154, 0]
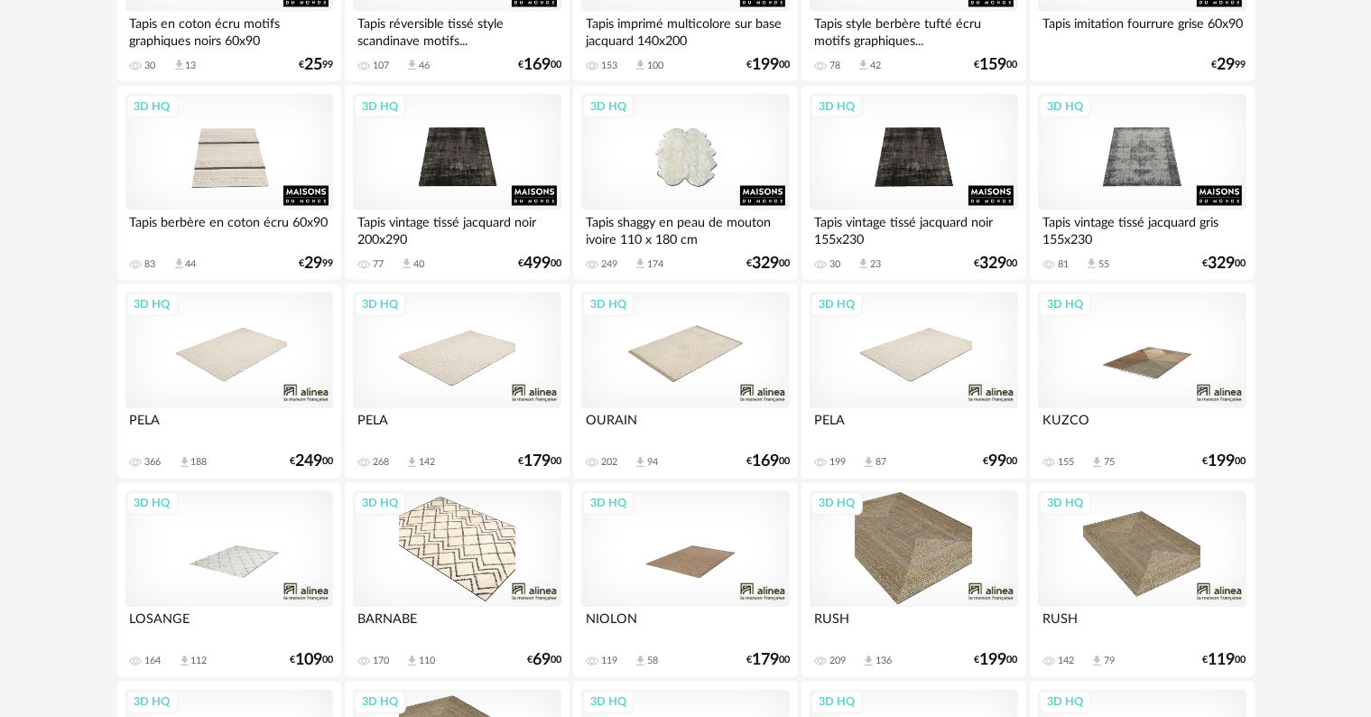
click at [1145, 362] on div "3D HQ" at bounding box center [1142, 350] width 208 height 117
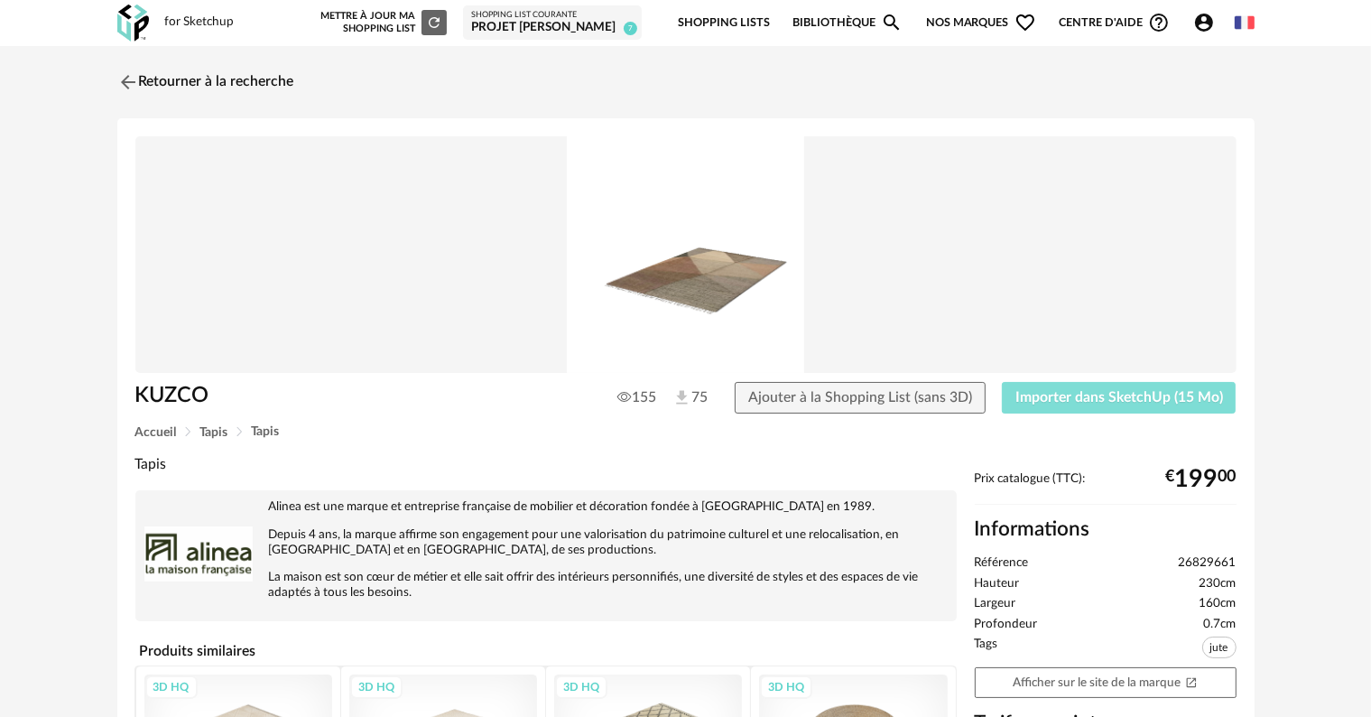
click at [1061, 404] on button "Importer dans SketchUp (15 Mo)" at bounding box center [1119, 398] width 235 height 32
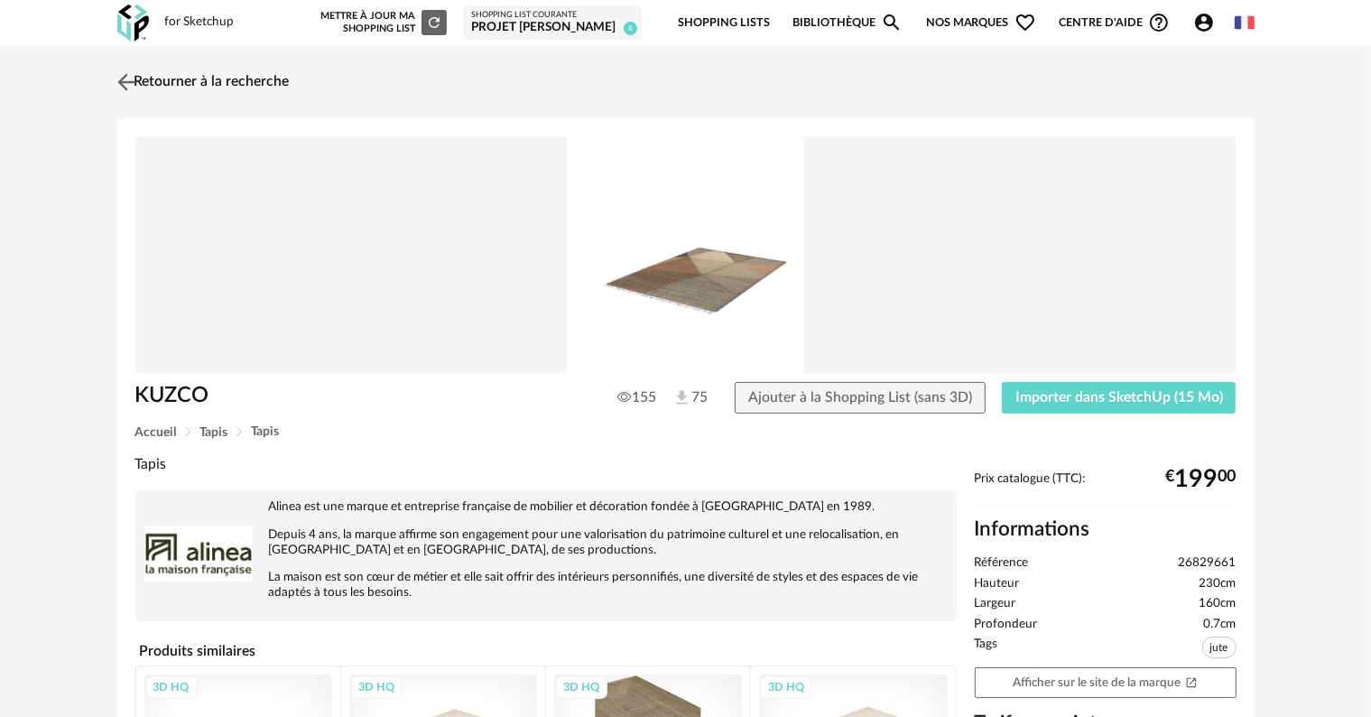
click at [192, 80] on link "Retourner à la recherche" at bounding box center [201, 82] width 177 height 40
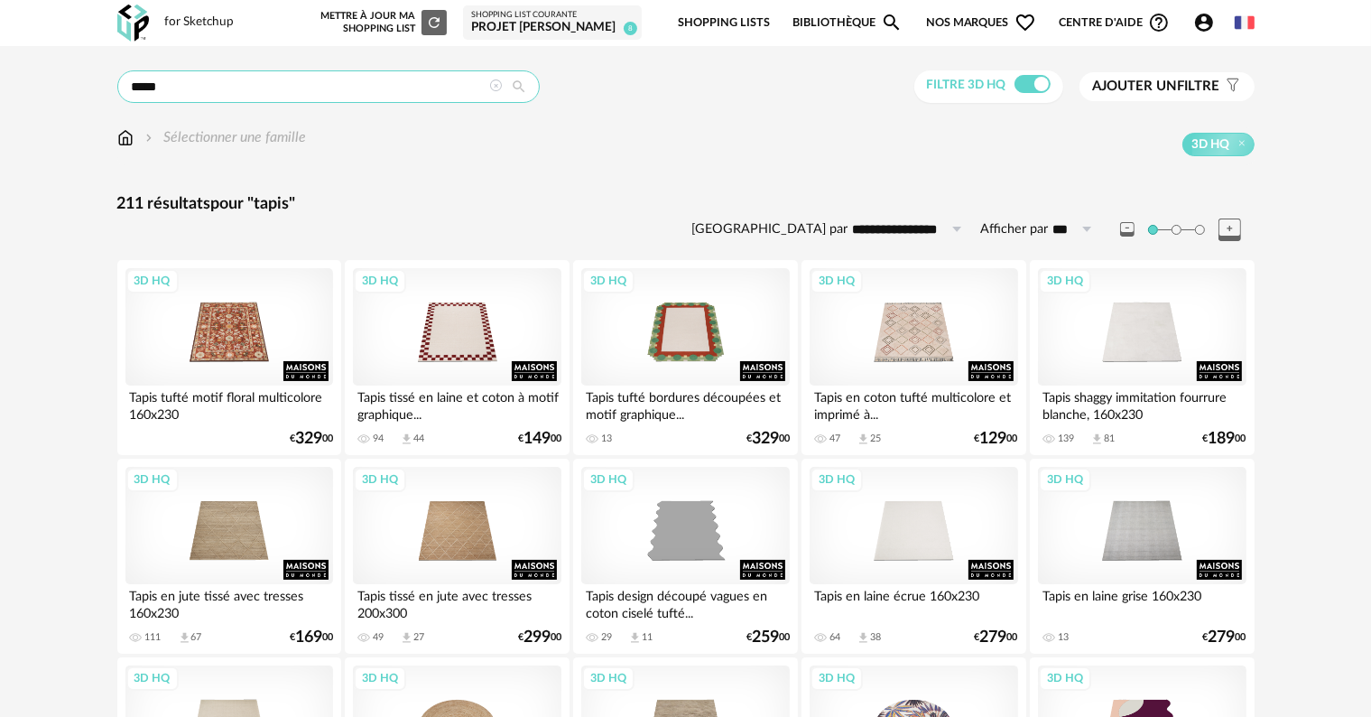
click at [386, 83] on input "*****" at bounding box center [328, 86] width 422 height 32
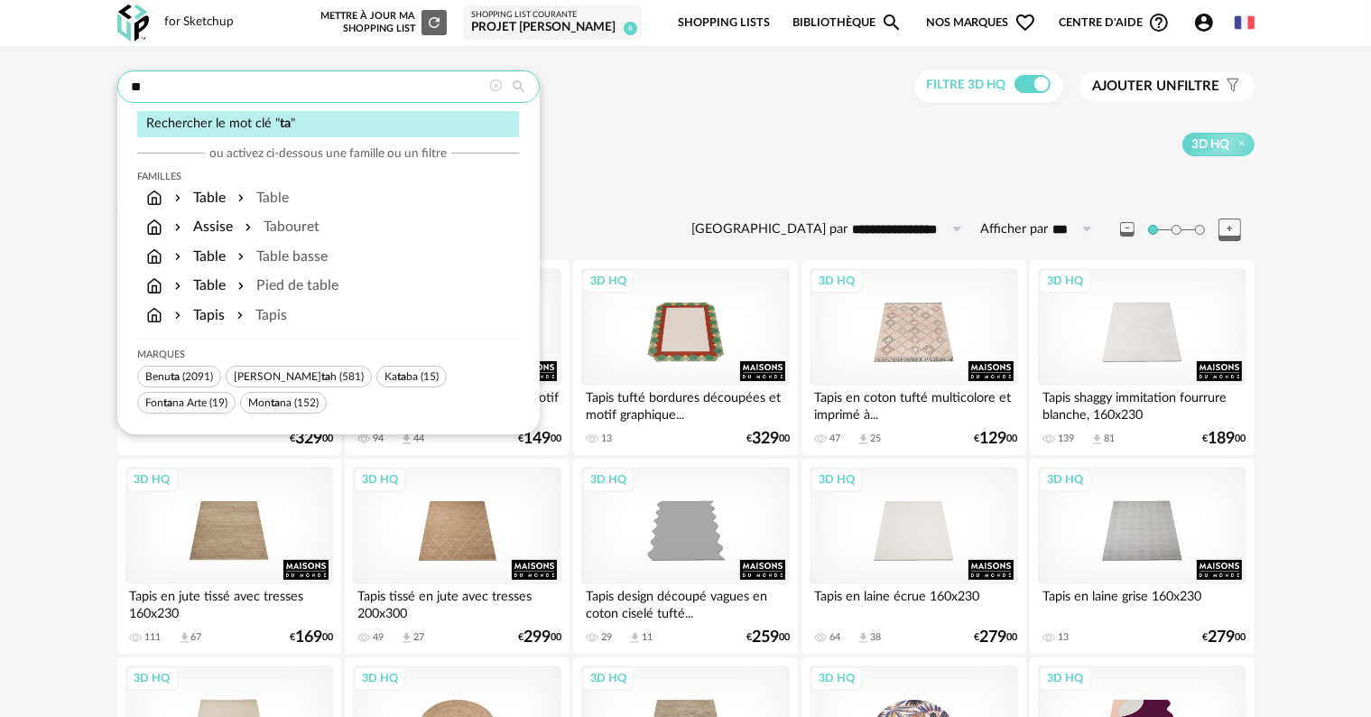
type input "*"
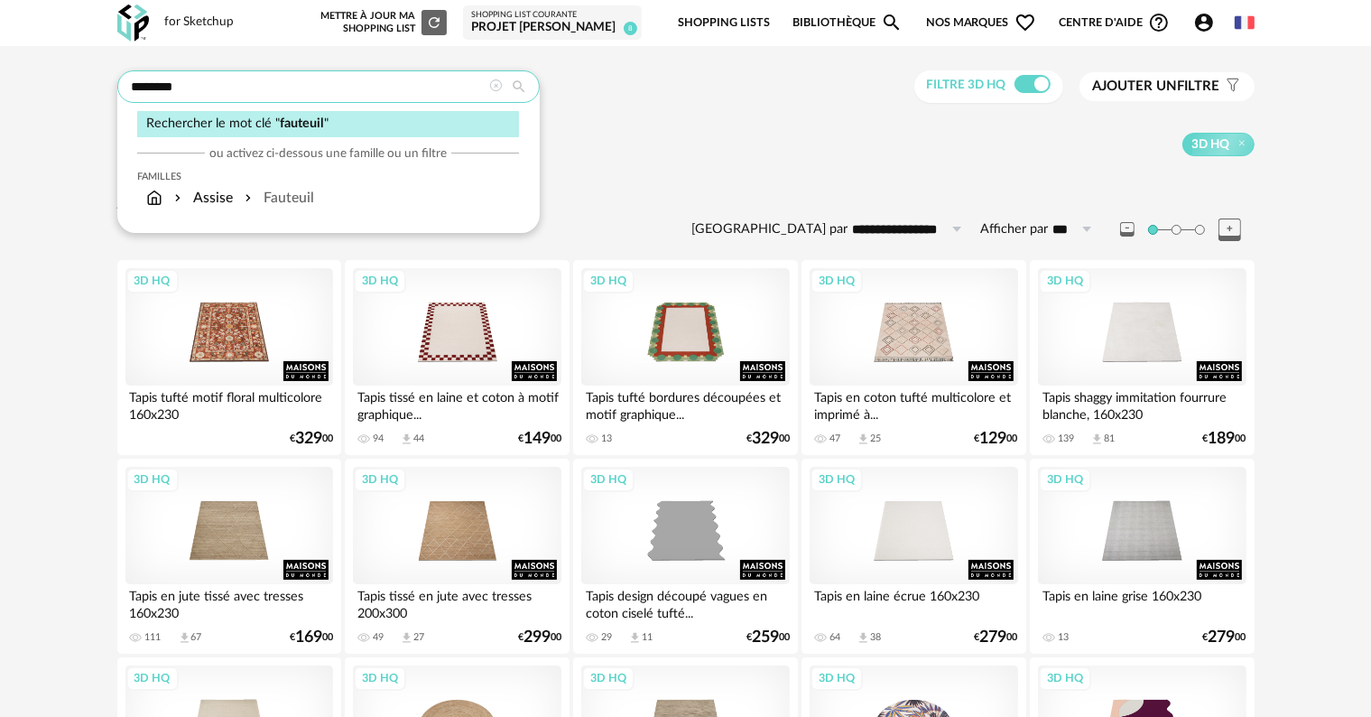
type input "********"
type input "**********"
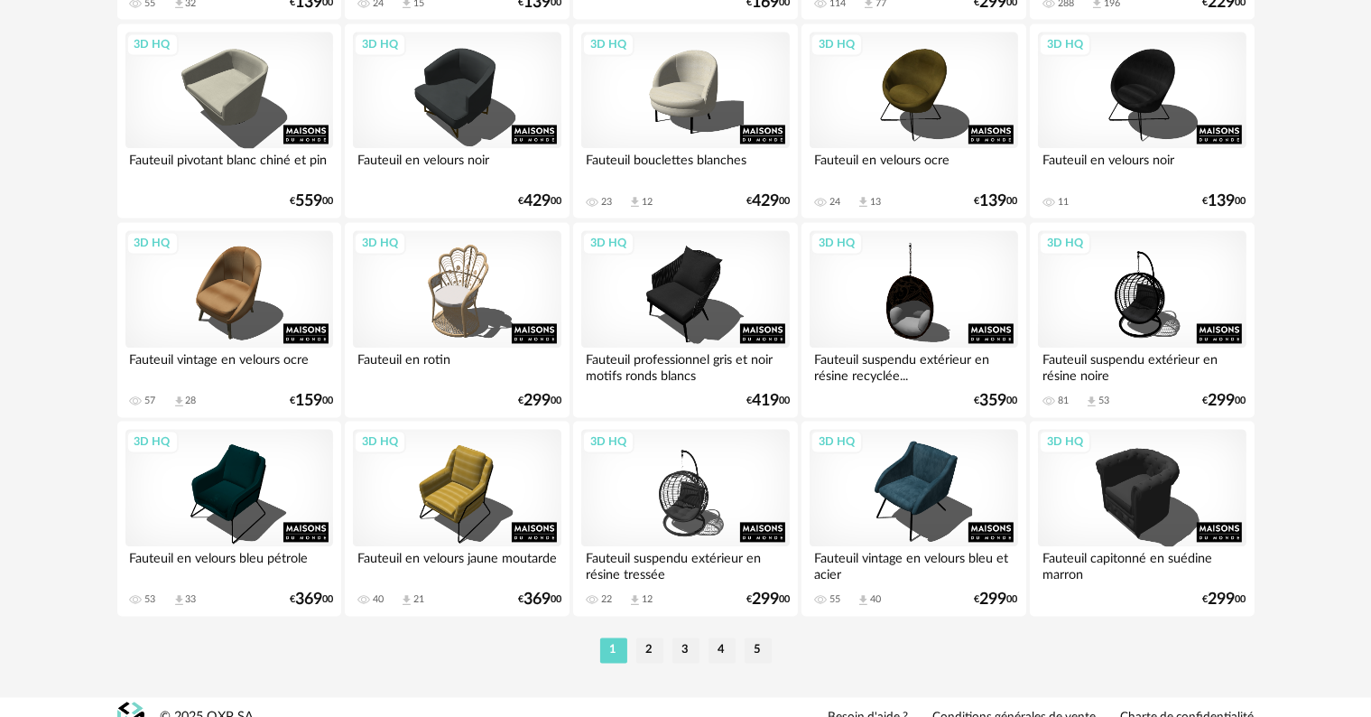
scroll to position [3634, 0]
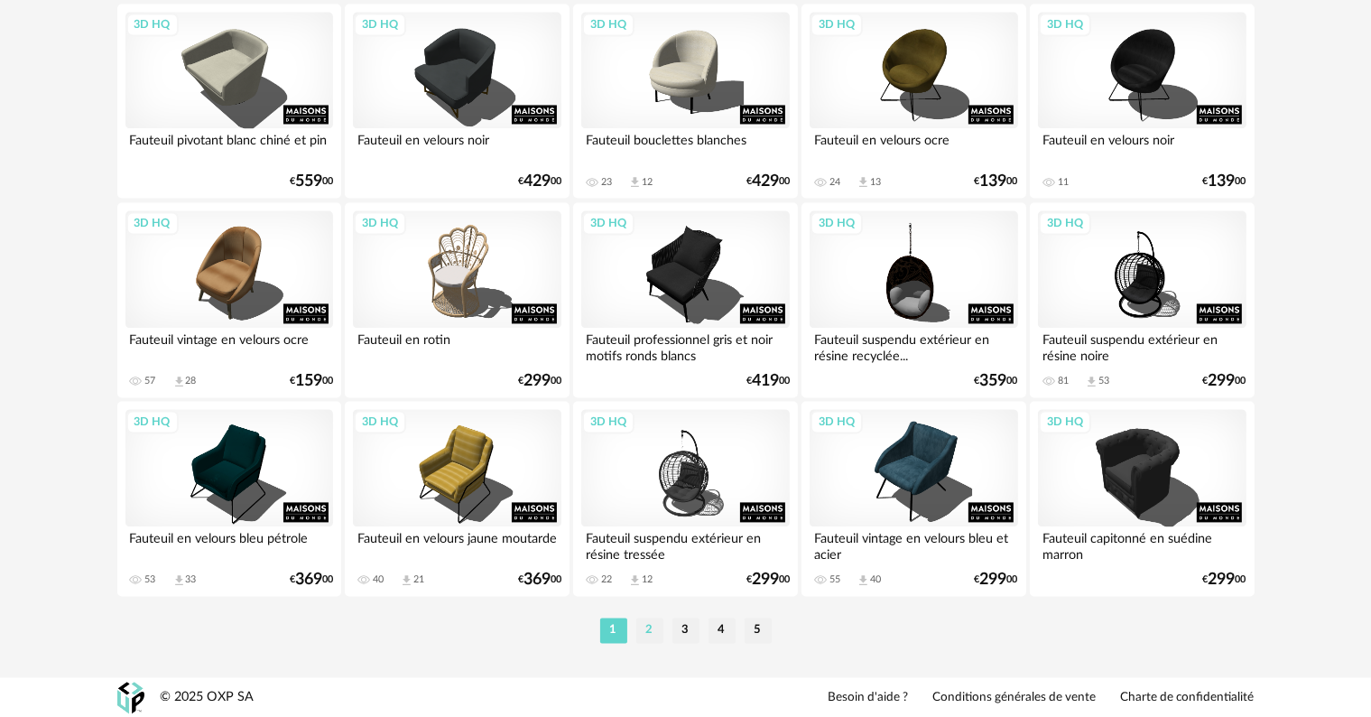
click at [646, 633] on li "2" at bounding box center [649, 629] width 27 height 25
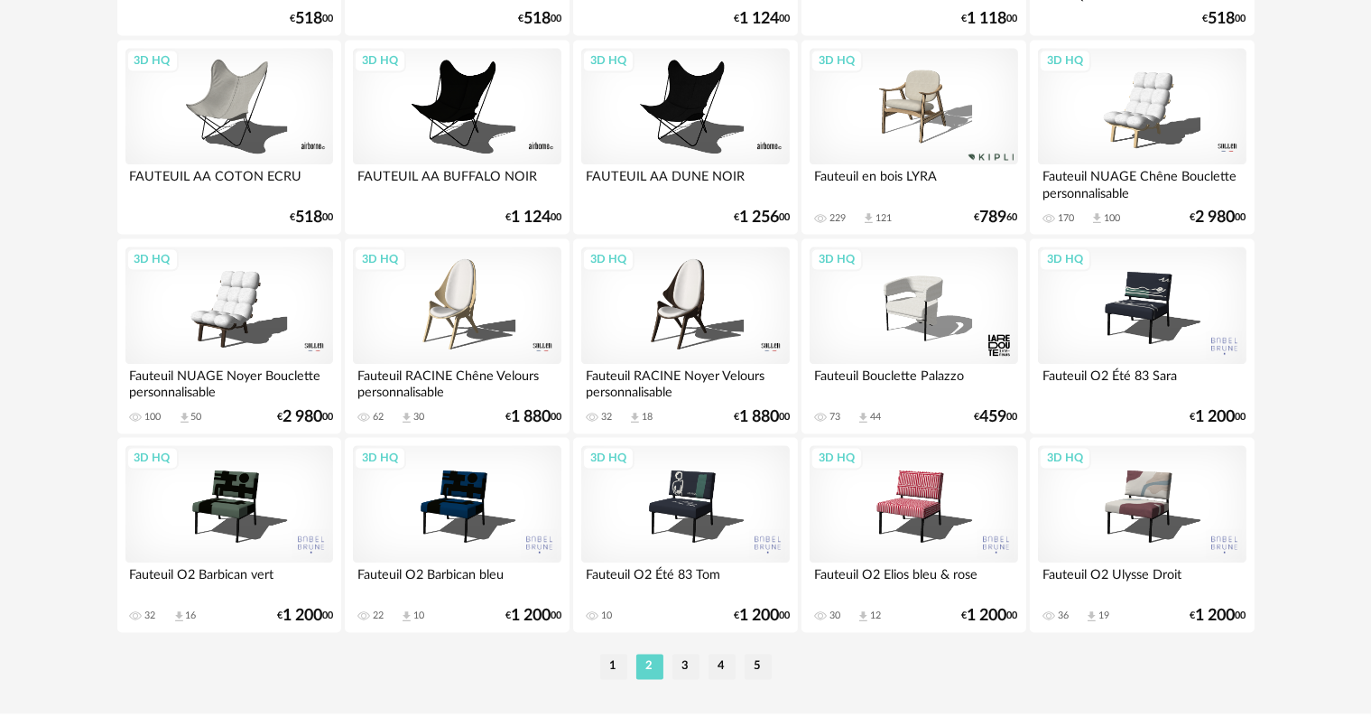
scroll to position [3634, 0]
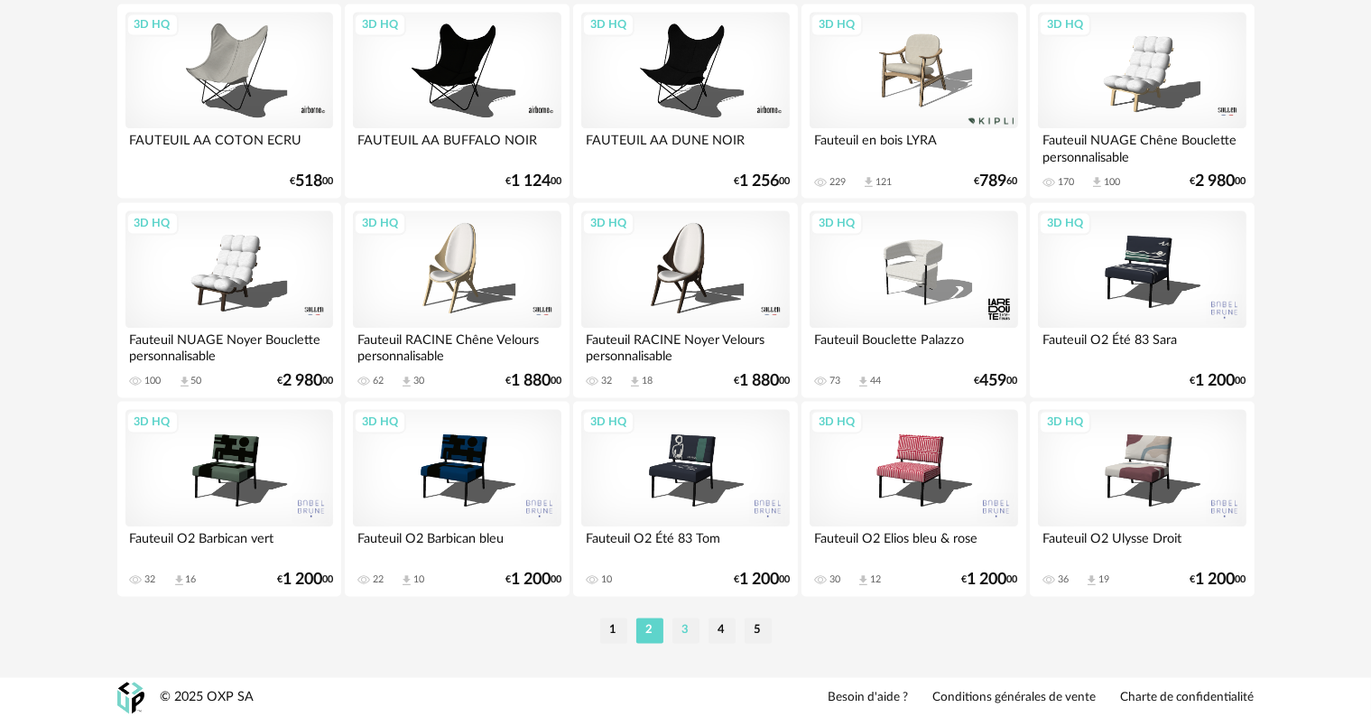
click at [680, 628] on li "3" at bounding box center [685, 629] width 27 height 25
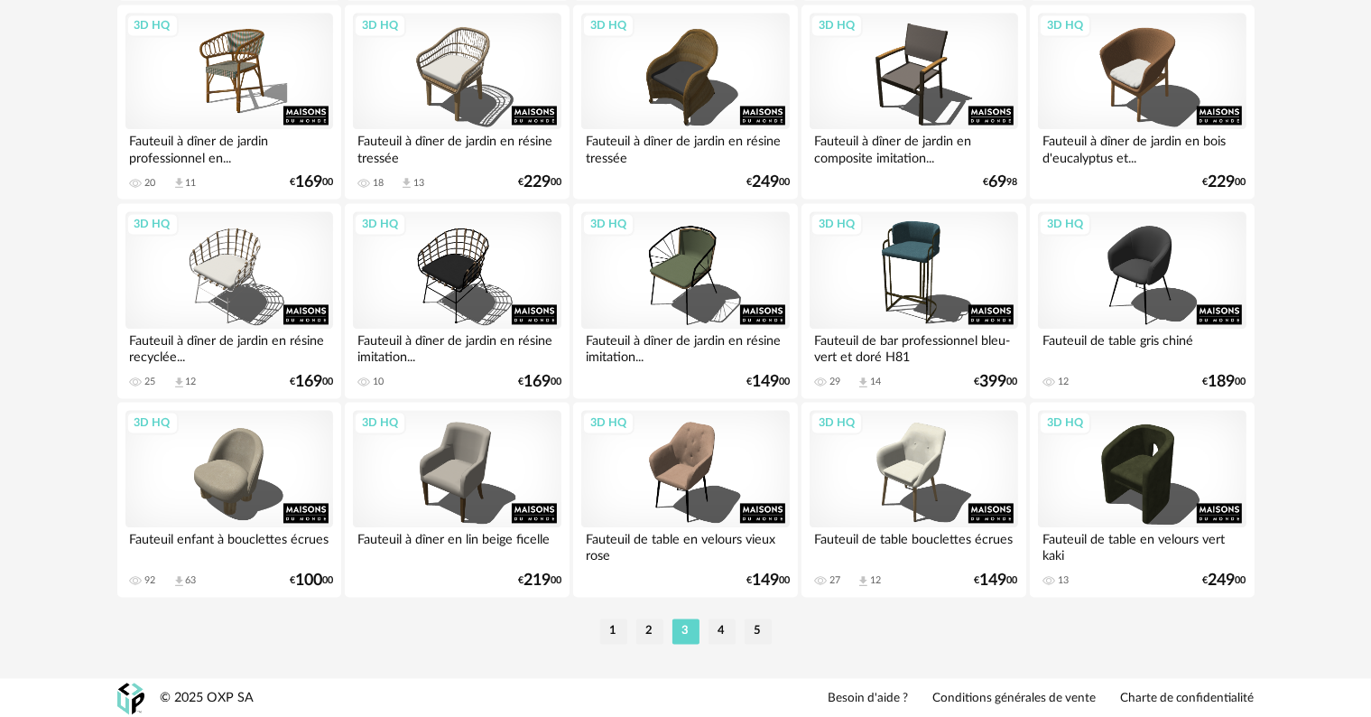
scroll to position [3634, 0]
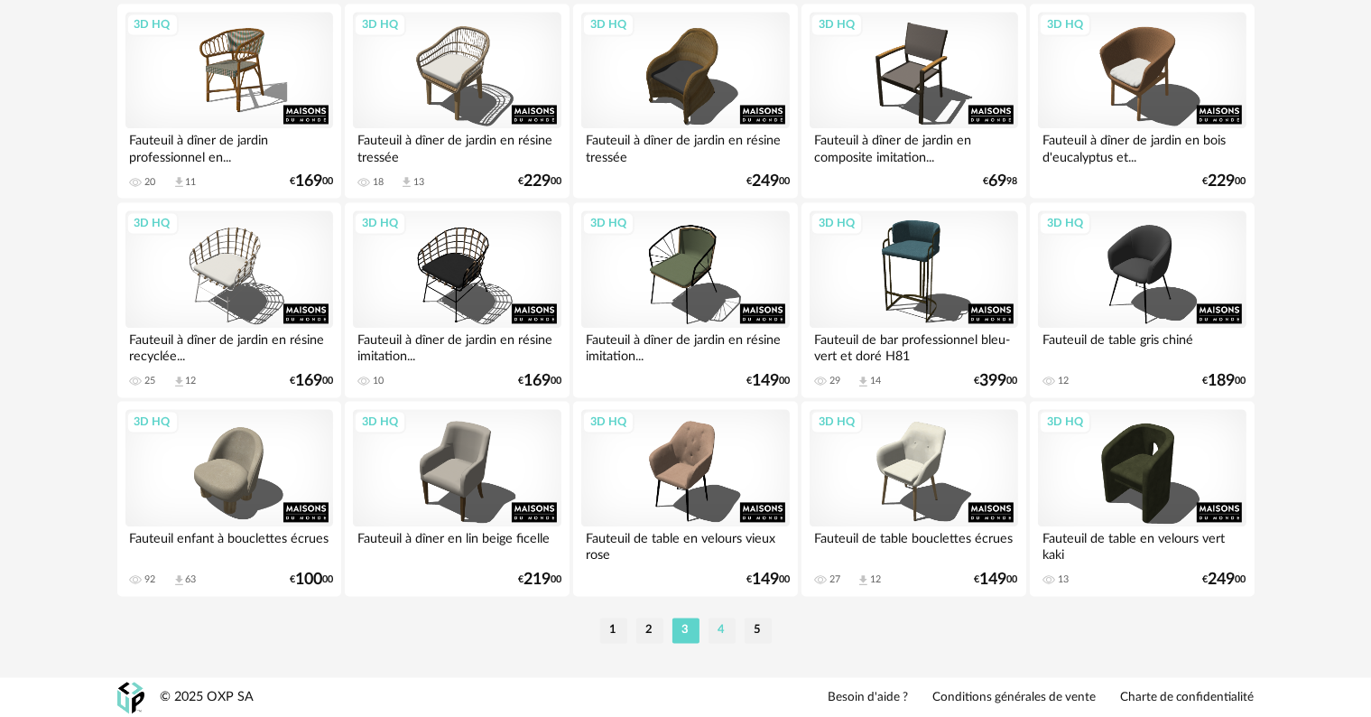
click at [718, 624] on li "4" at bounding box center [722, 629] width 27 height 25
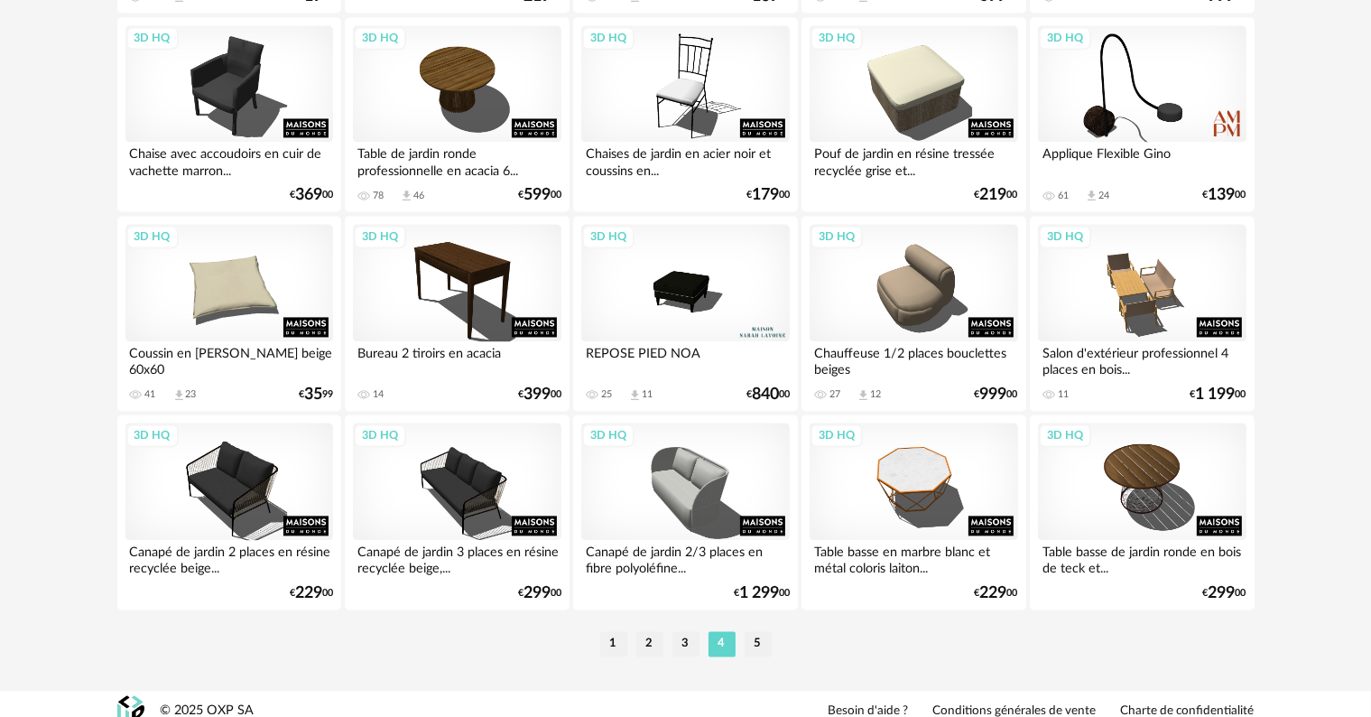
scroll to position [3634, 0]
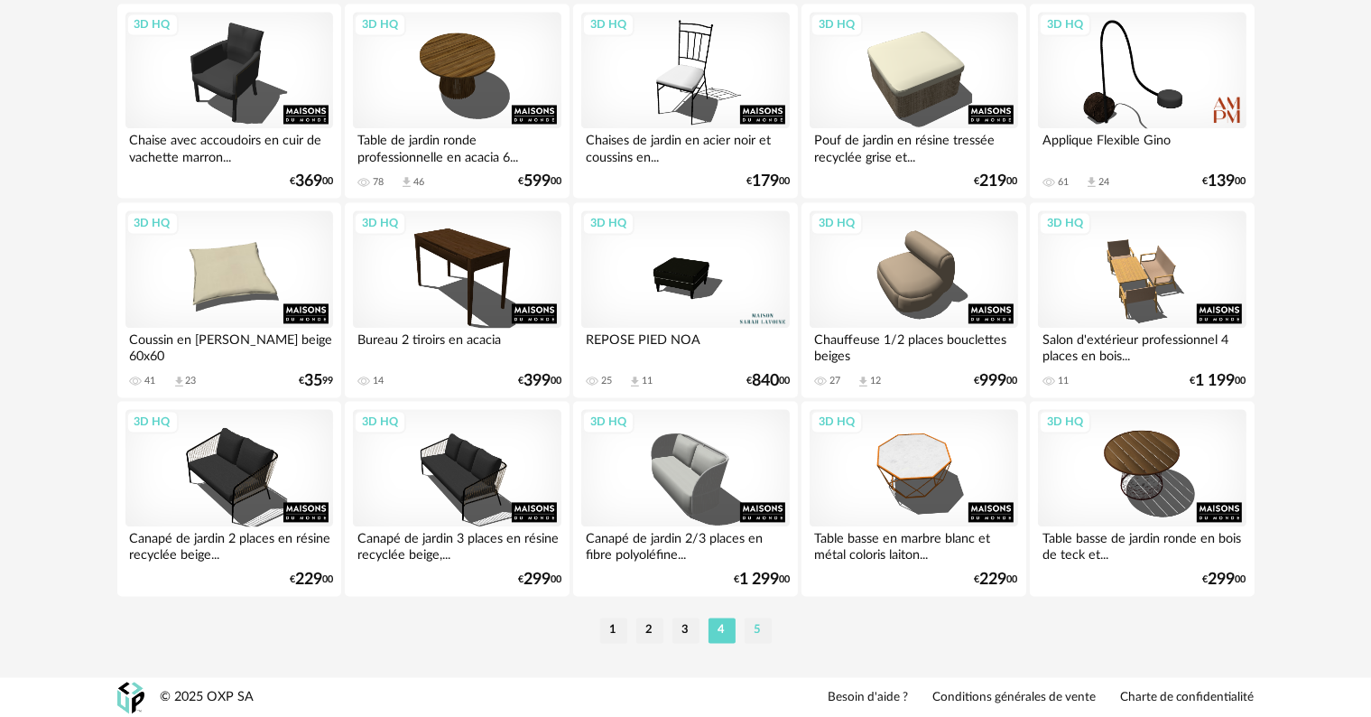
click at [758, 629] on li "5" at bounding box center [758, 629] width 27 height 25
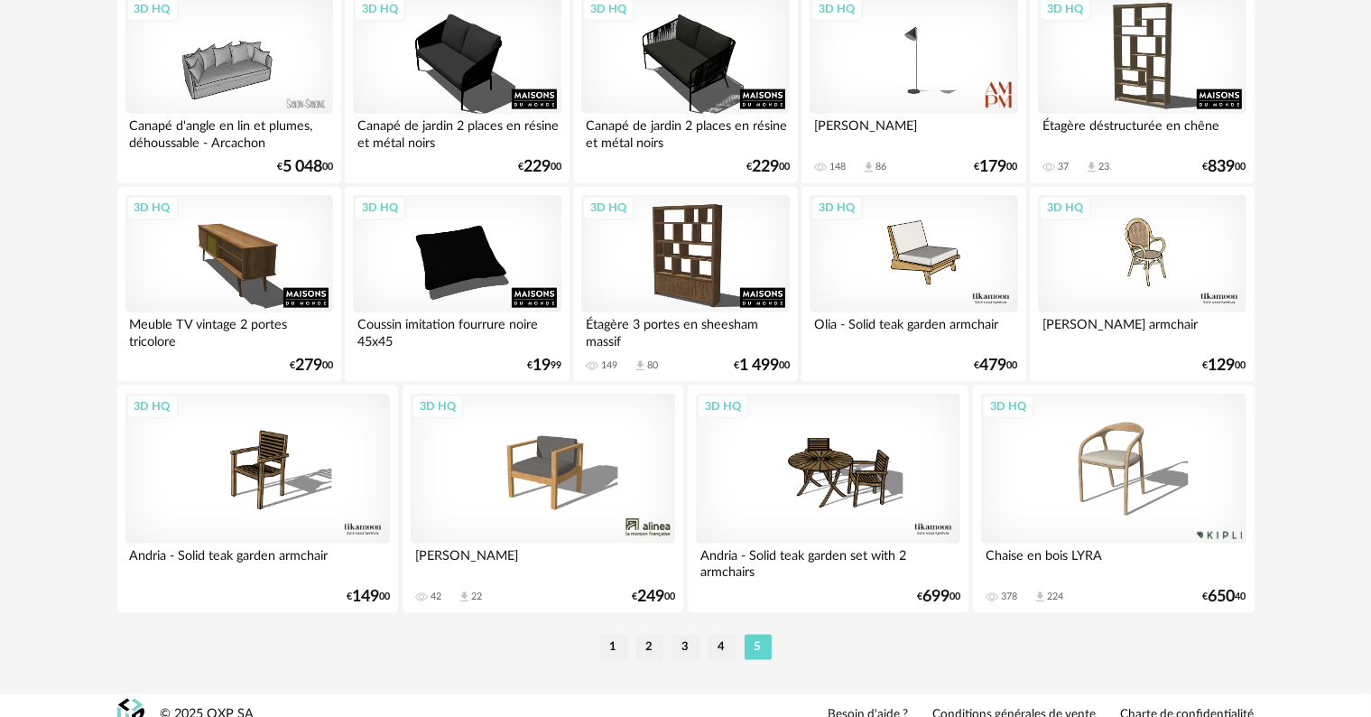
scroll to position [2275, 0]
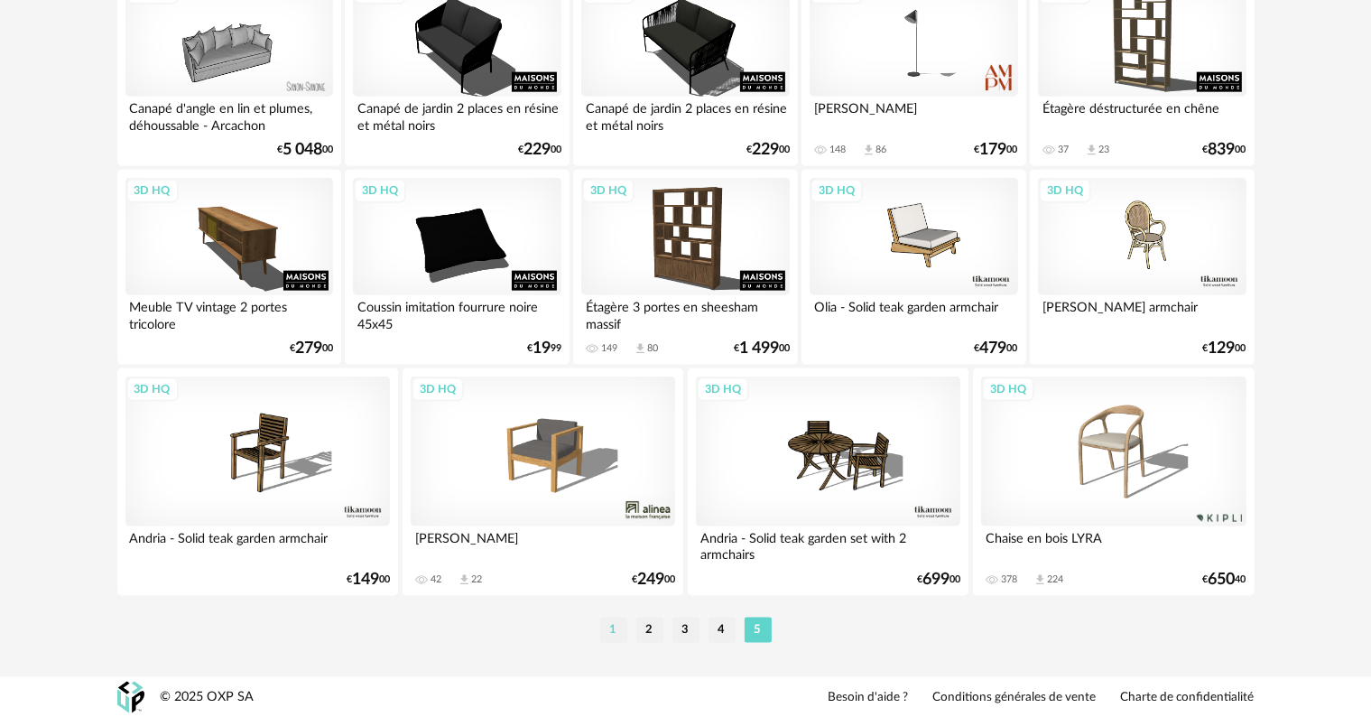
click at [614, 625] on li "1" at bounding box center [613, 629] width 27 height 25
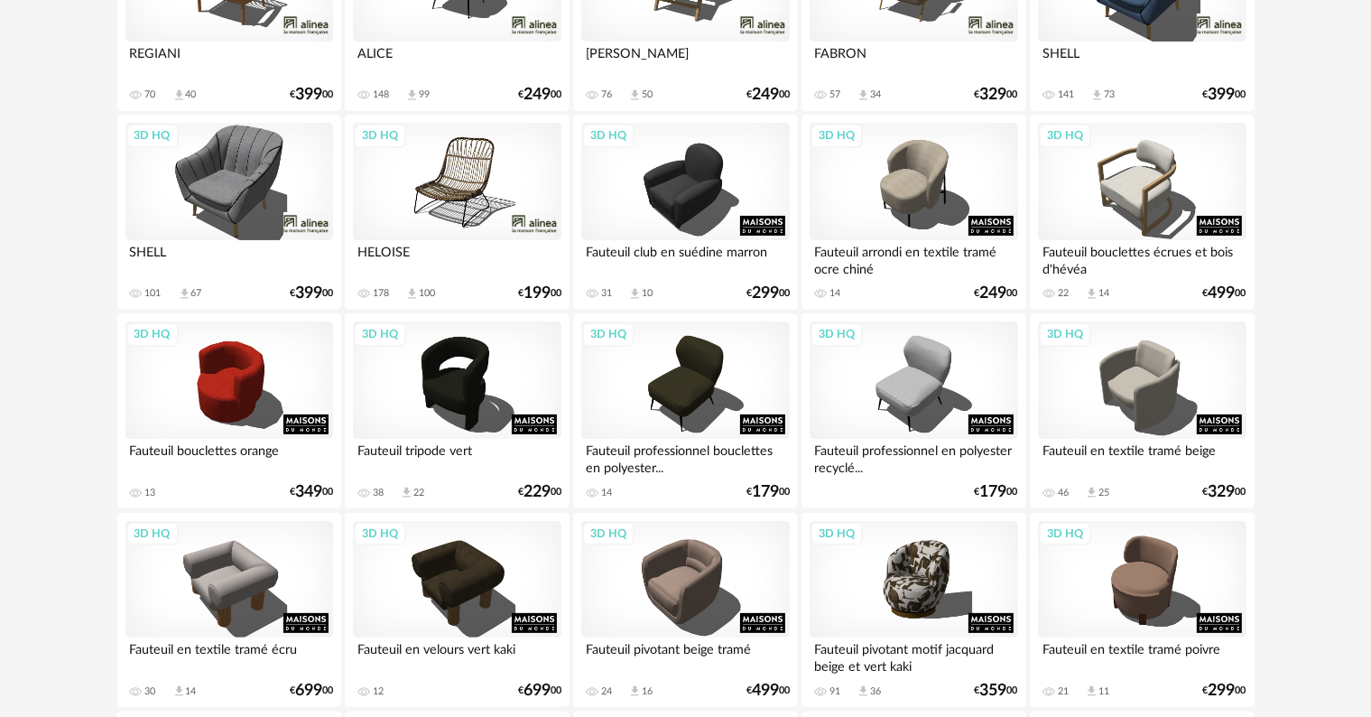
scroll to position [361, 0]
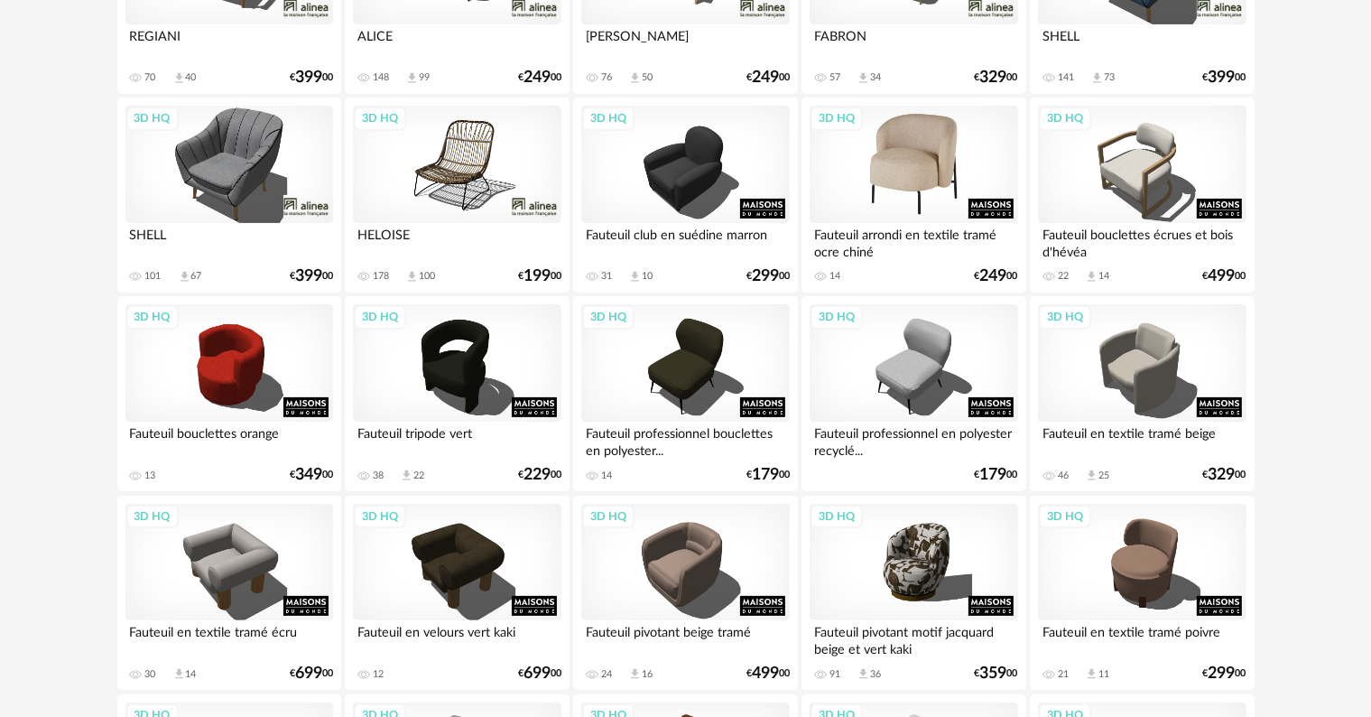
click at [899, 196] on div "3D HQ" at bounding box center [914, 164] width 208 height 117
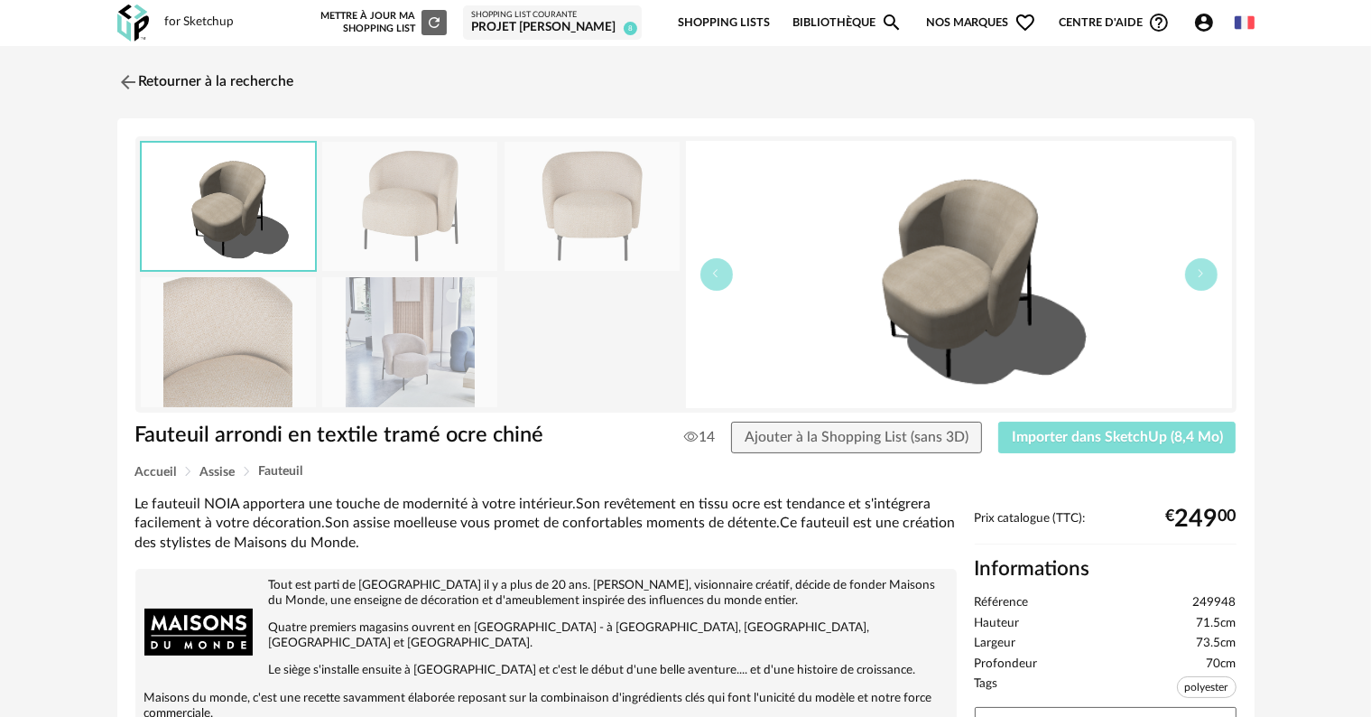
click at [1163, 435] on span "Importer dans SketchUp (8,4 Mo)" at bounding box center [1117, 437] width 211 height 14
click at [160, 82] on link "Retourner à la recherche" at bounding box center [201, 82] width 177 height 40
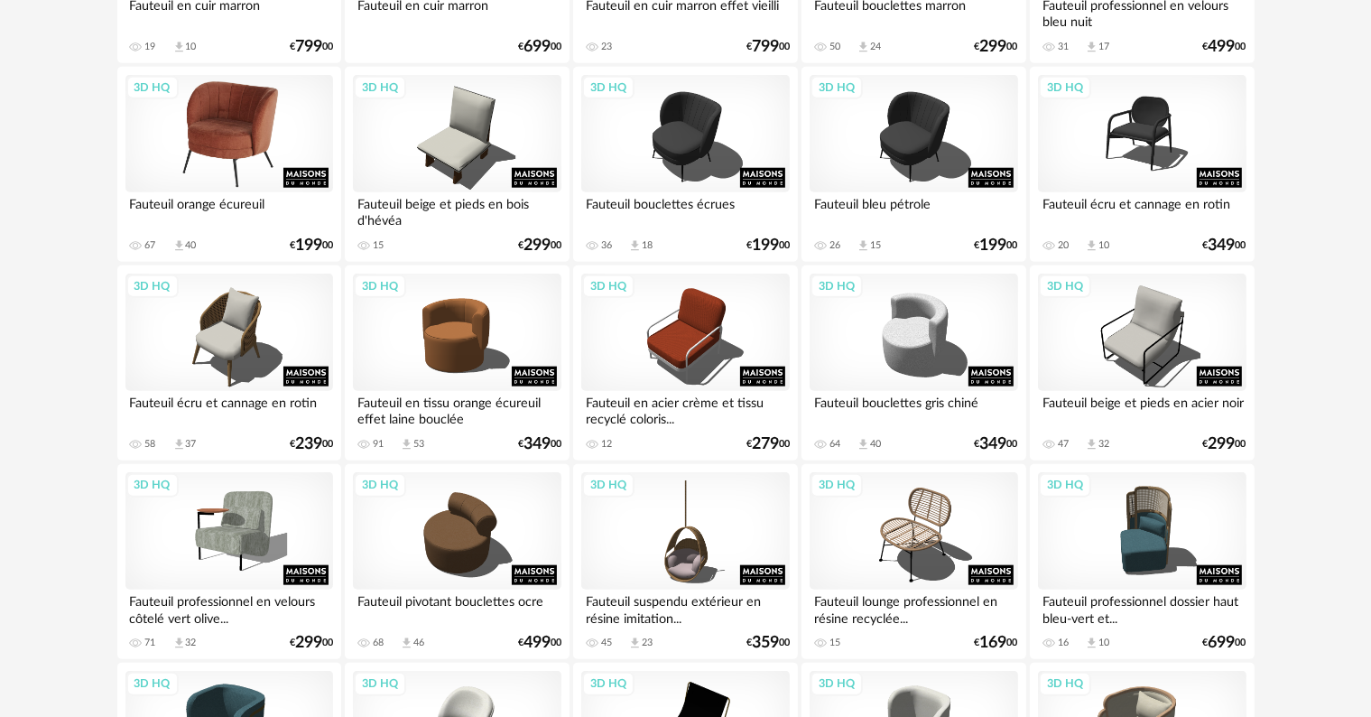
scroll to position [1787, 0]
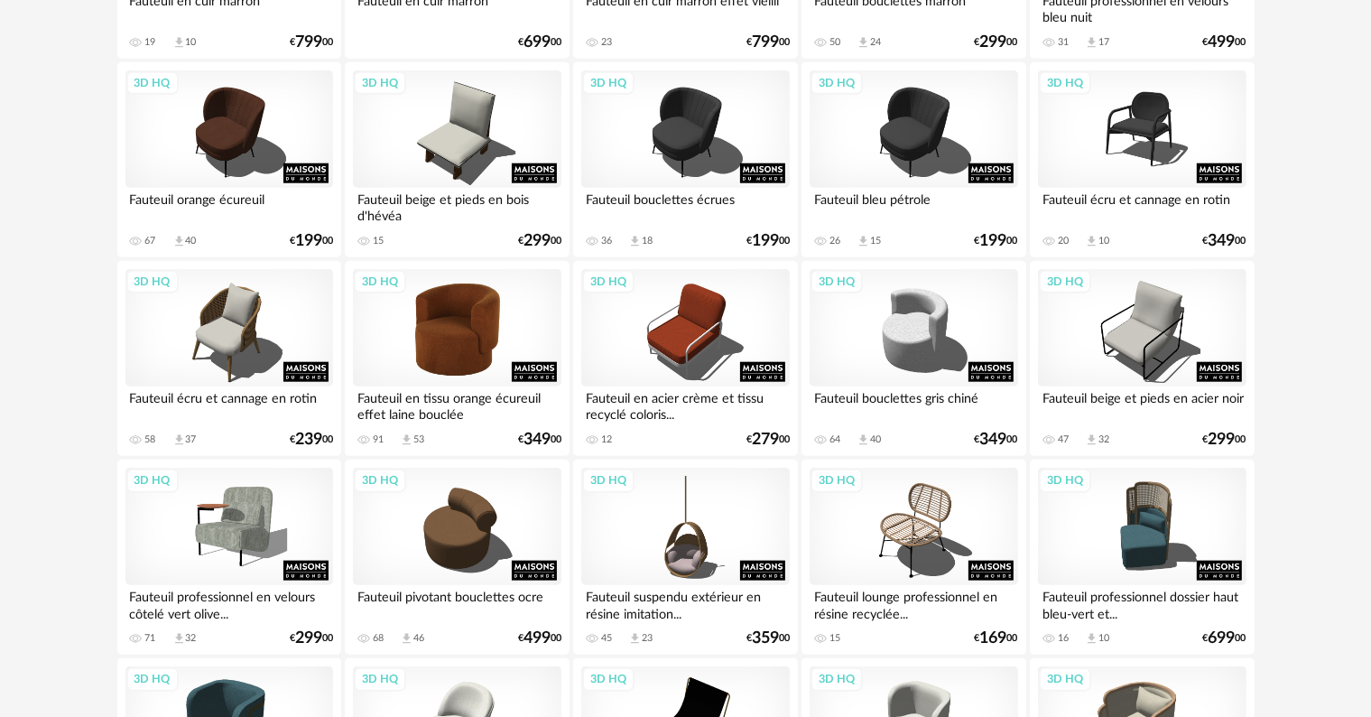
click at [444, 337] on div "3D HQ" at bounding box center [457, 327] width 208 height 117
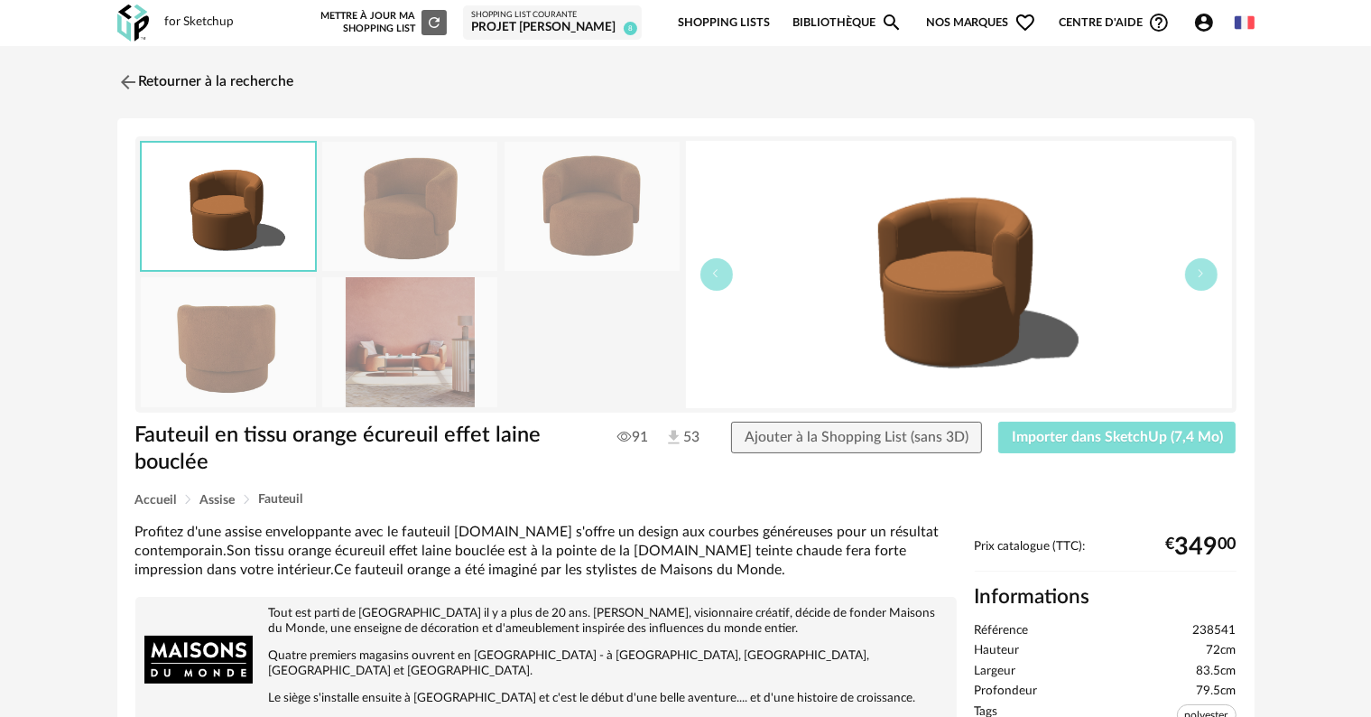
click at [1138, 431] on span "Importer dans SketchUp (7,4 Mo)" at bounding box center [1117, 437] width 211 height 14
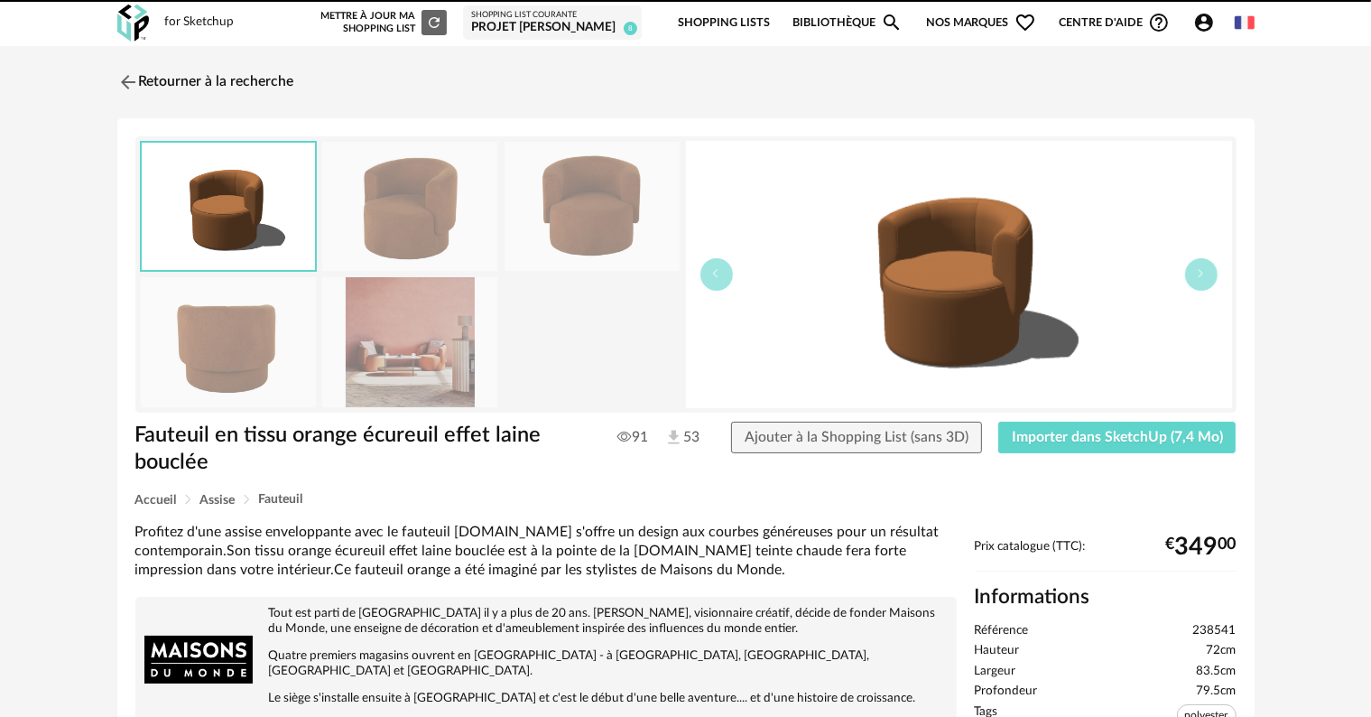
drag, startPoint x: 449, startPoint y: 396, endPoint x: 839, endPoint y: 337, distance: 395.3
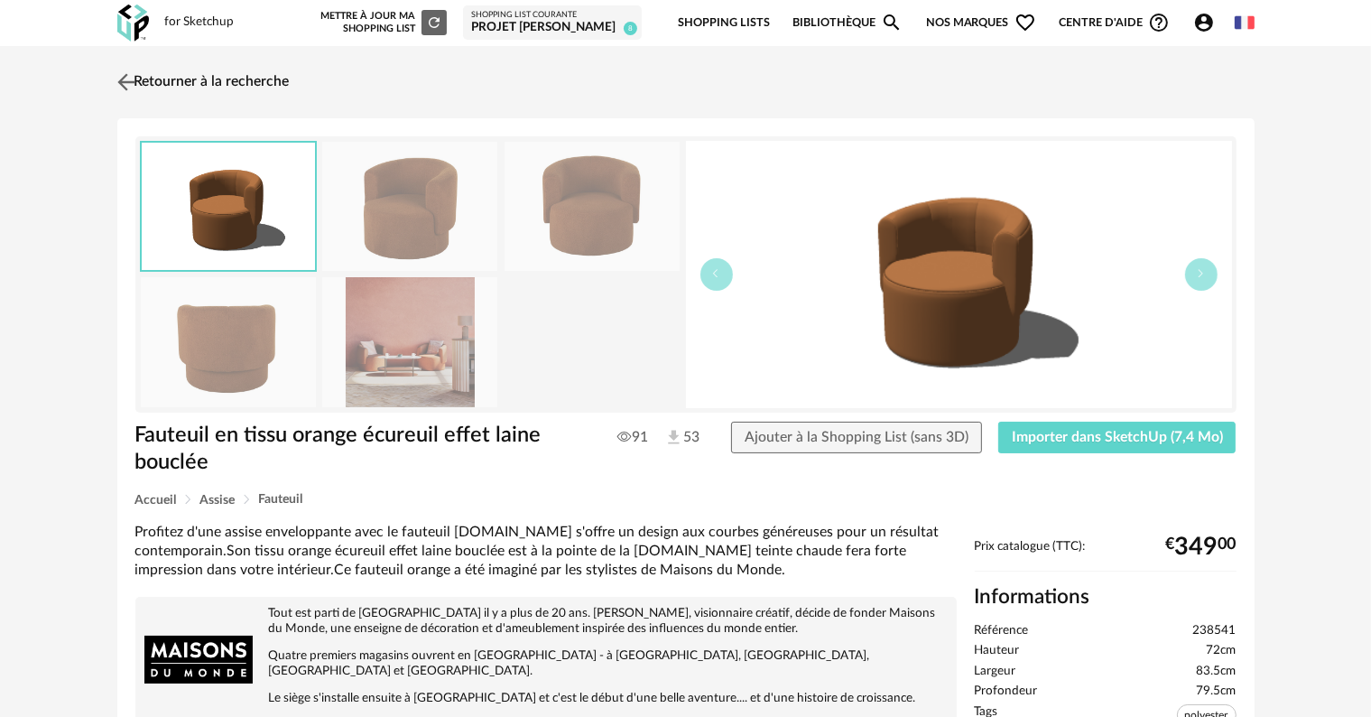
click at [191, 85] on link "Retourner à la recherche" at bounding box center [201, 82] width 177 height 40
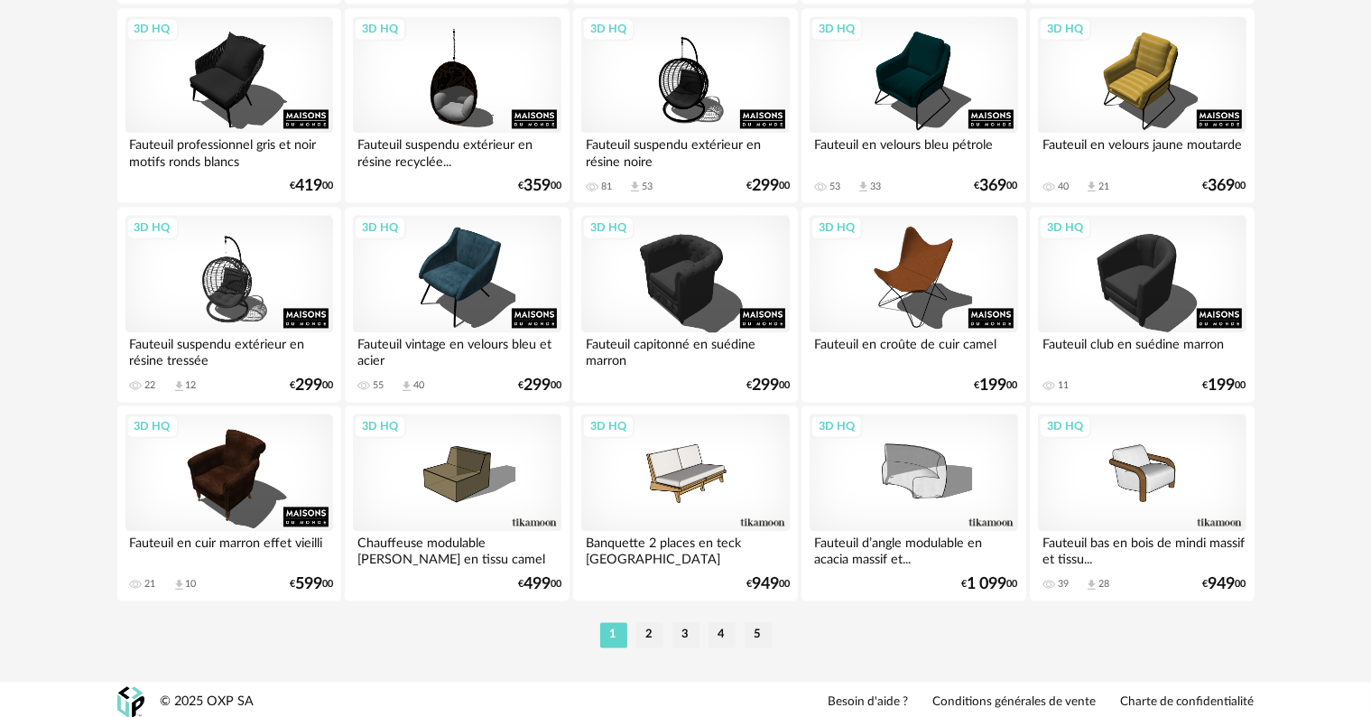
scroll to position [3634, 0]
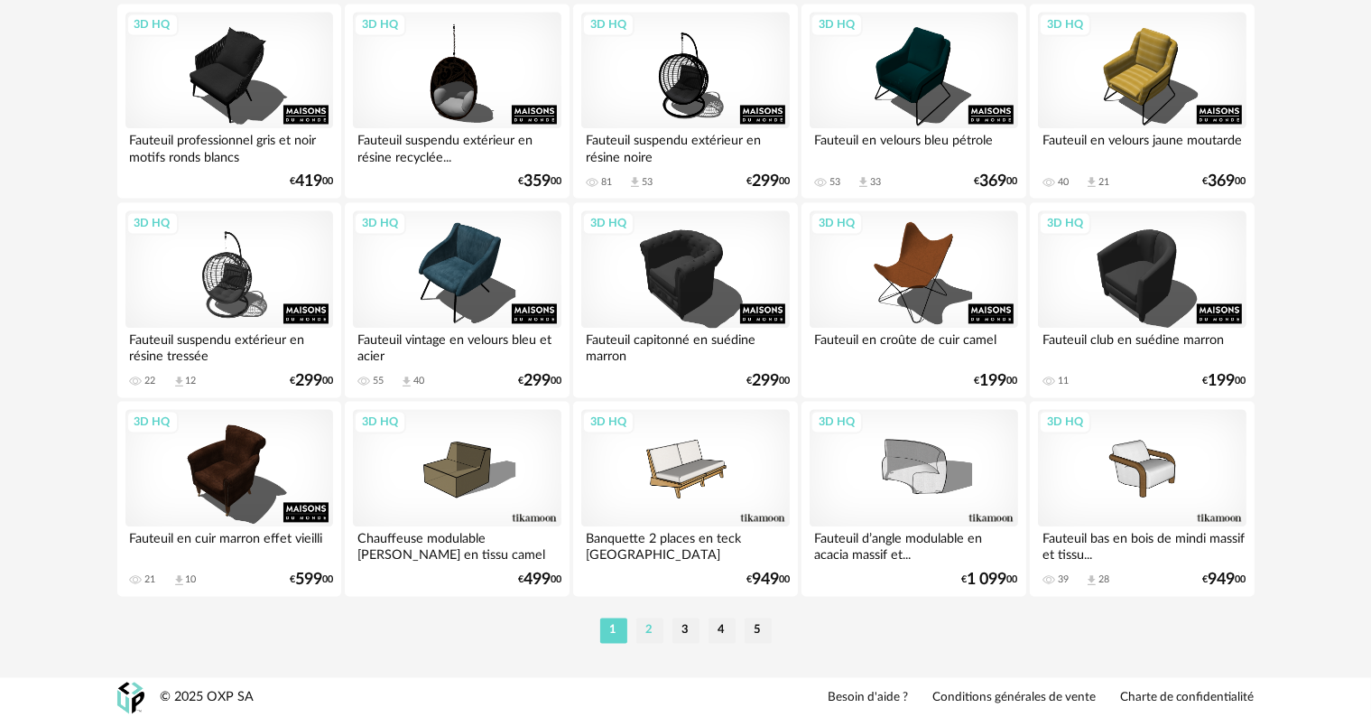
click at [650, 629] on li "2" at bounding box center [649, 629] width 27 height 25
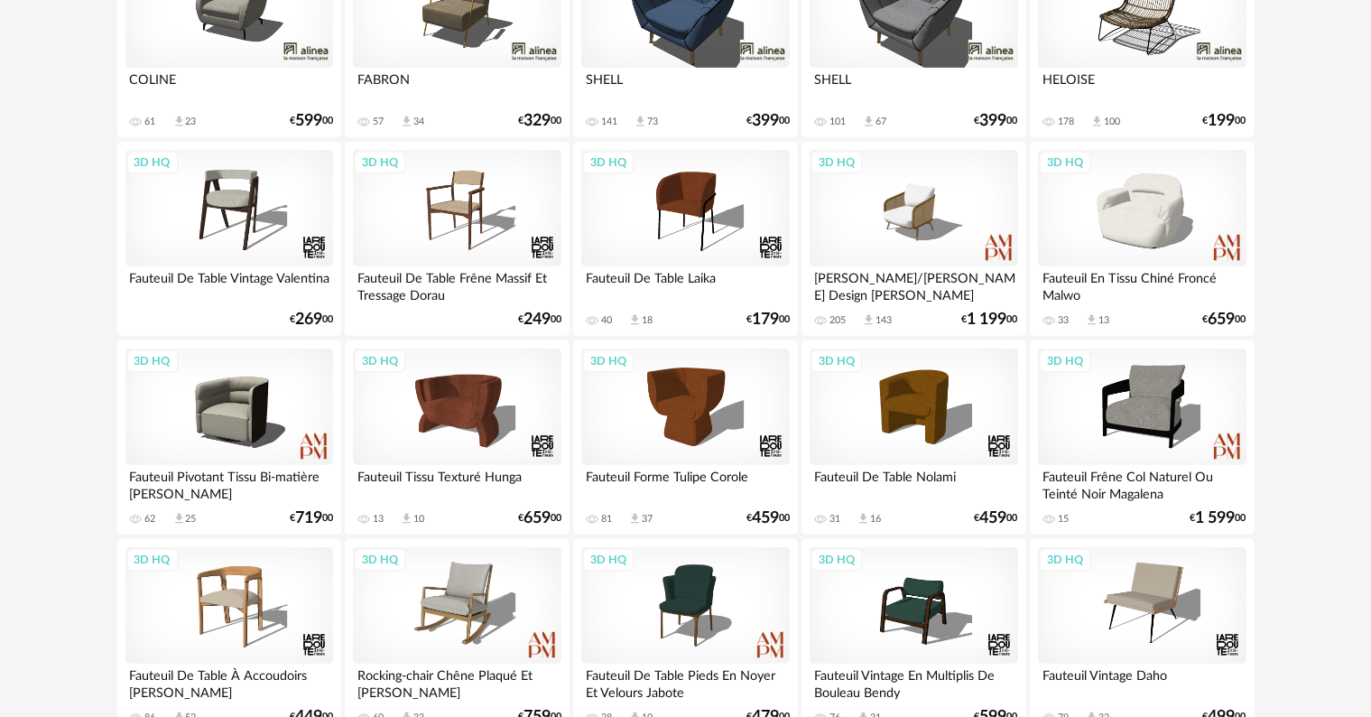
scroll to position [722, 0]
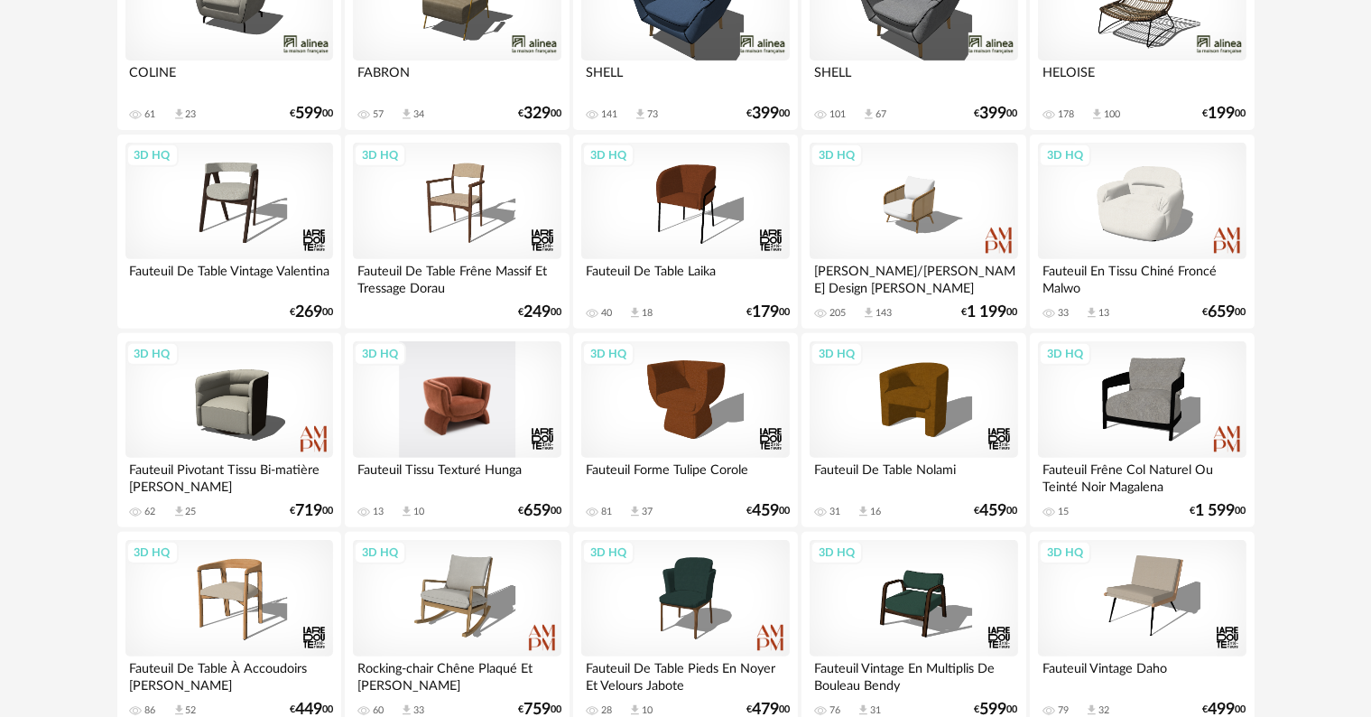
click at [461, 418] on div "3D HQ" at bounding box center [457, 399] width 208 height 117
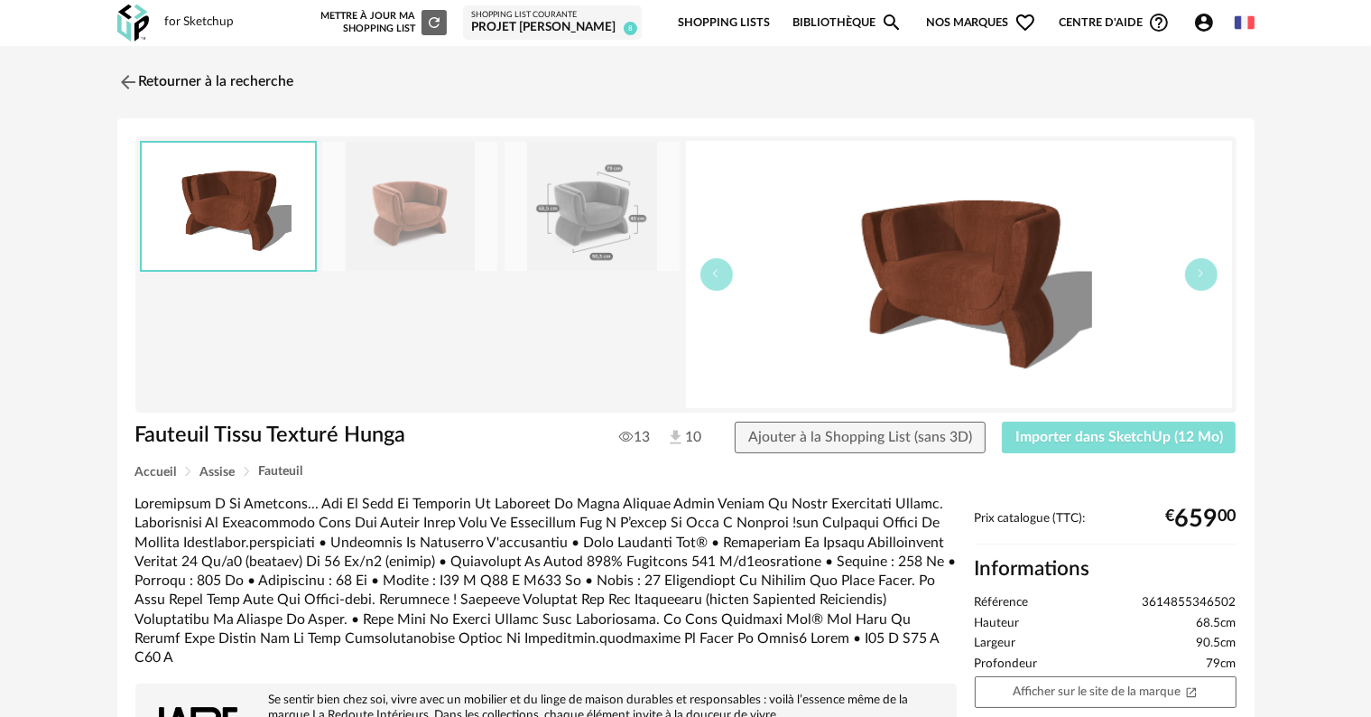
click at [1145, 423] on button "Importer dans SketchUp (12 Mo)" at bounding box center [1119, 438] width 235 height 32
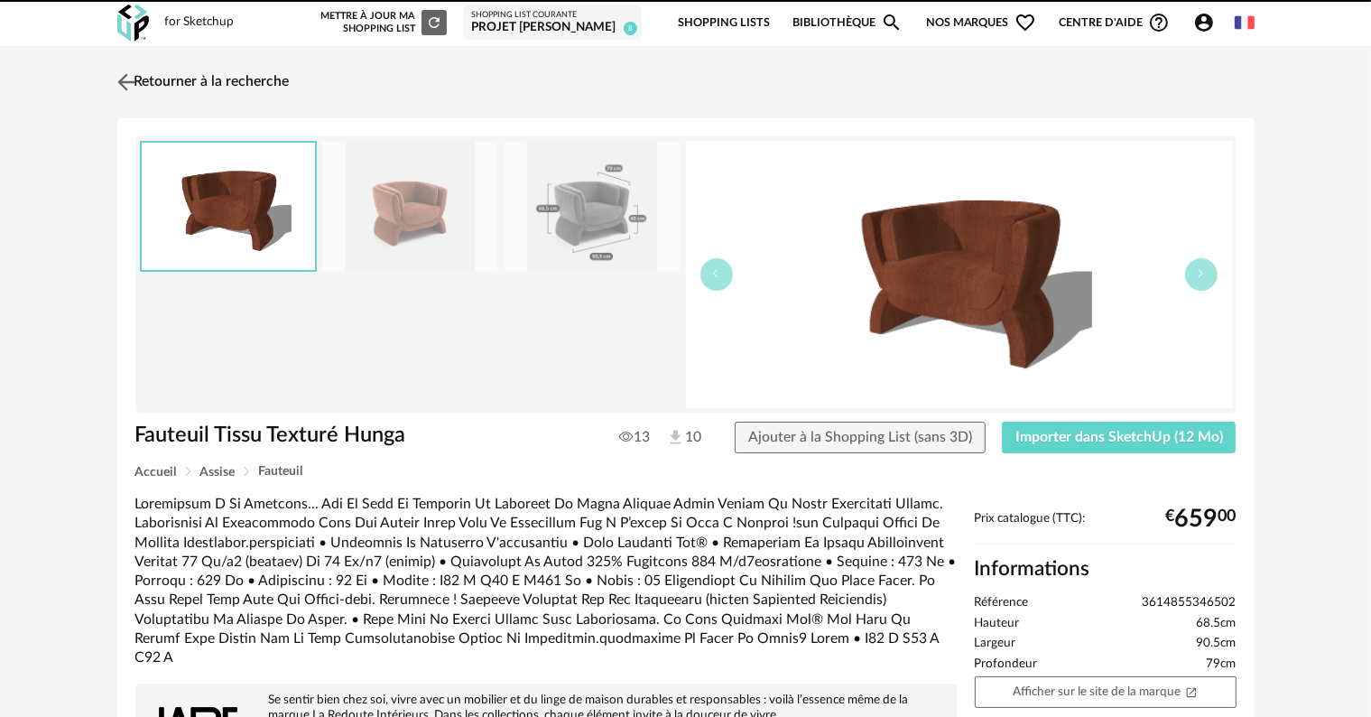
click at [156, 79] on link "Retourner à la recherche" at bounding box center [201, 82] width 177 height 40
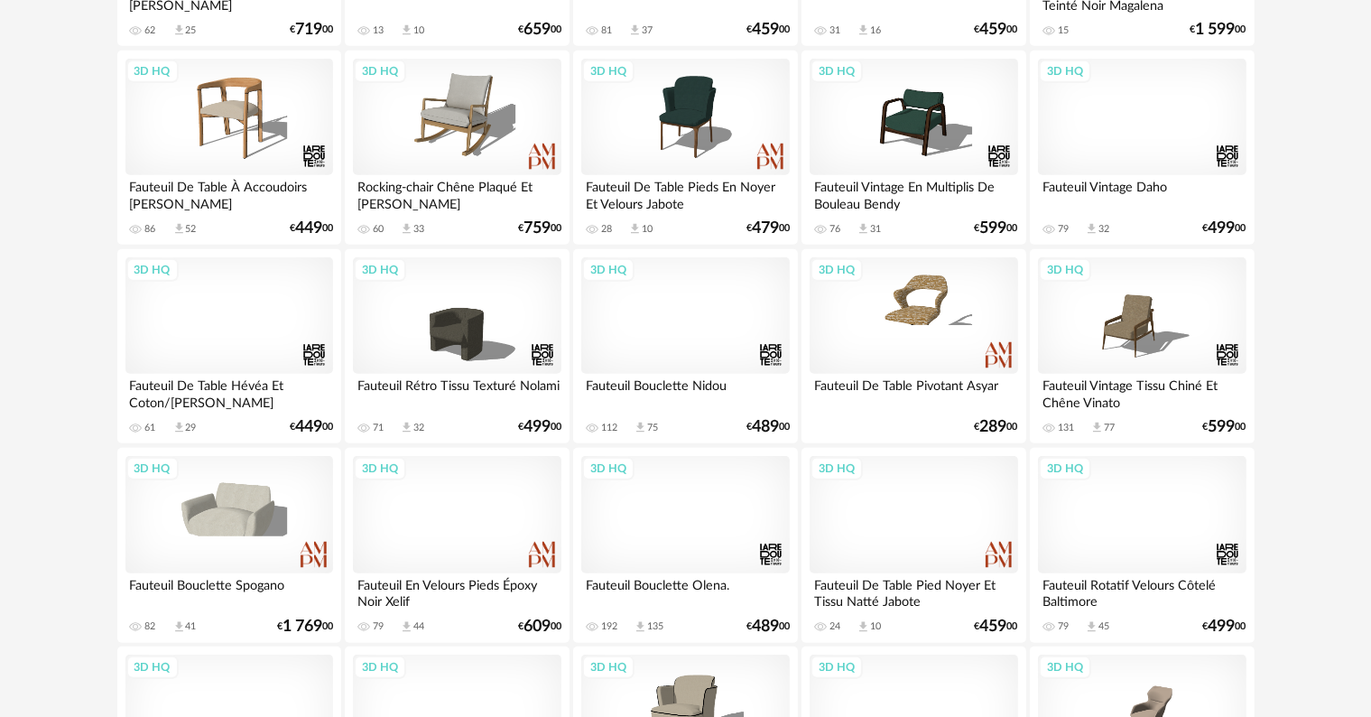
scroll to position [1197, 0]
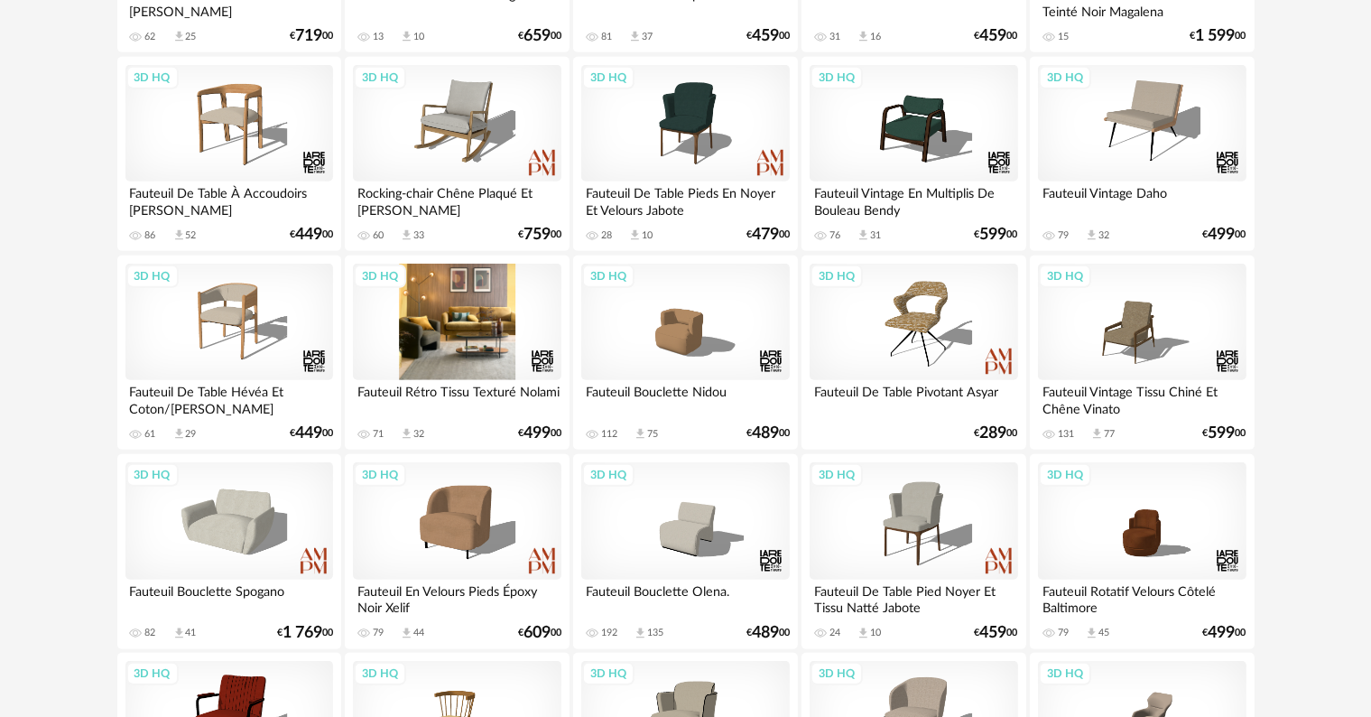
click at [456, 349] on div "3D HQ" at bounding box center [457, 322] width 208 height 117
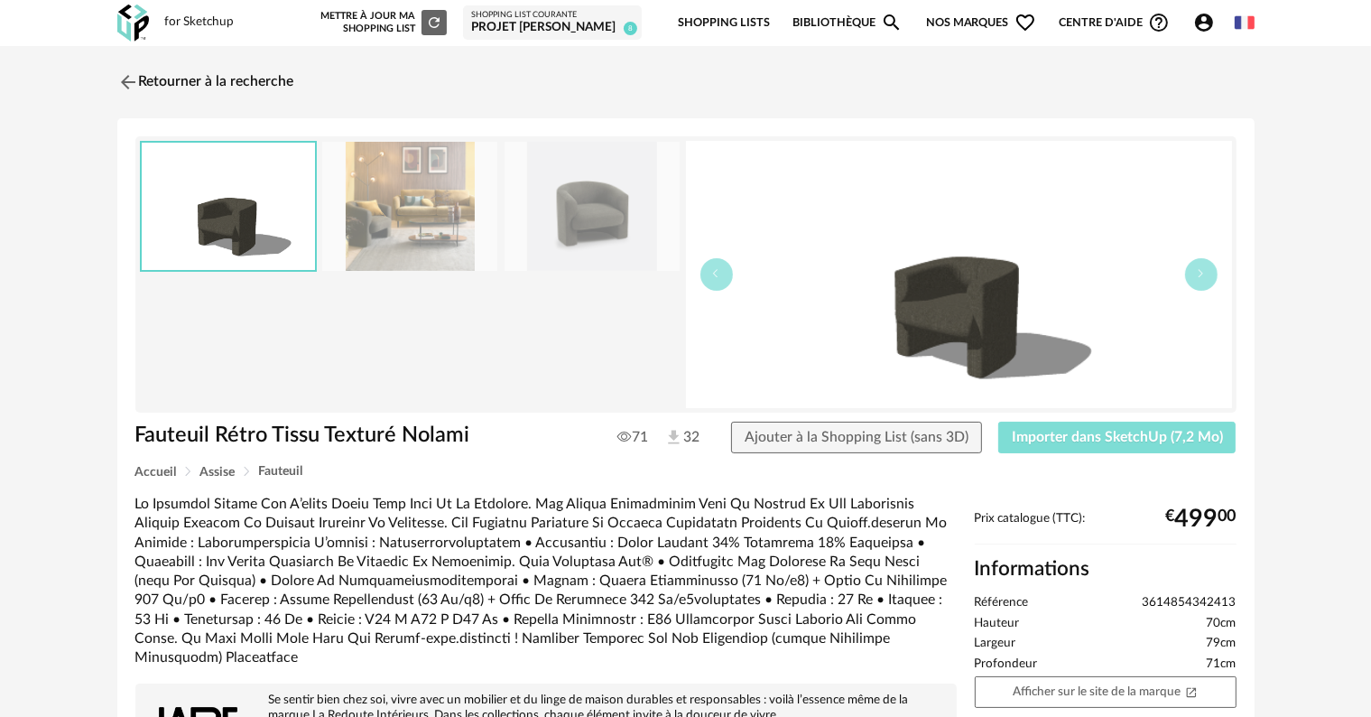
click at [1058, 440] on span "Importer dans SketchUp (7,2 Mo)" at bounding box center [1117, 437] width 211 height 14
click at [1198, 272] on icon "button" at bounding box center [1201, 273] width 11 height 11
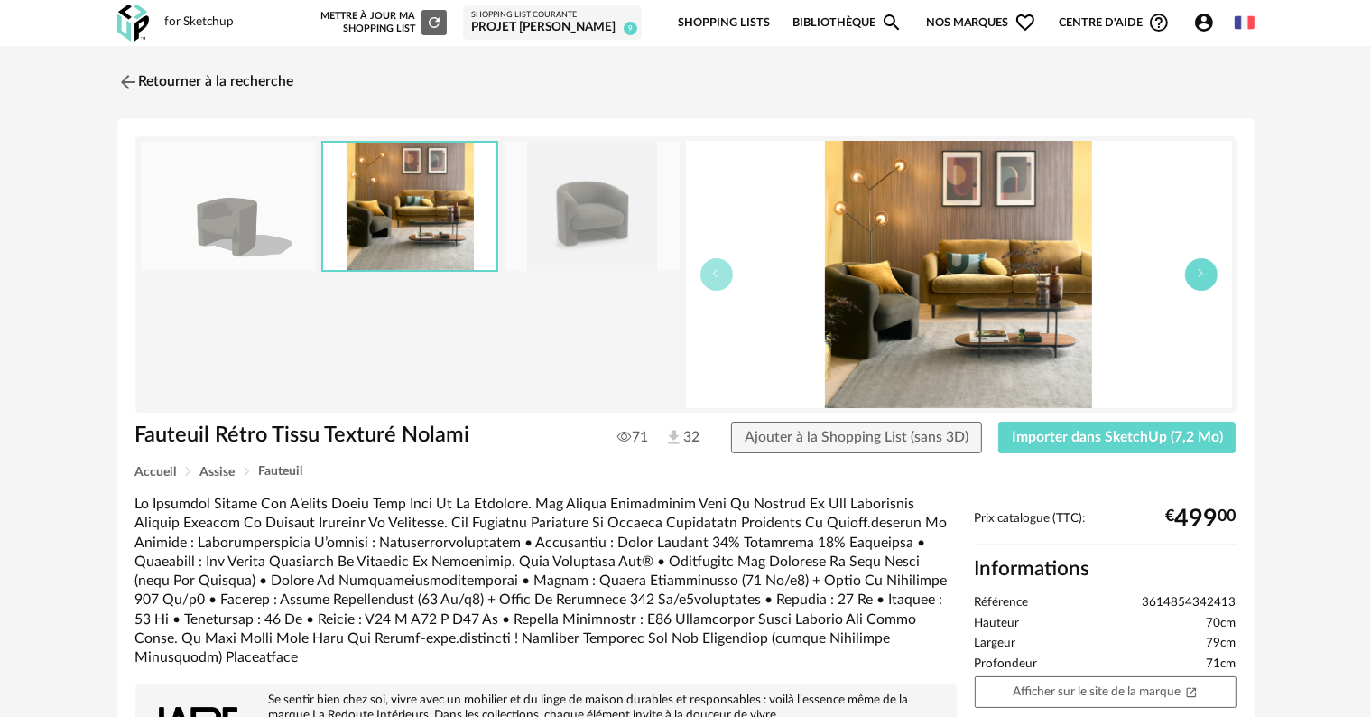
click at [1198, 272] on icon "button" at bounding box center [1201, 273] width 11 height 11
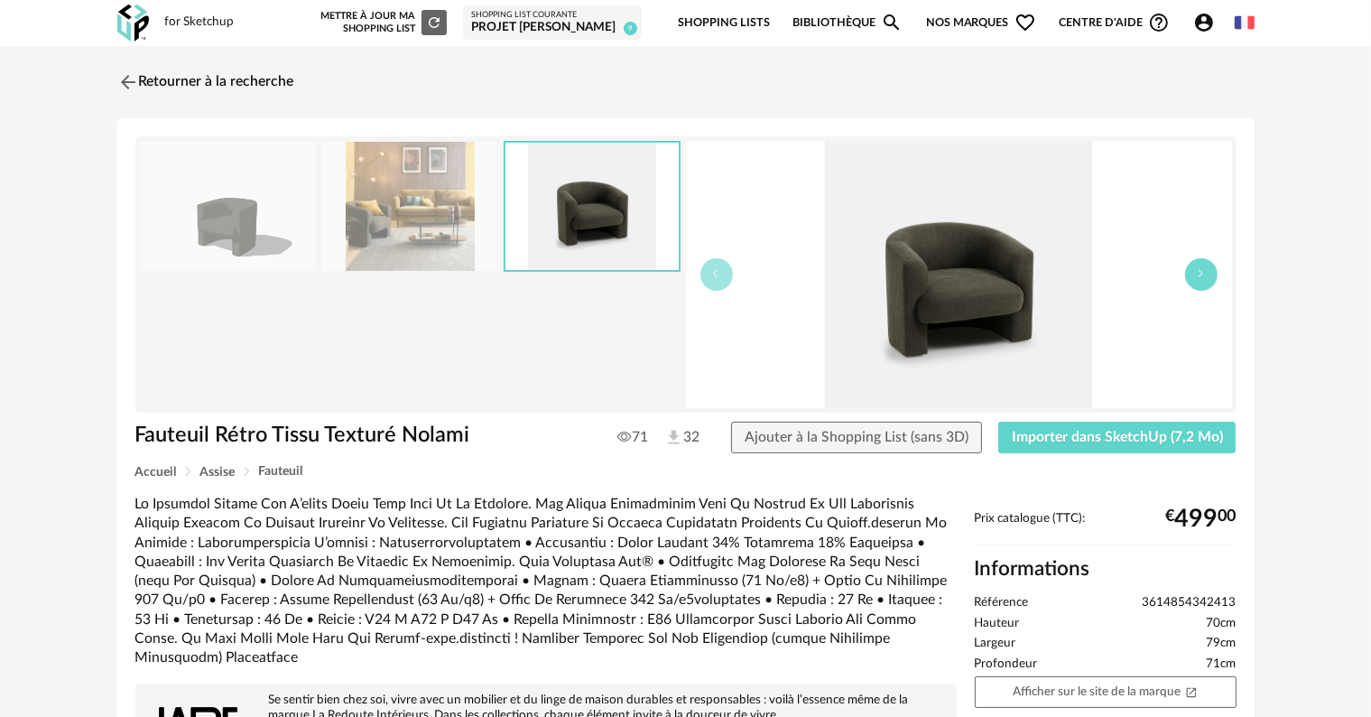
click at [1198, 272] on icon "button" at bounding box center [1201, 273] width 11 height 11
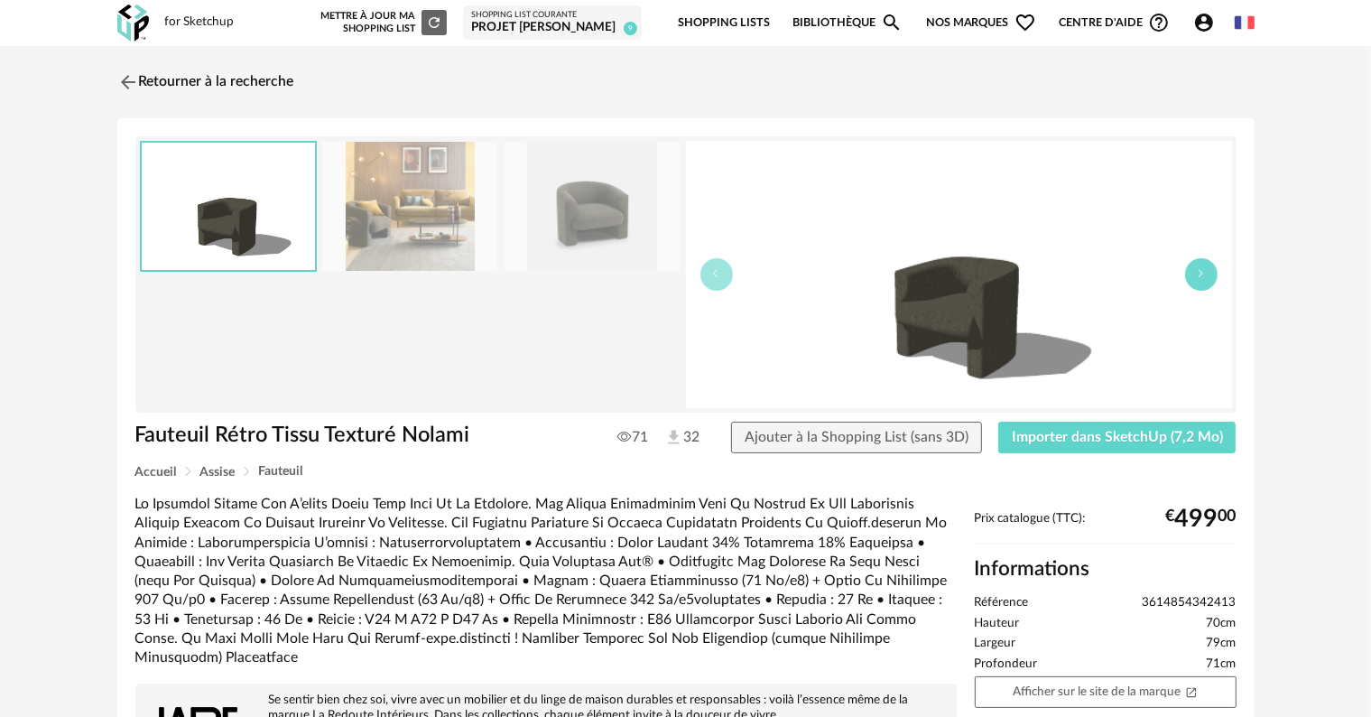
click at [1198, 272] on icon "button" at bounding box center [1201, 273] width 11 height 11
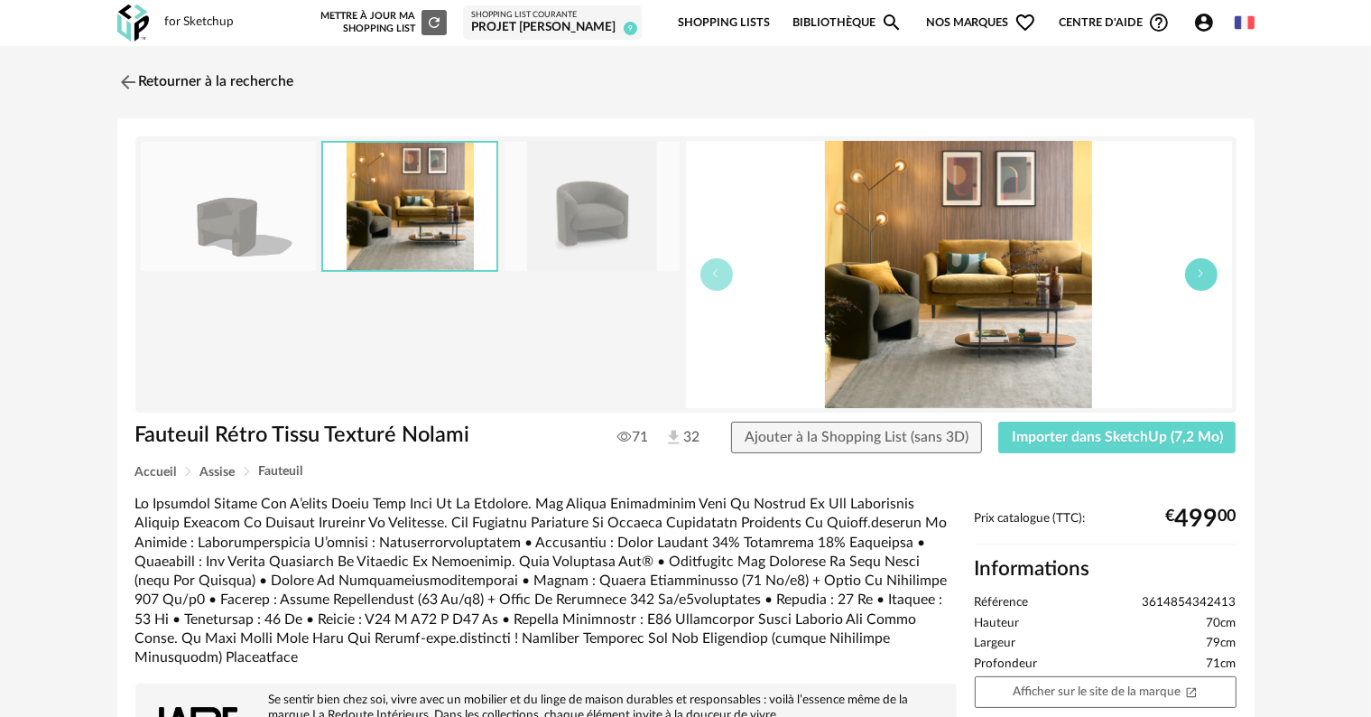
click at [1198, 272] on icon "button" at bounding box center [1201, 273] width 11 height 11
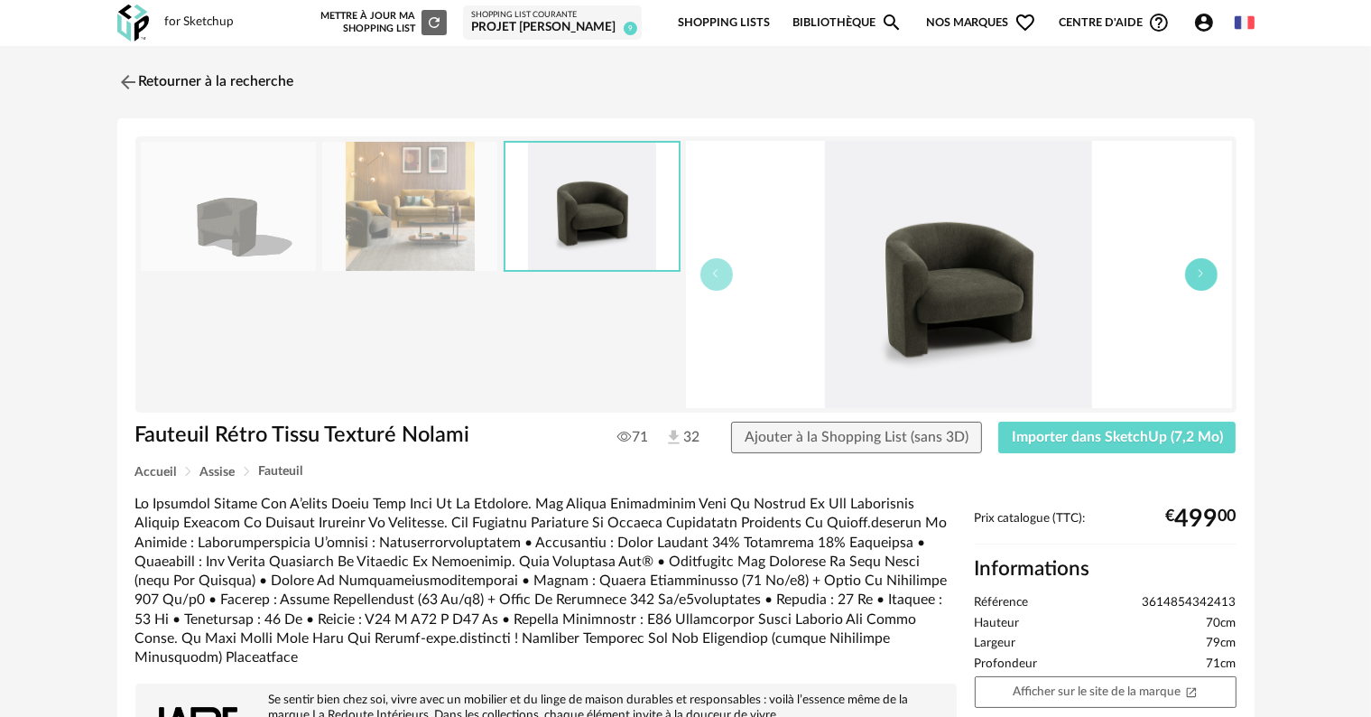
click at [1198, 272] on icon "button" at bounding box center [1201, 273] width 11 height 11
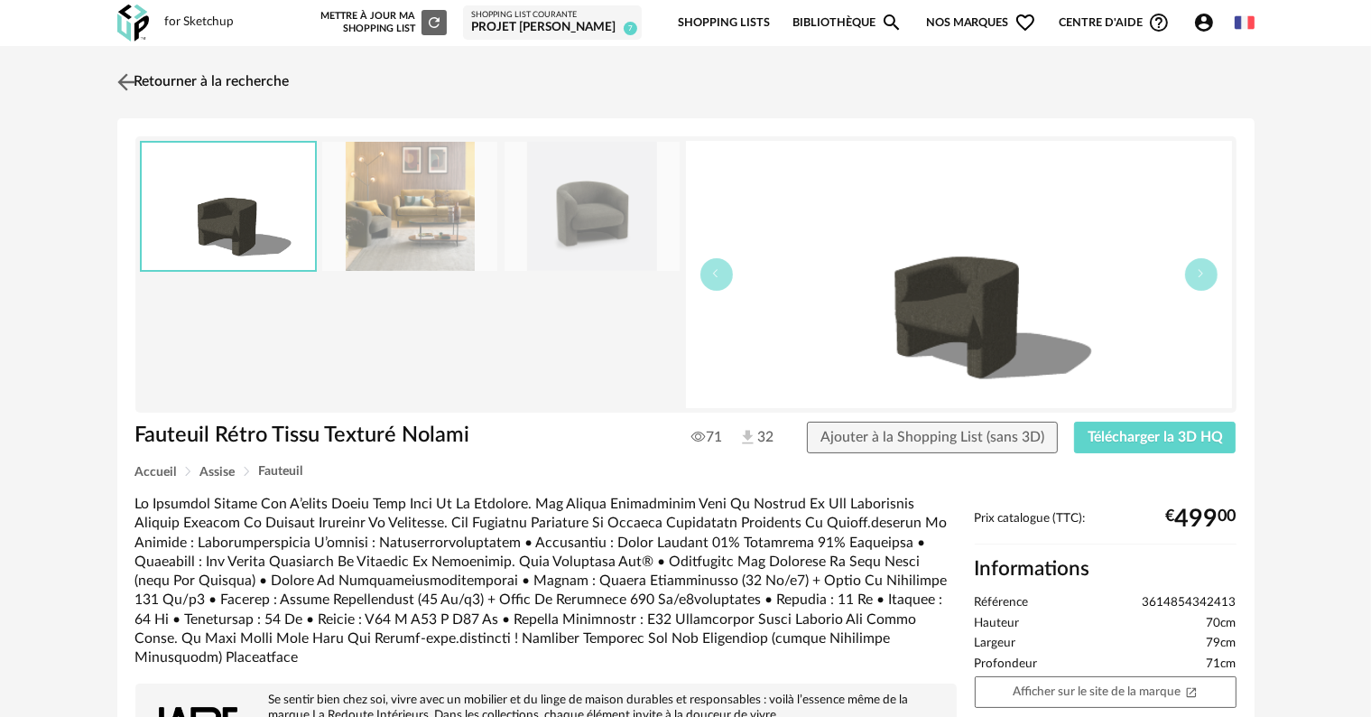
click at [151, 83] on link "Retourner à la recherche" at bounding box center [201, 82] width 177 height 40
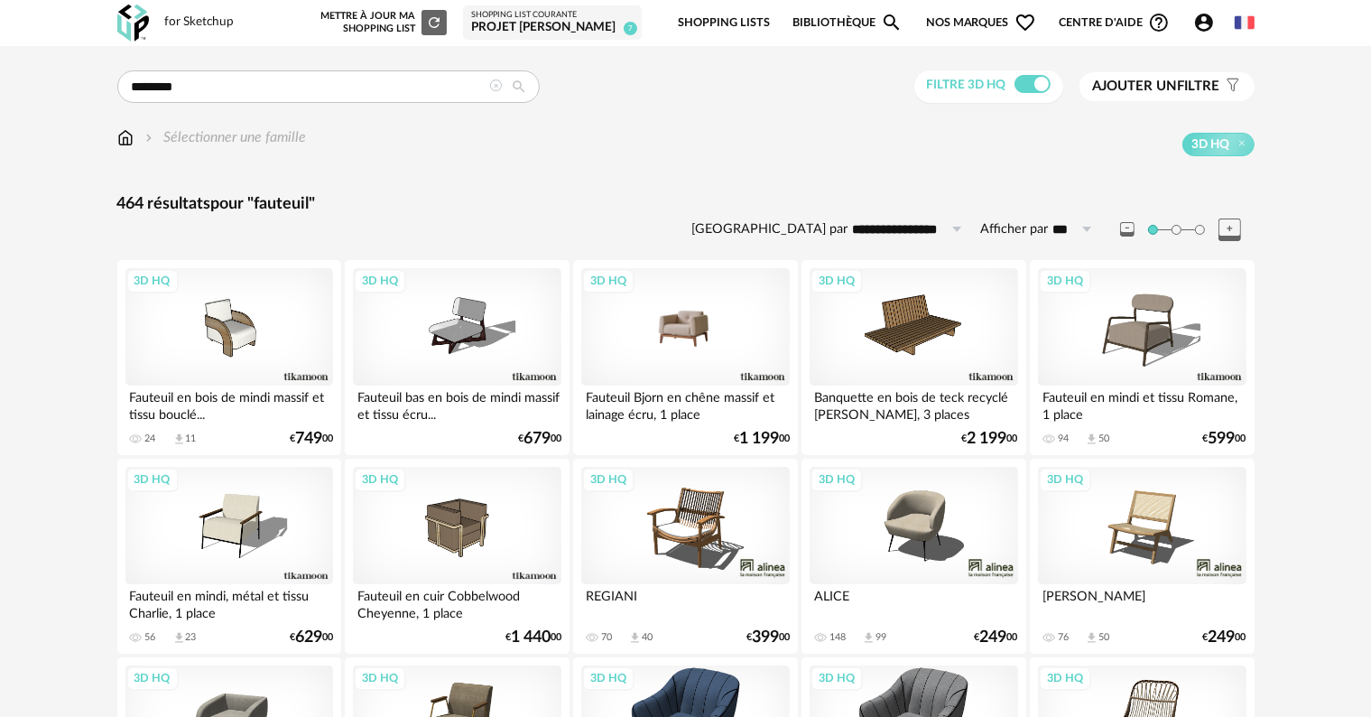
click at [674, 334] on div "3D HQ" at bounding box center [685, 326] width 208 height 117
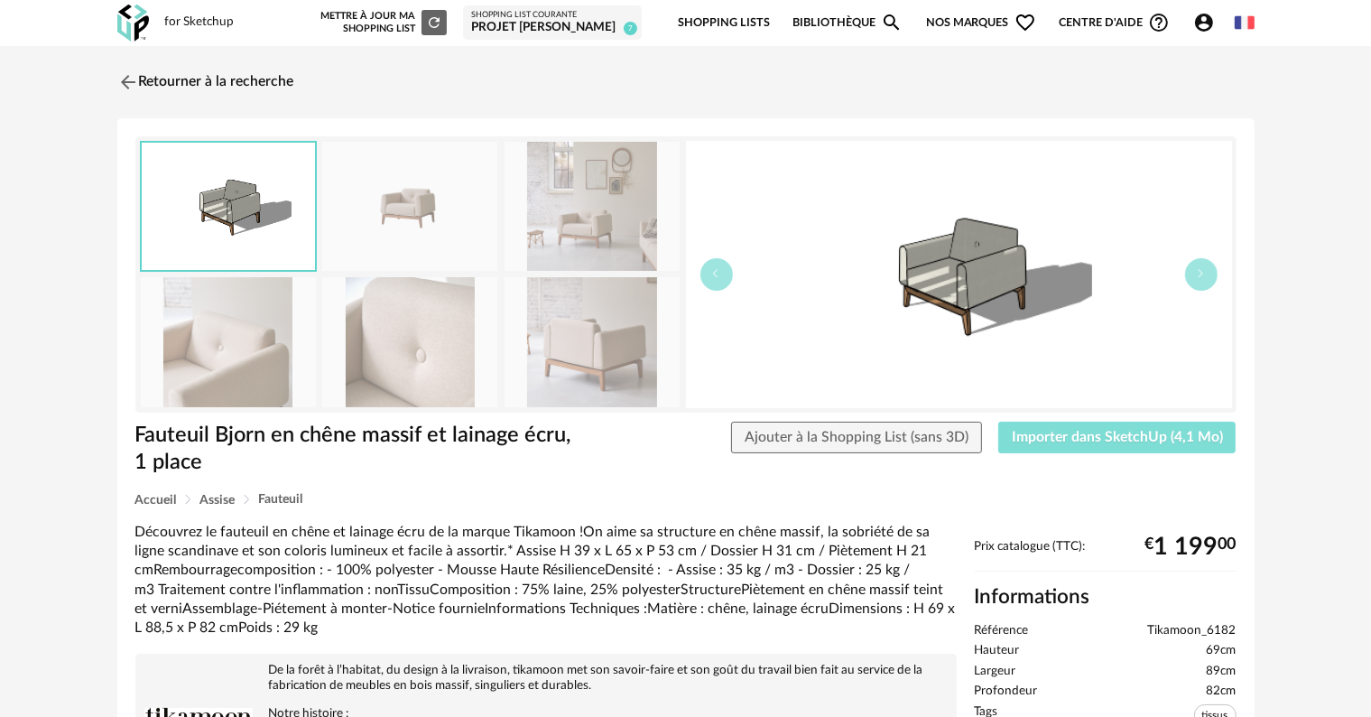
click at [1102, 445] on button "Importer dans SketchUp (4,1 Mo)" at bounding box center [1117, 438] width 238 height 32
click at [178, 82] on link "Retourner à la recherche" at bounding box center [201, 82] width 177 height 40
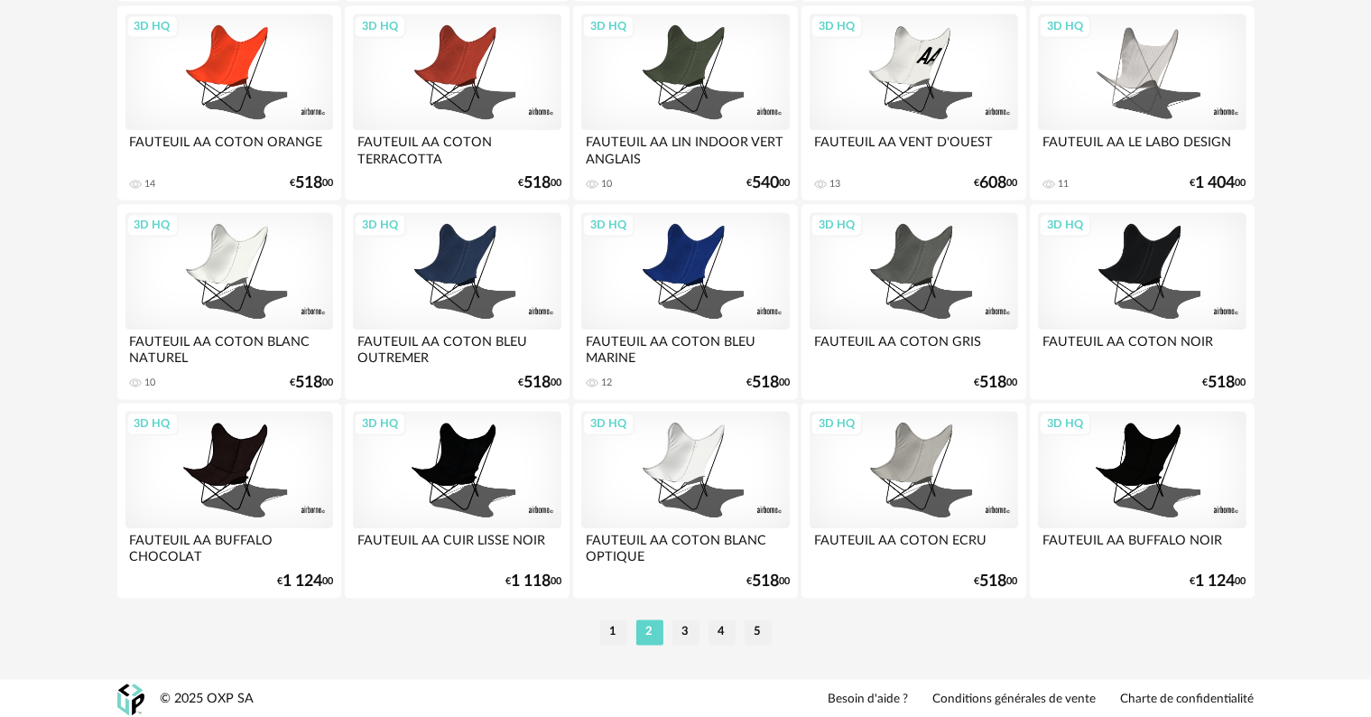
scroll to position [3634, 0]
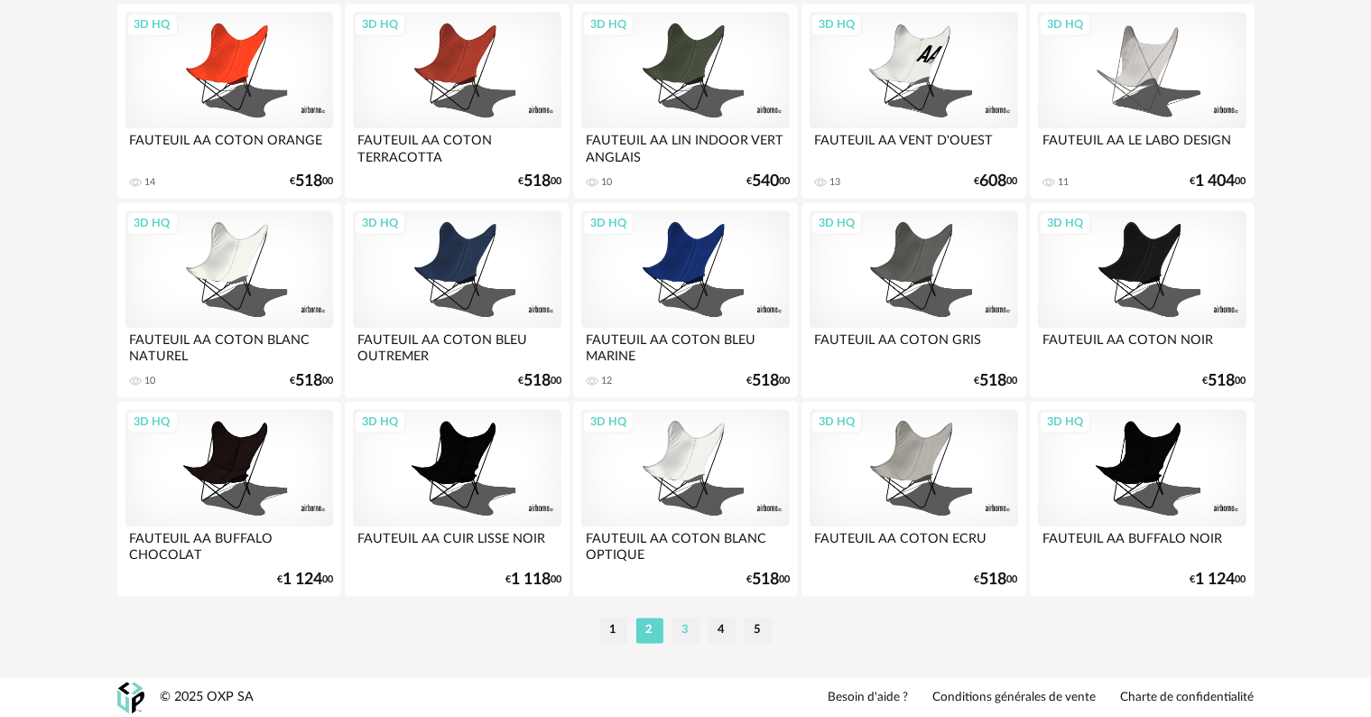
click at [681, 629] on li "3" at bounding box center [685, 629] width 27 height 25
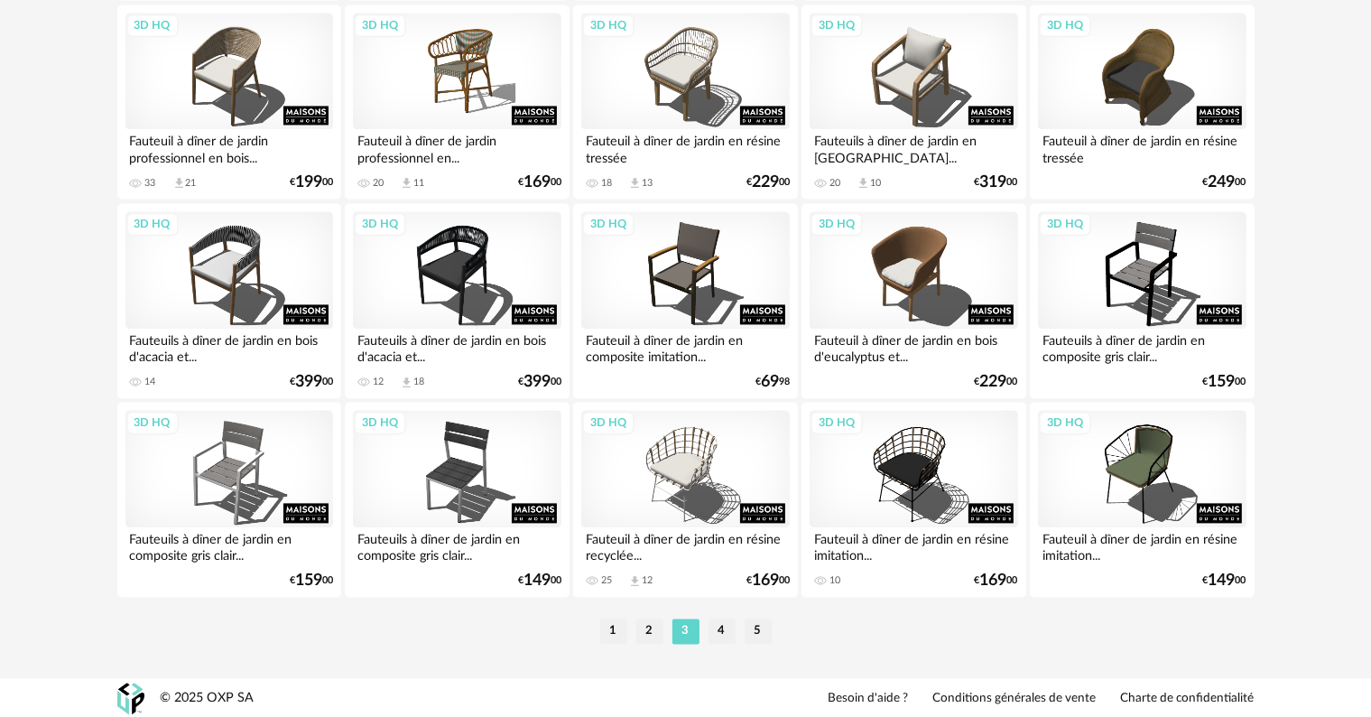
scroll to position [3634, 0]
click at [718, 631] on li "4" at bounding box center [722, 629] width 27 height 25
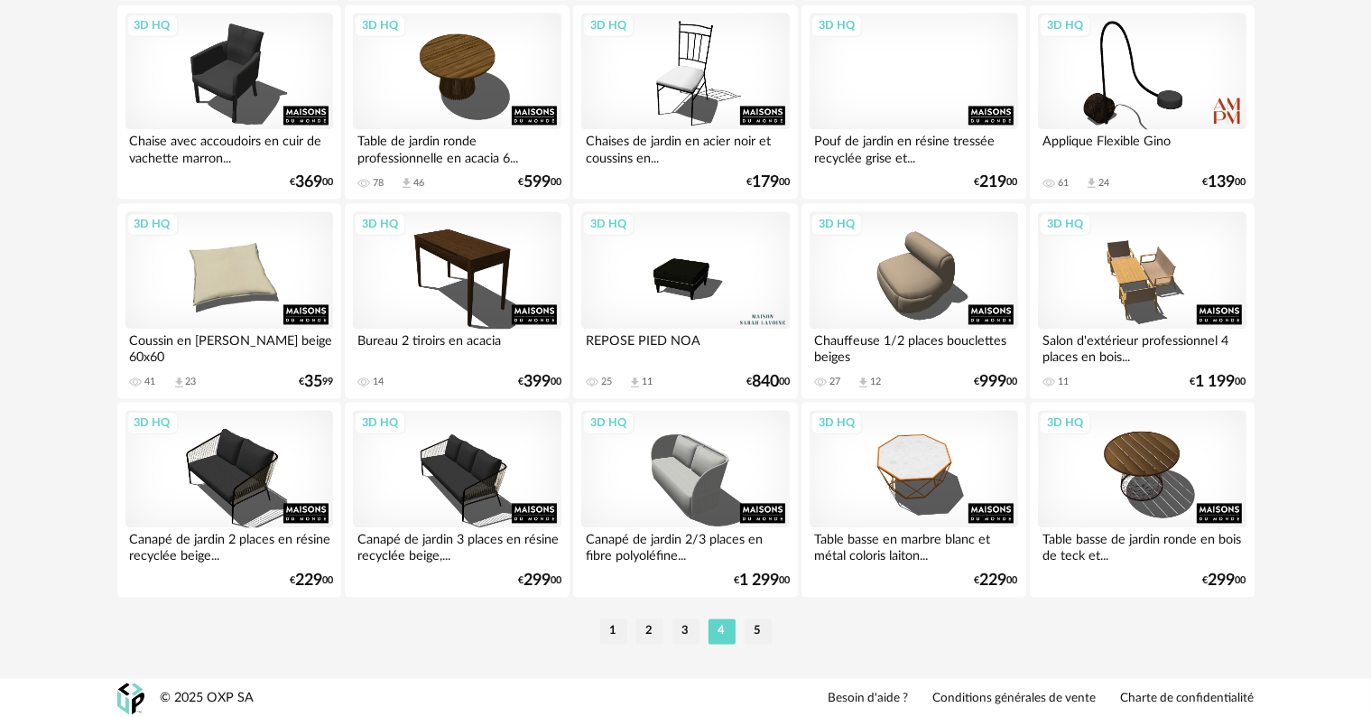
scroll to position [3634, 0]
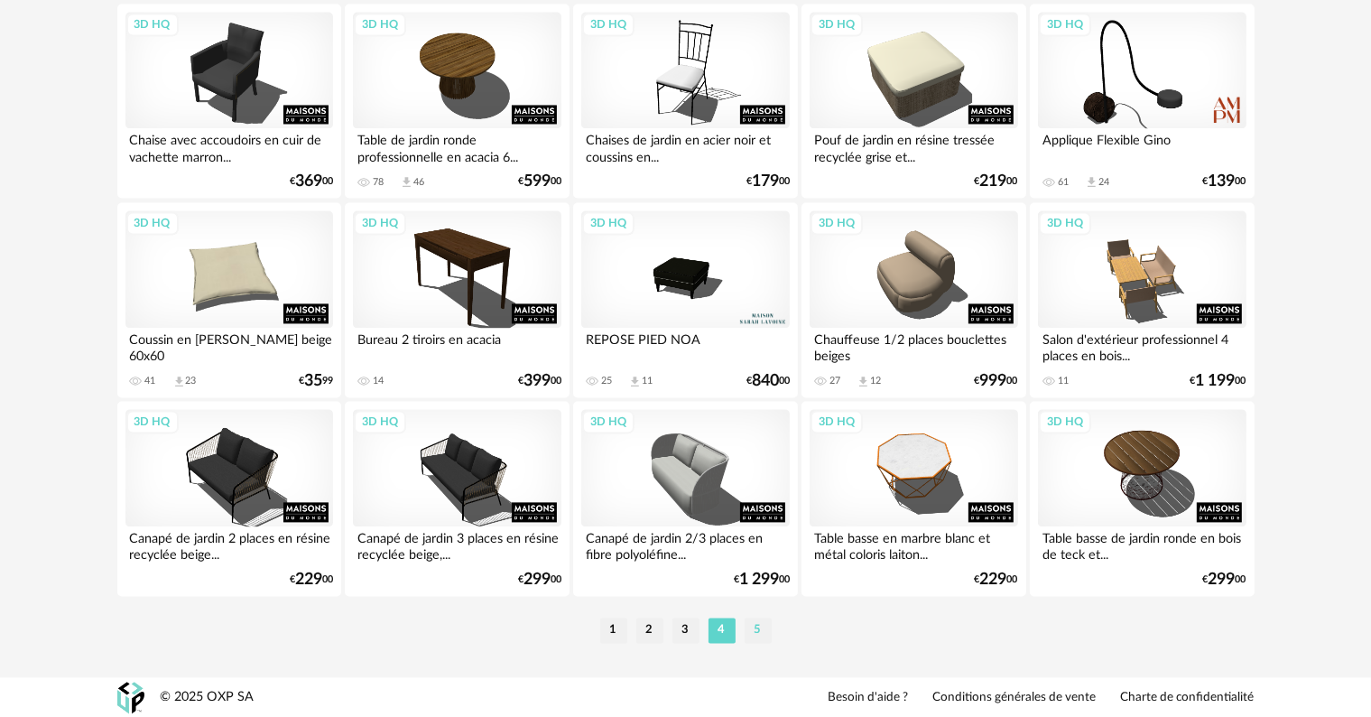
click at [760, 625] on li "5" at bounding box center [758, 629] width 27 height 25
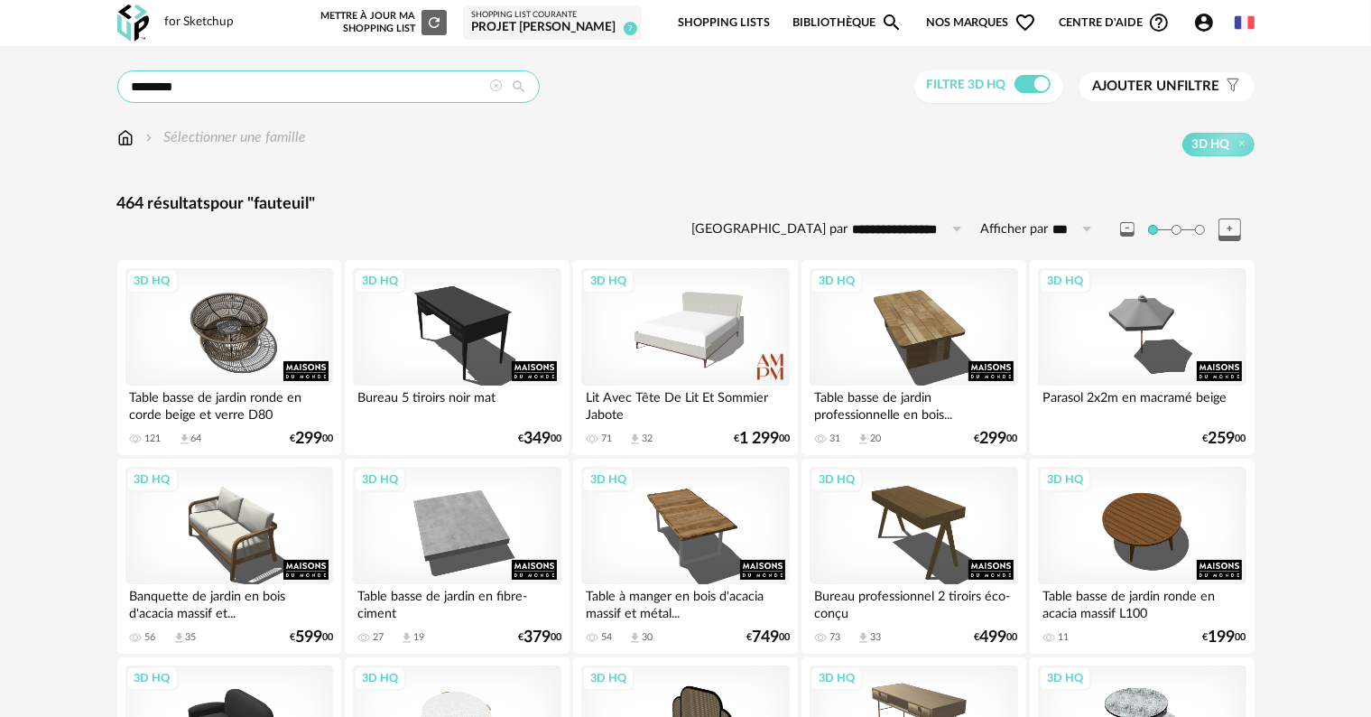
click at [356, 87] on input "********" at bounding box center [328, 86] width 422 height 32
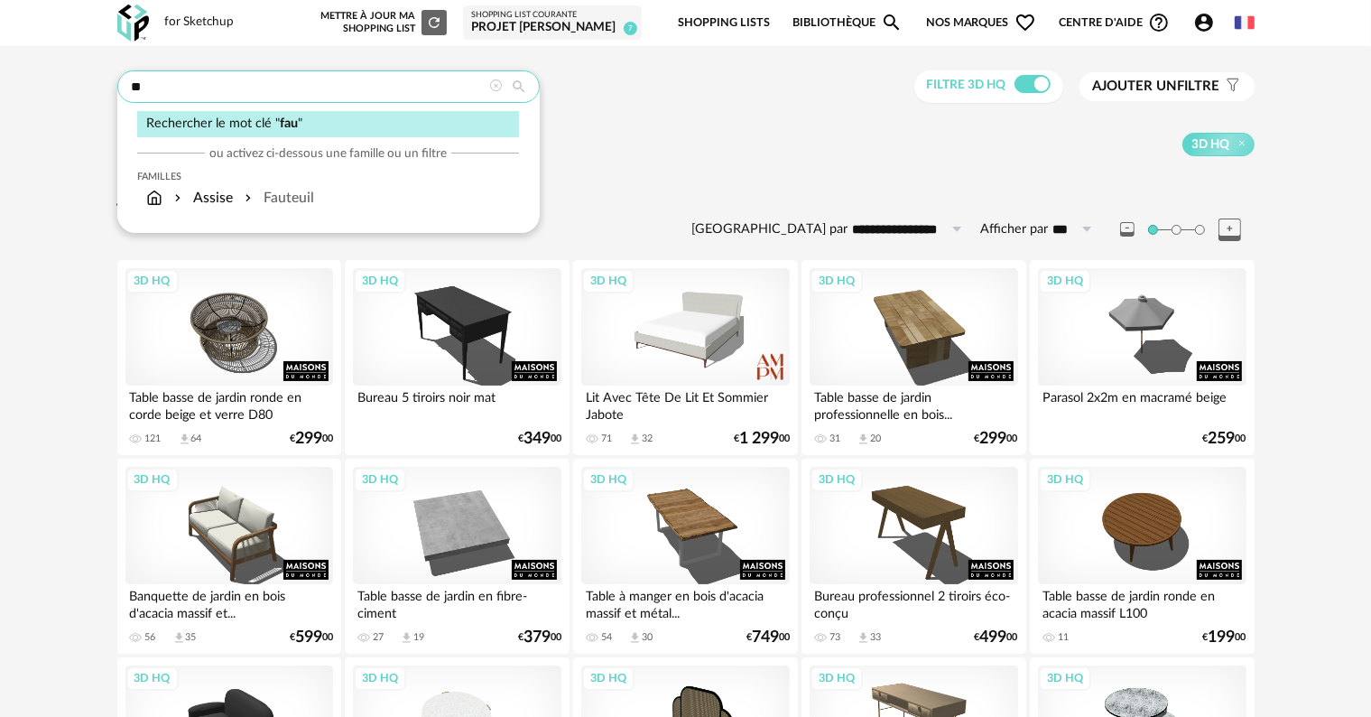
type input "*"
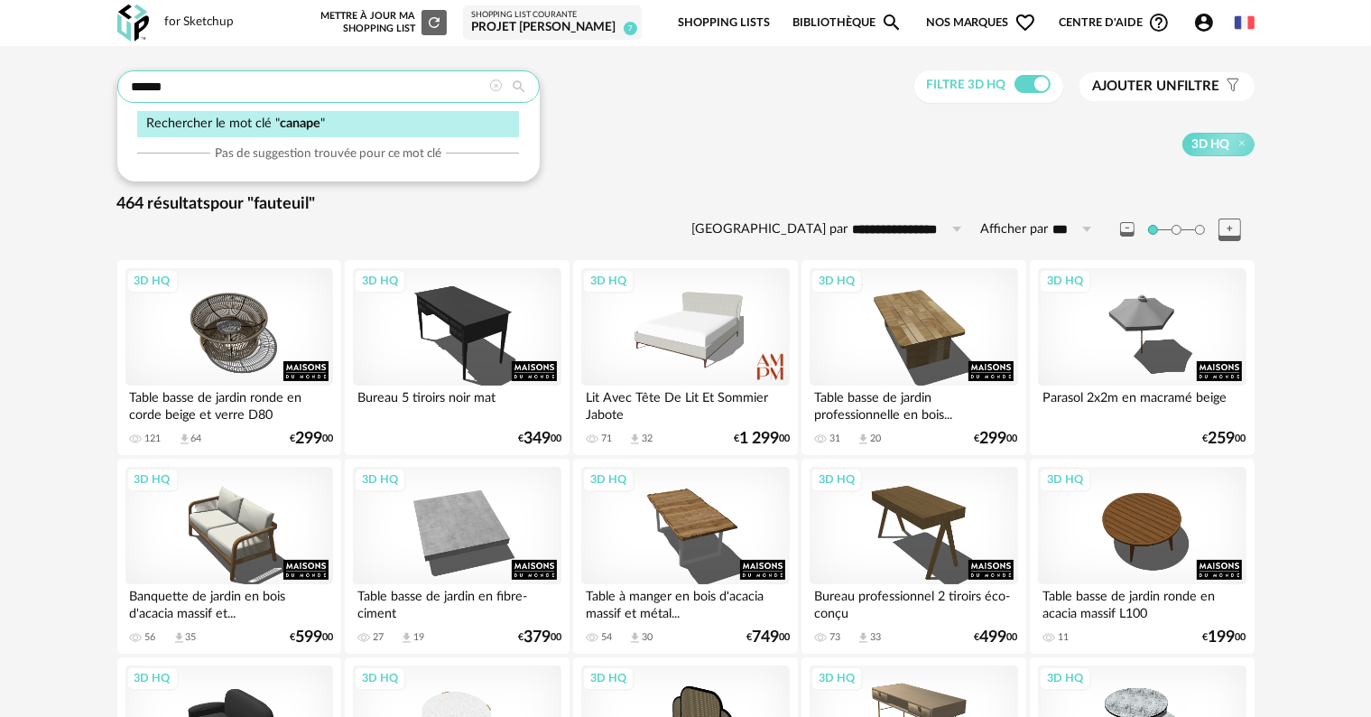
type input "******"
type input "**********"
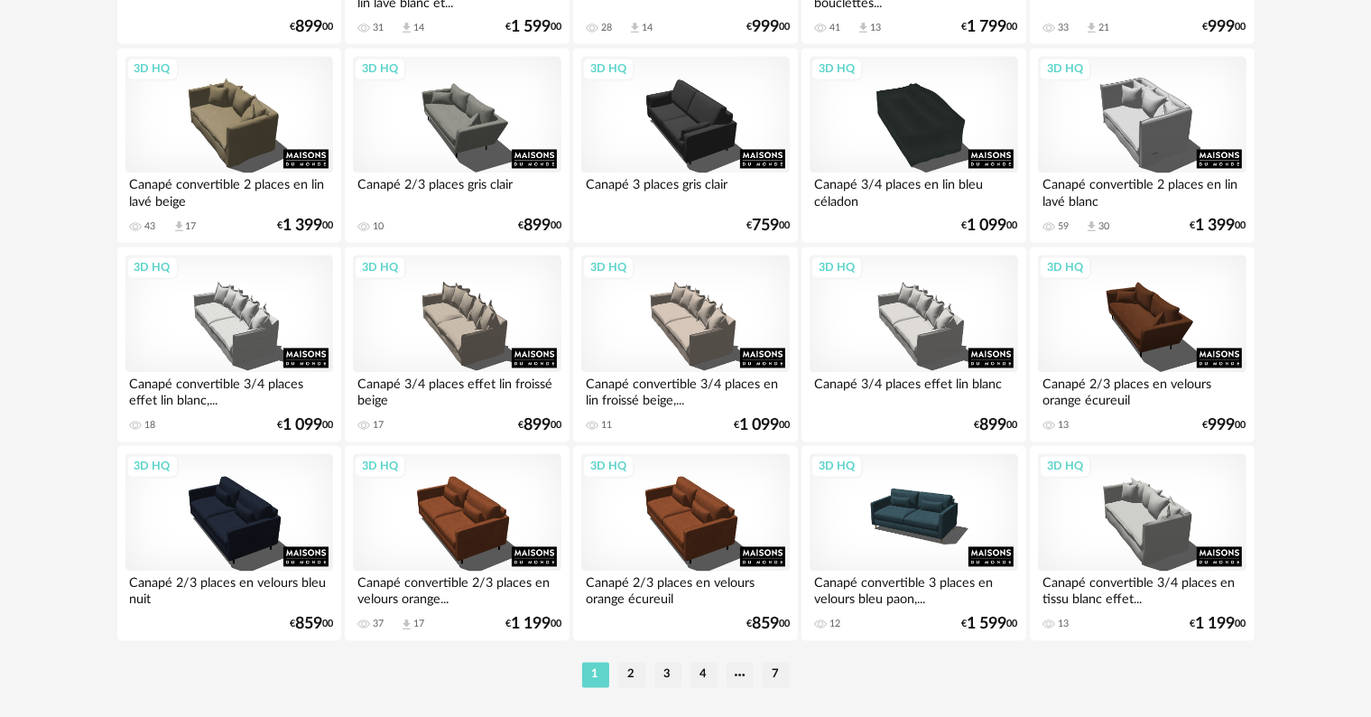
scroll to position [3634, 0]
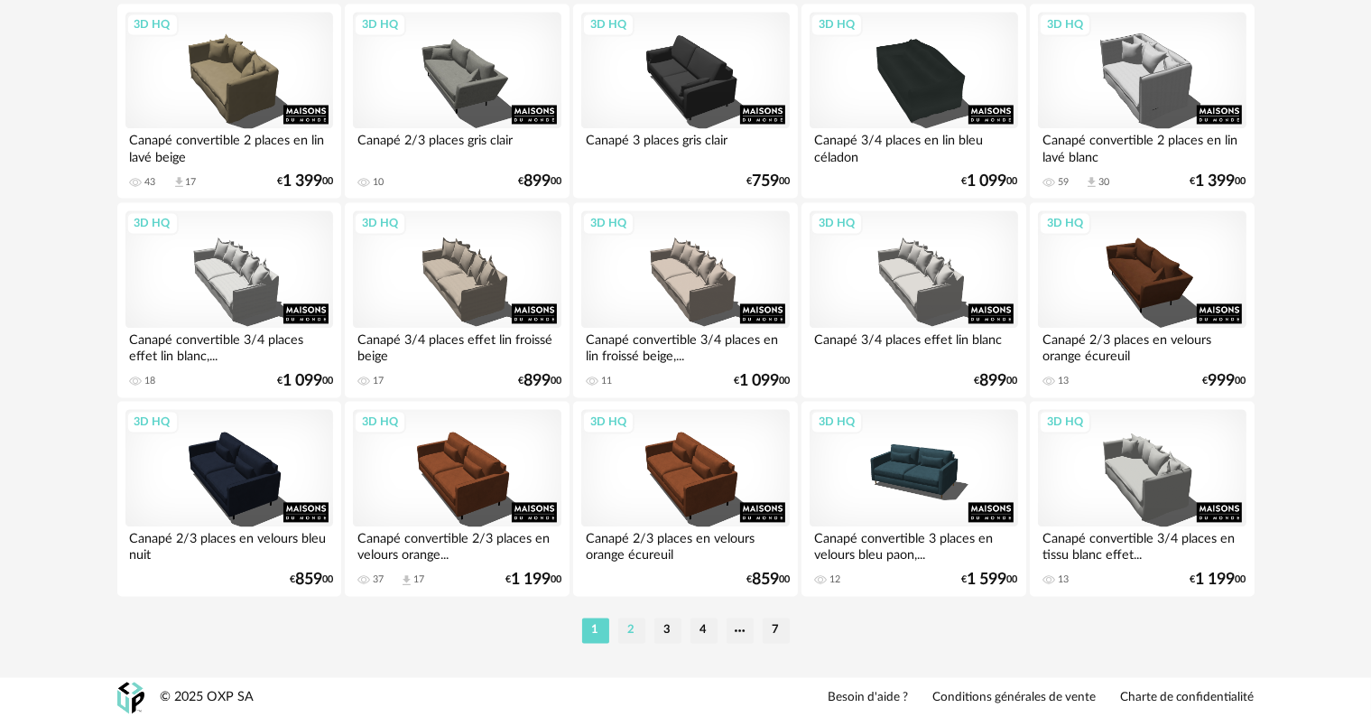
click at [626, 628] on li "2" at bounding box center [631, 629] width 27 height 25
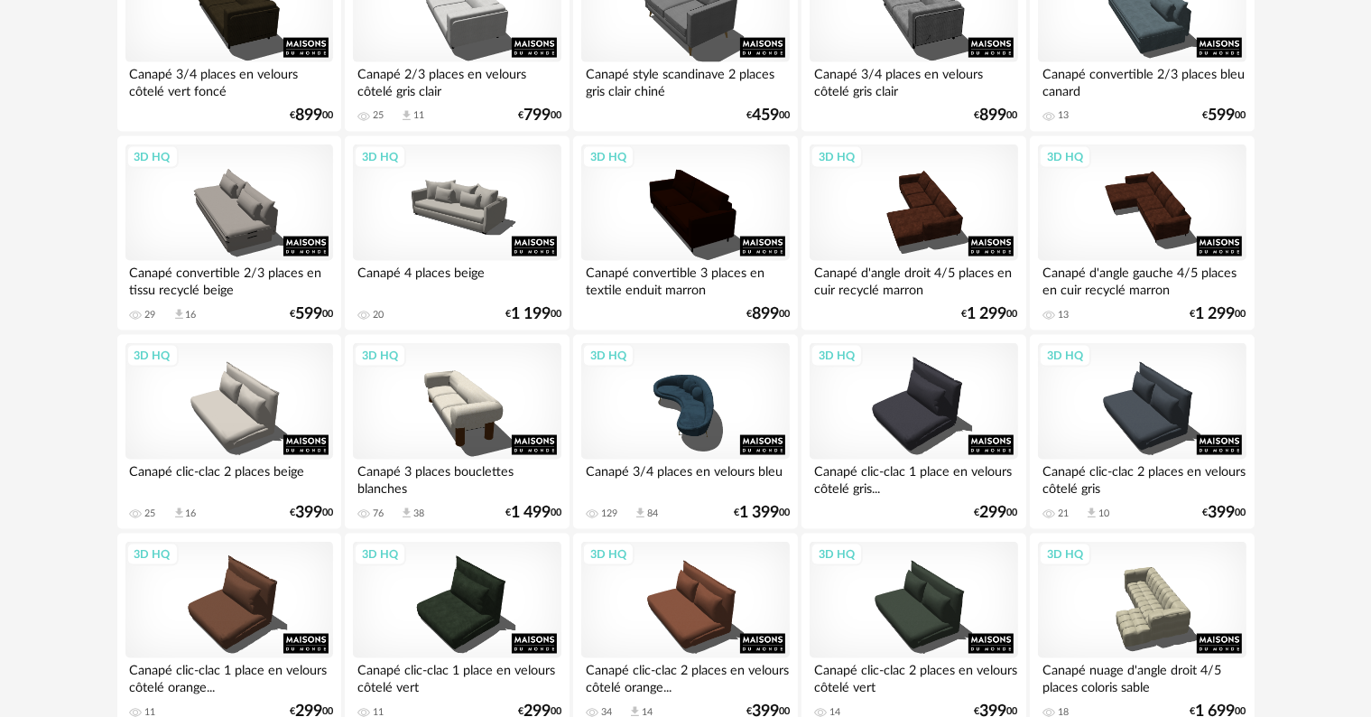
scroll to position [2708, 0]
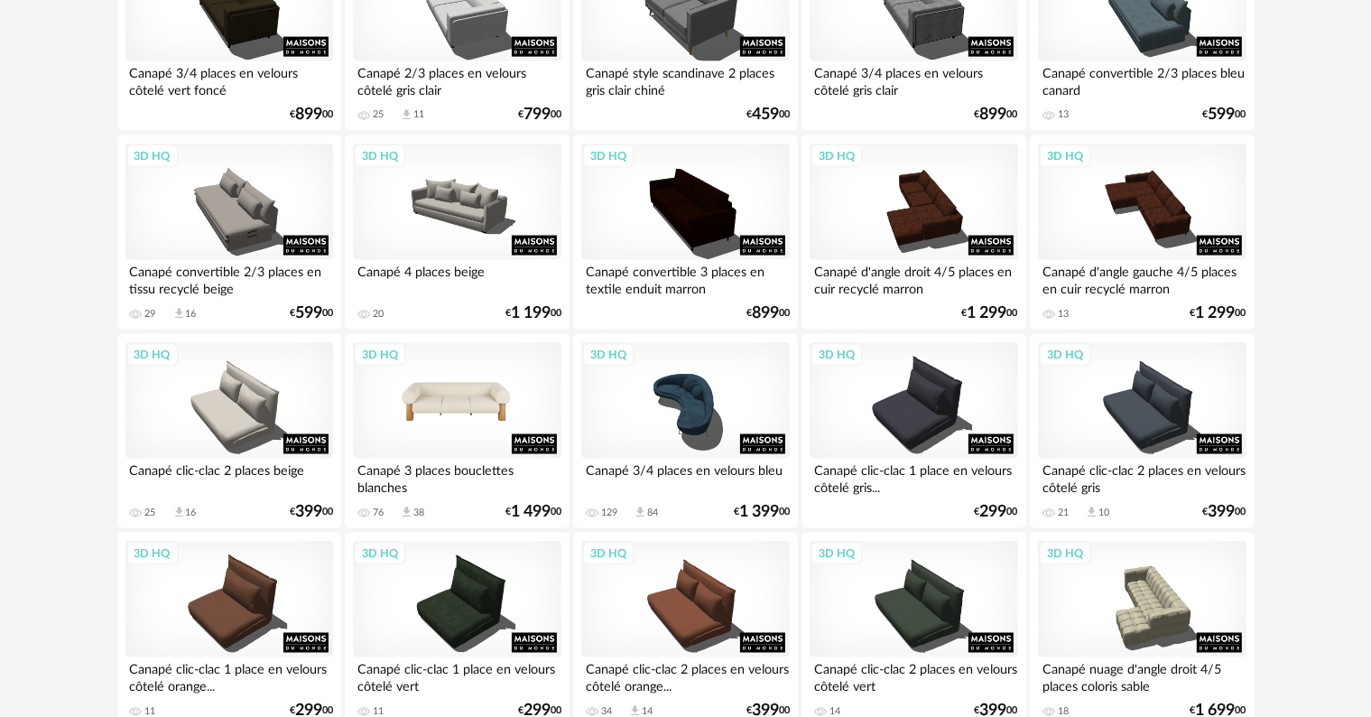
click at [468, 424] on div "3D HQ" at bounding box center [457, 400] width 208 height 117
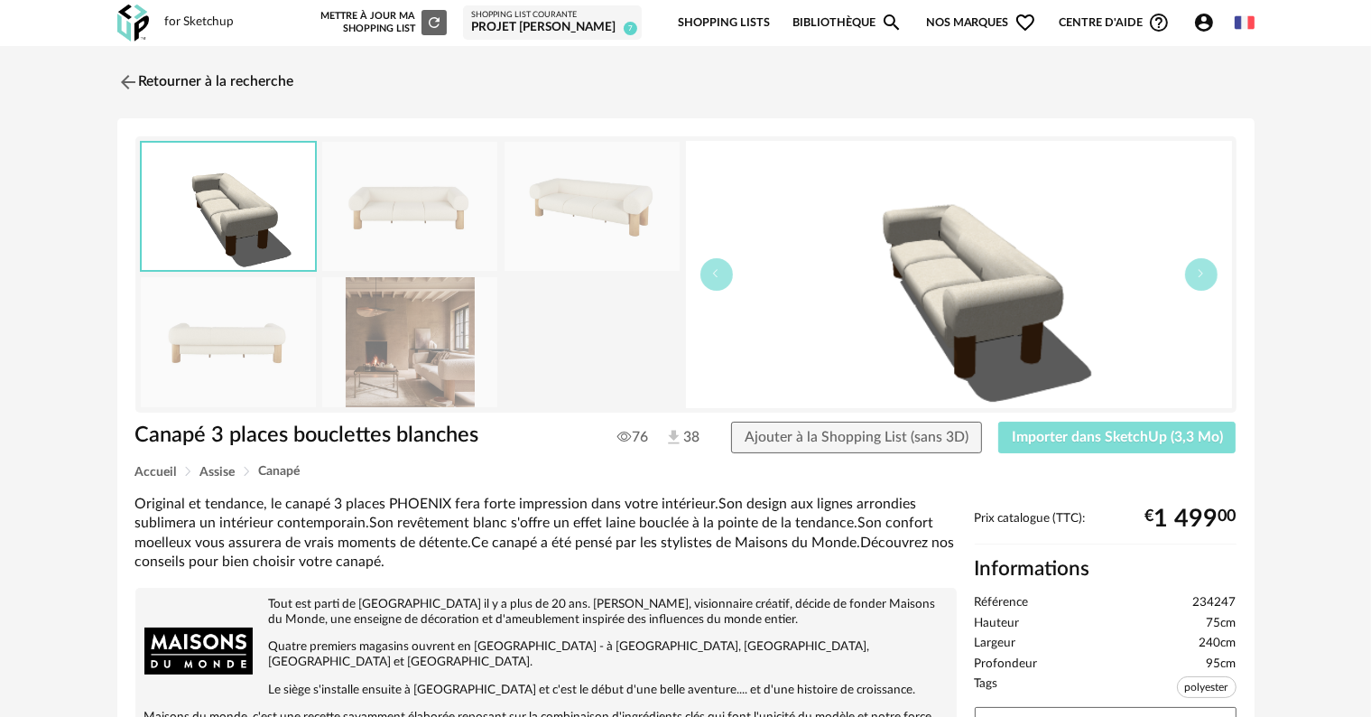
click at [1179, 432] on span "Importer dans SketchUp (3,3 Mo)" at bounding box center [1117, 437] width 211 height 14
click at [181, 82] on link "Retourner à la recherche" at bounding box center [201, 82] width 177 height 40
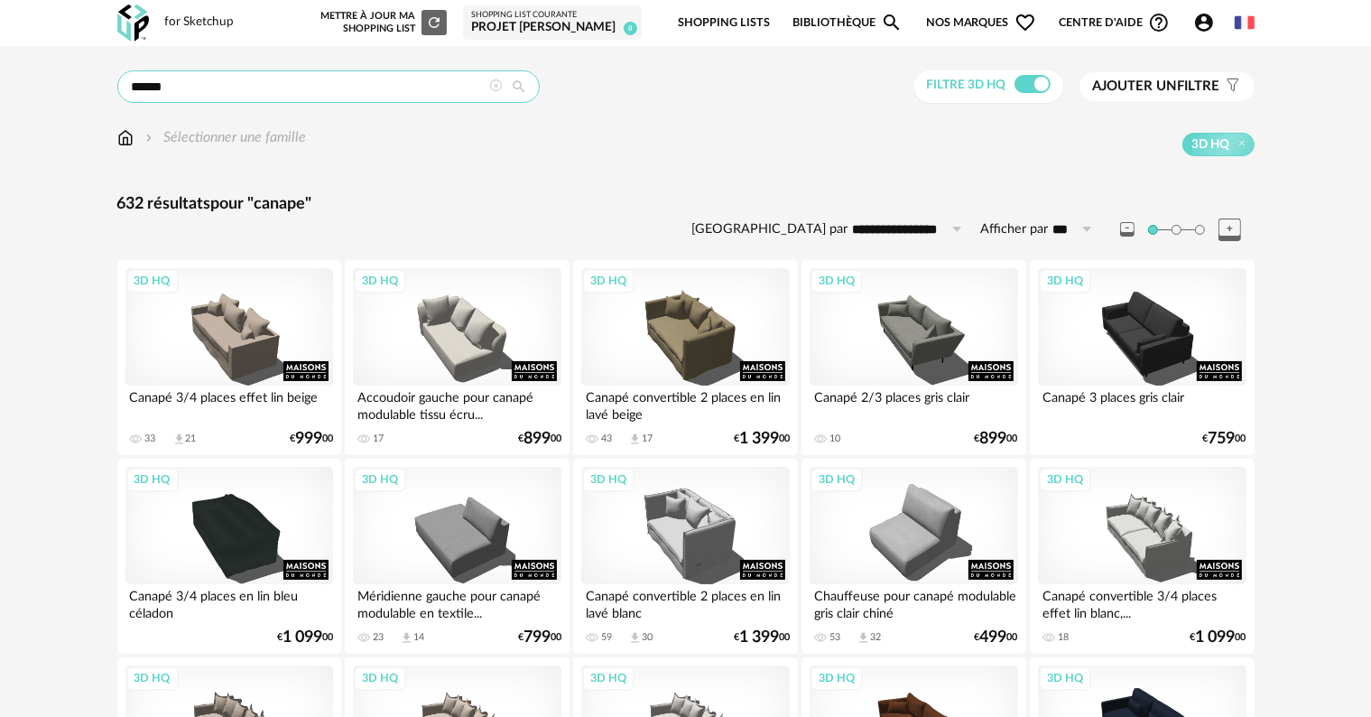
click at [190, 83] on input "******" at bounding box center [328, 86] width 422 height 32
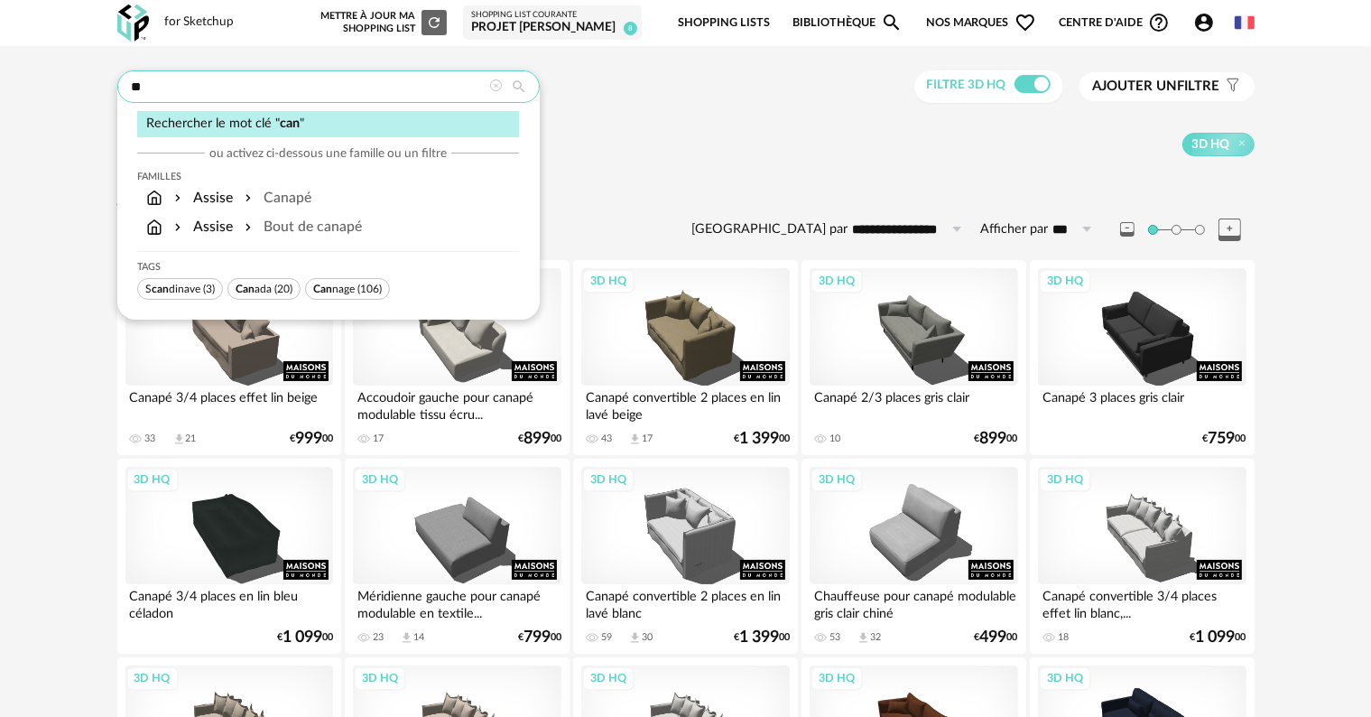
type input "*"
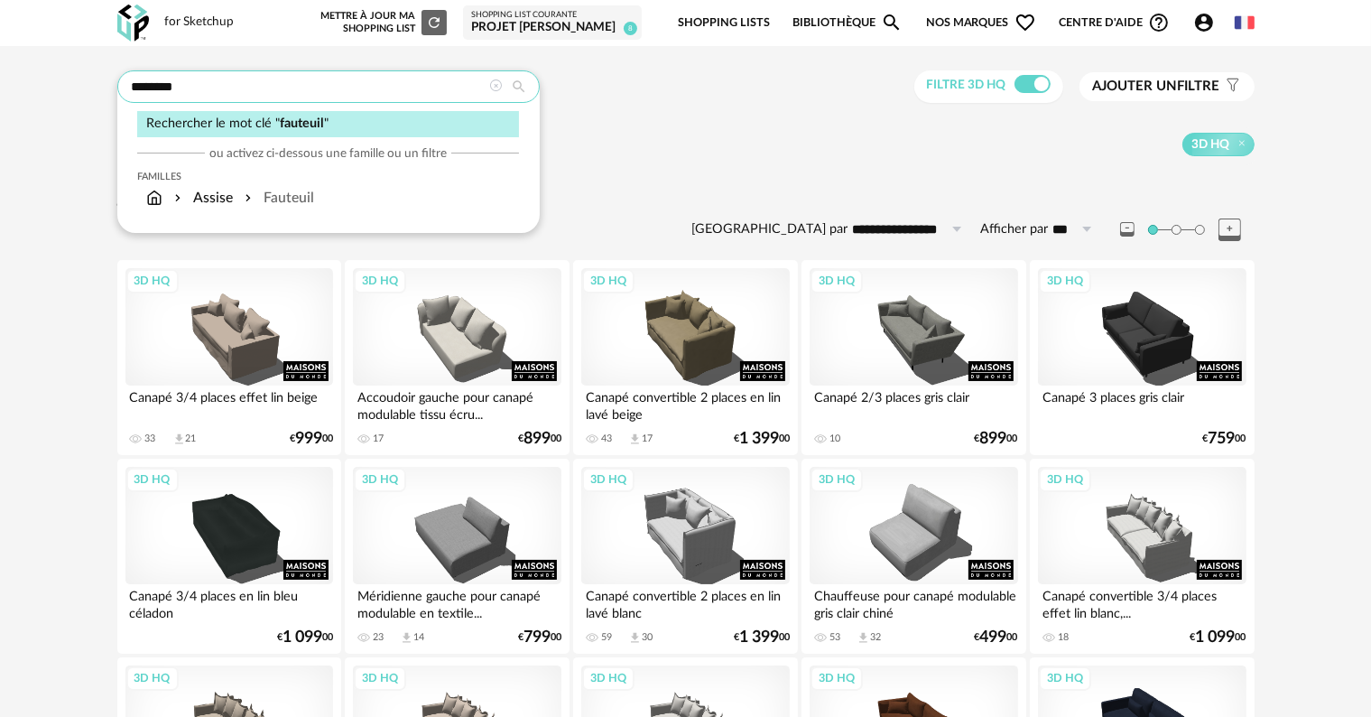
type input "********"
type input "**********"
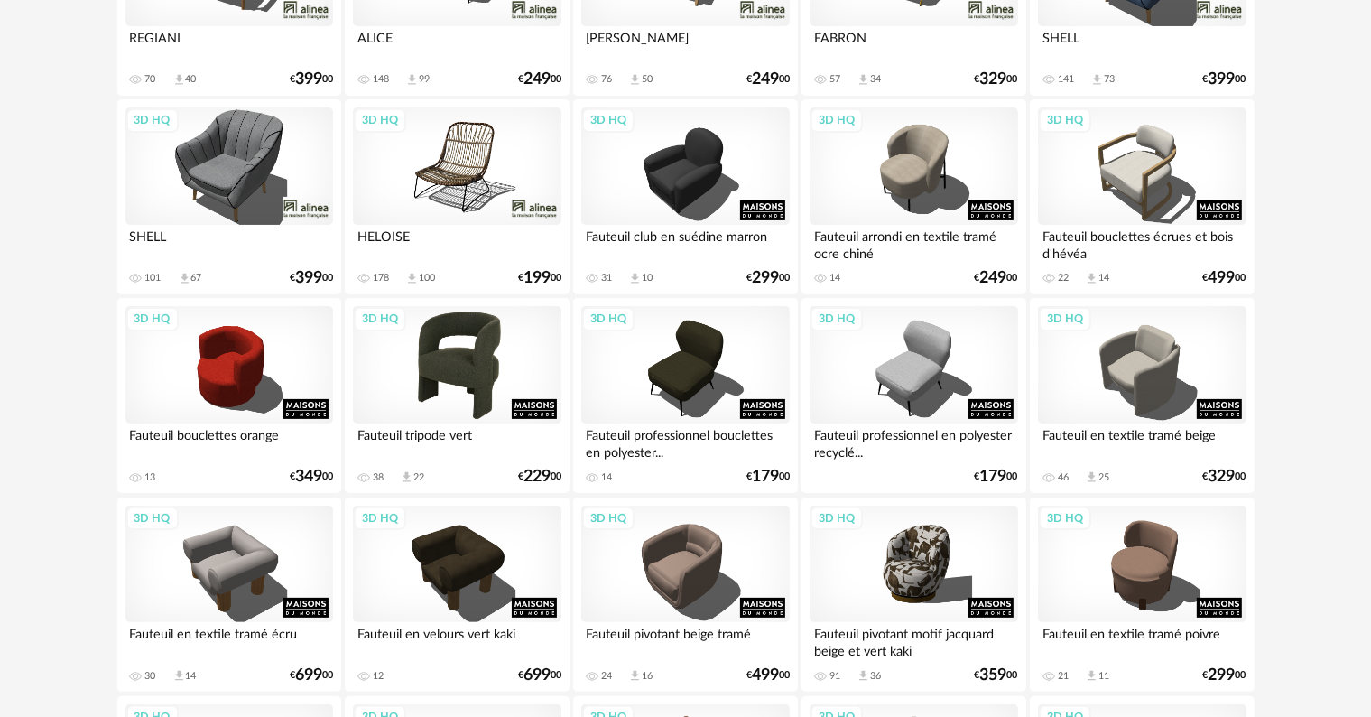
scroll to position [451, 0]
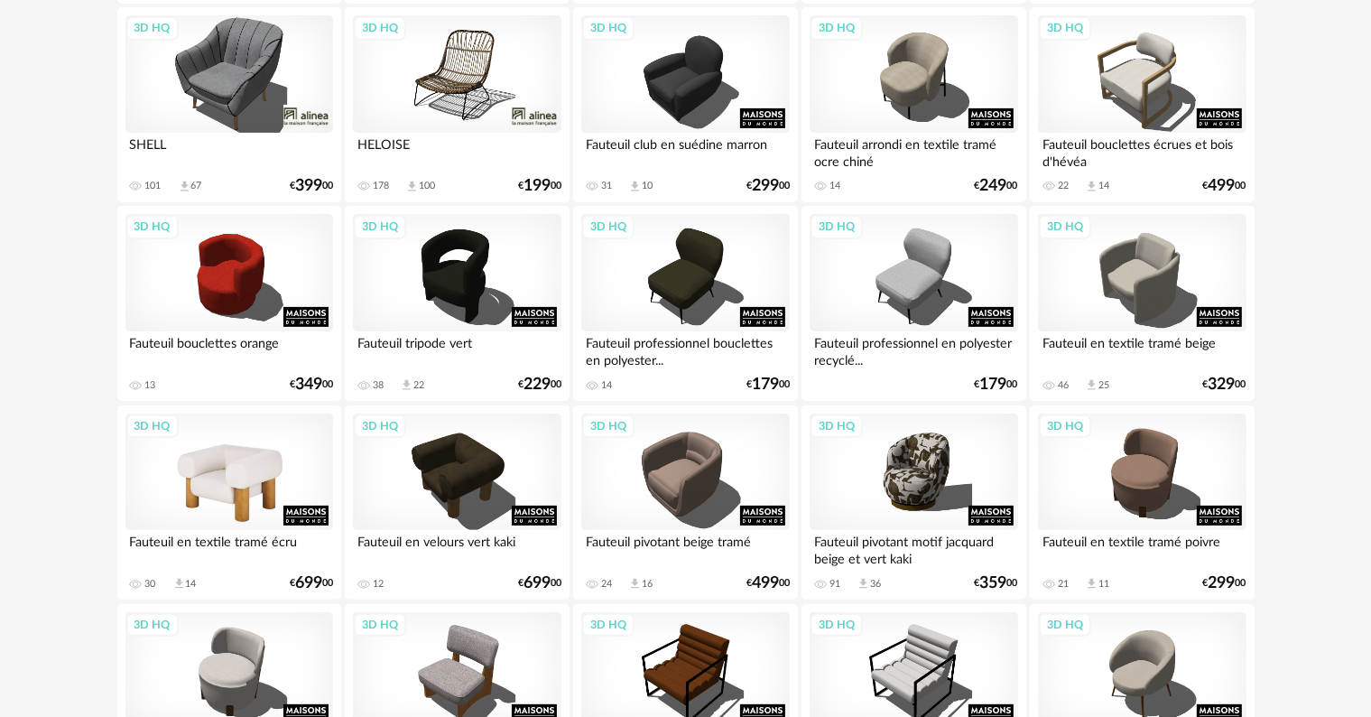
click at [248, 477] on div "3D HQ" at bounding box center [229, 471] width 208 height 117
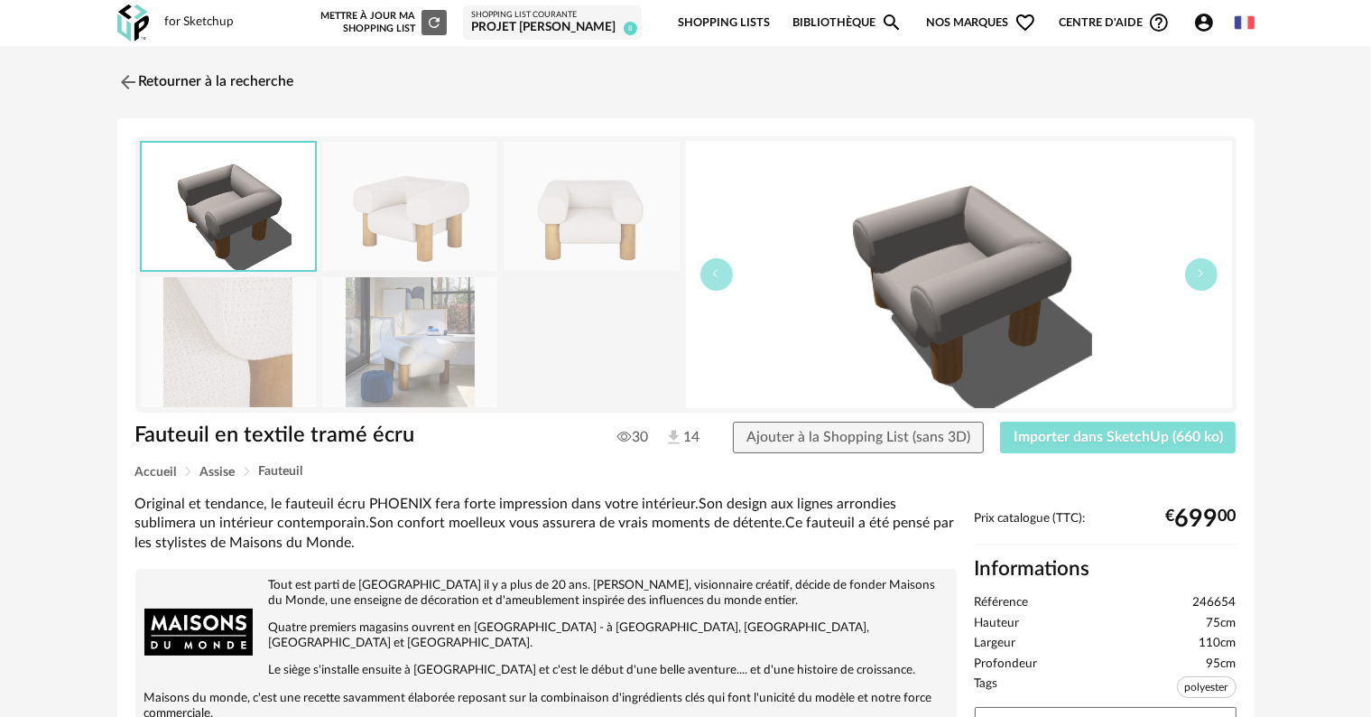
click at [1094, 438] on span "Importer dans SketchUp (660 ko)" at bounding box center [1118, 437] width 209 height 14
click at [149, 77] on link "Retourner à la recherche" at bounding box center [201, 82] width 177 height 40
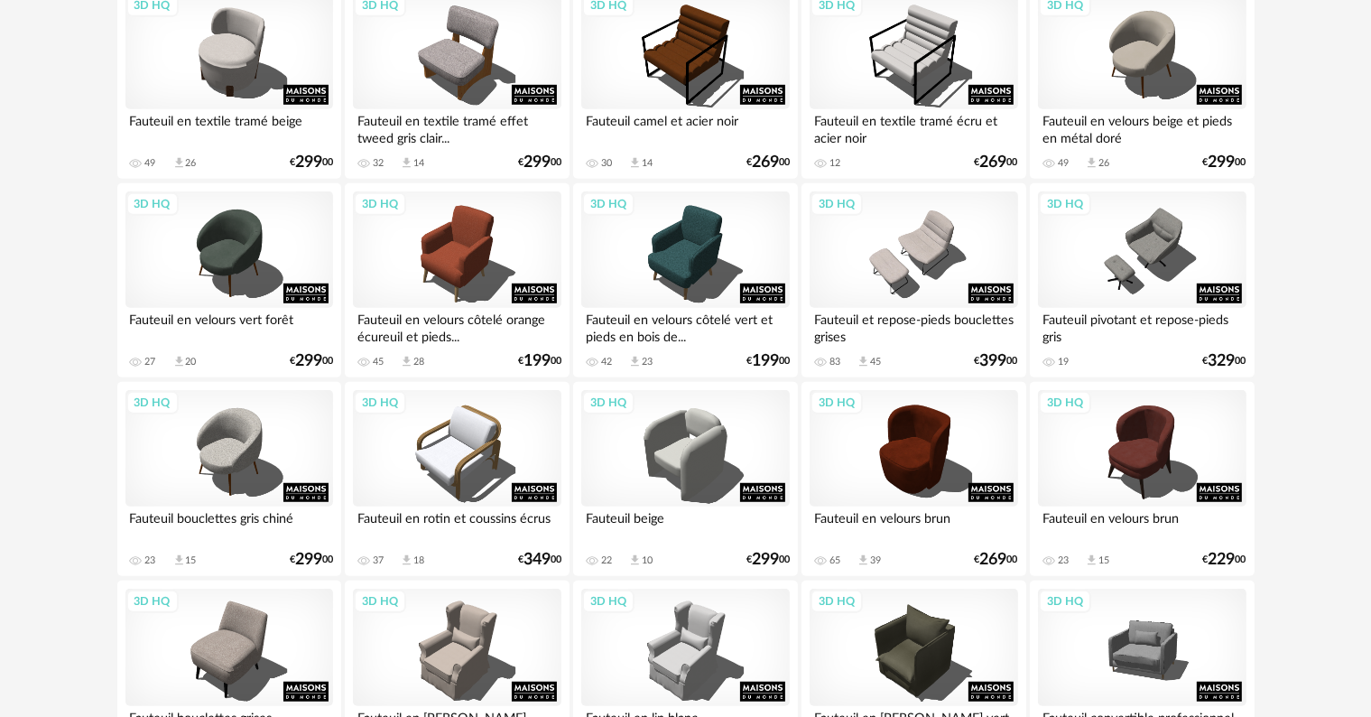
scroll to position [1083, 0]
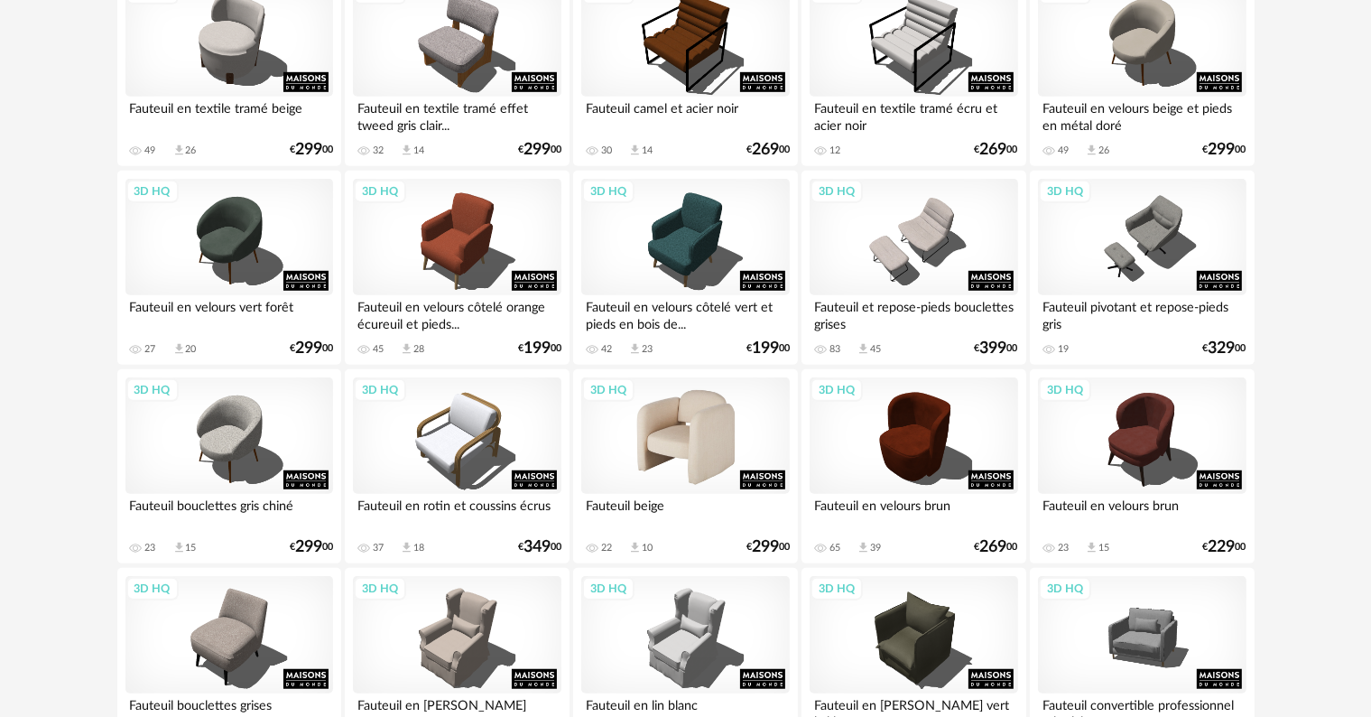
click at [690, 469] on div "3D HQ" at bounding box center [685, 435] width 208 height 117
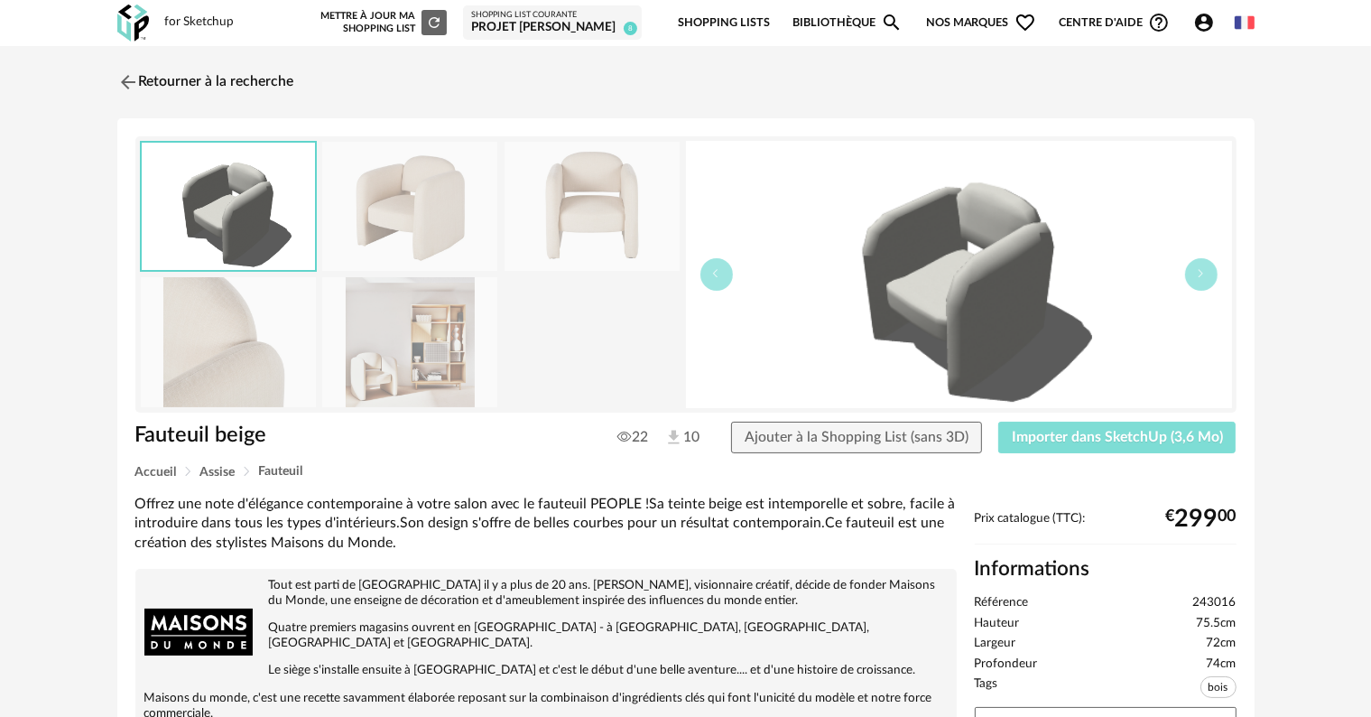
click at [1128, 436] on span "Importer dans SketchUp (3,6 Mo)" at bounding box center [1117, 437] width 211 height 14
